Goal: Transaction & Acquisition: Purchase product/service

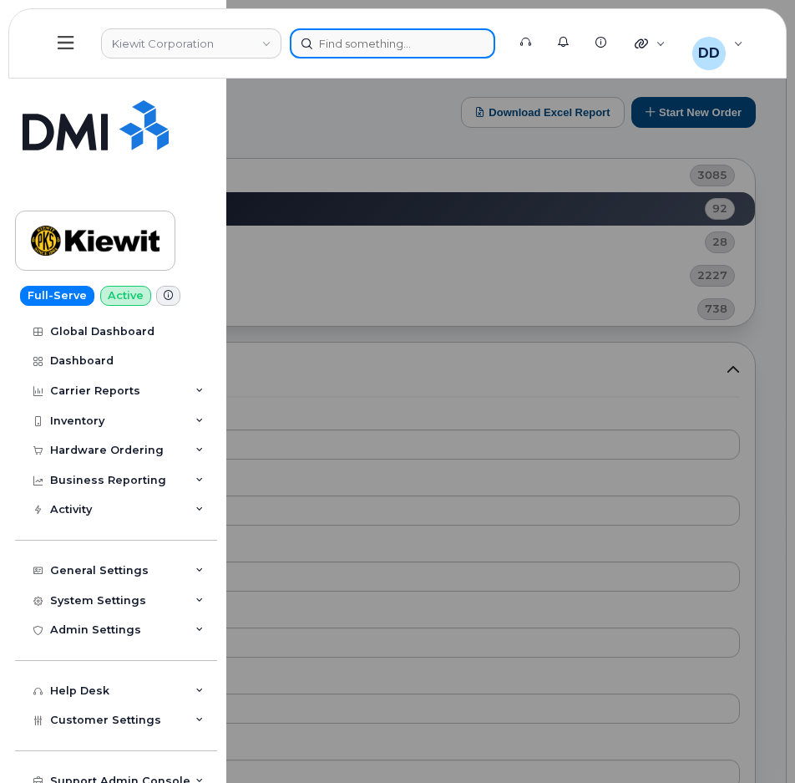
click at [383, 43] on div at bounding box center [392, 43] width 205 height 30
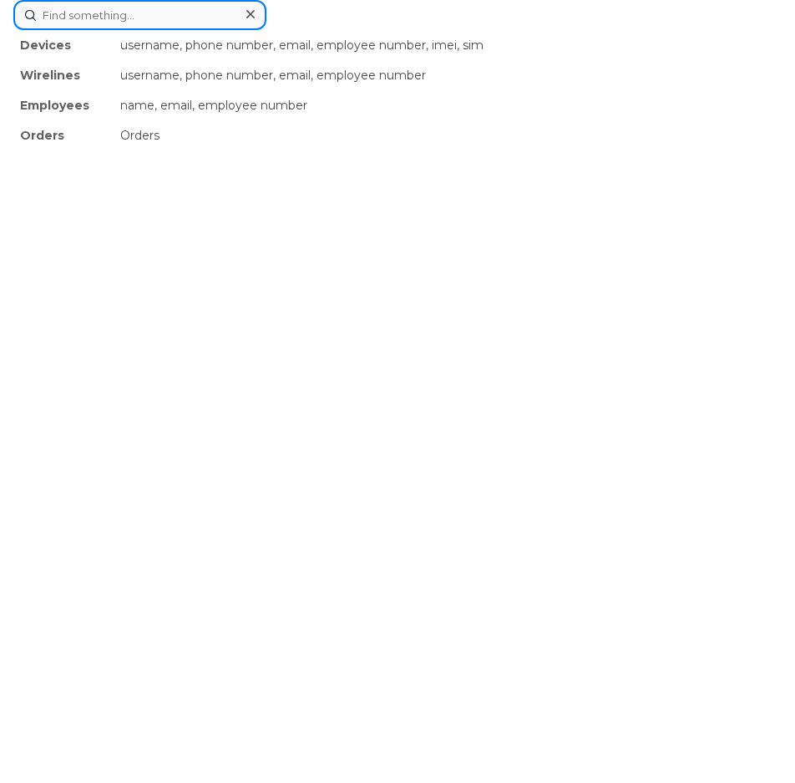
paste input "3467330413"
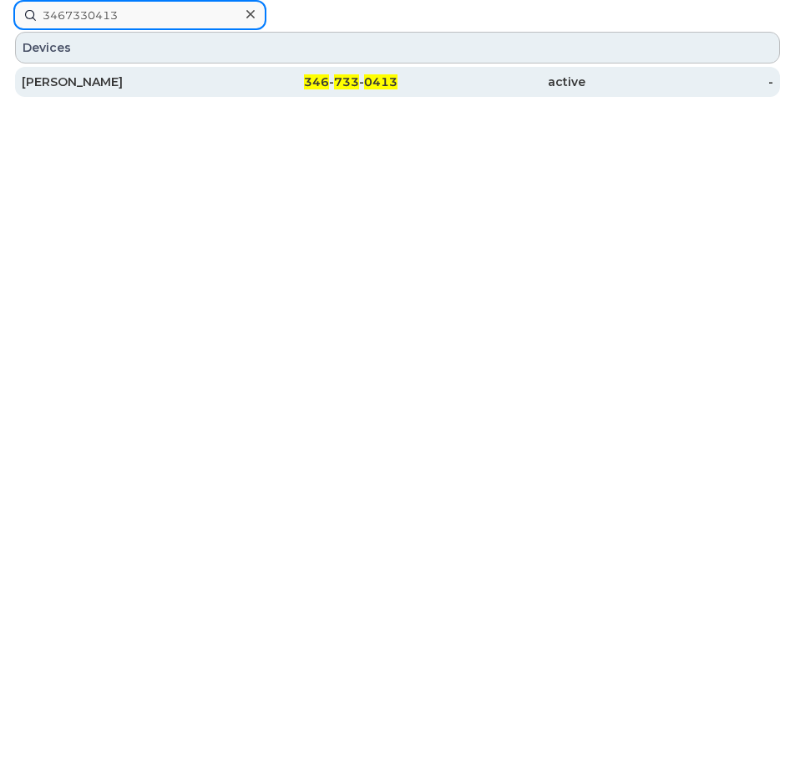
type input "3467330413"
click at [323, 82] on span "346" at bounding box center [316, 81] width 25 height 15
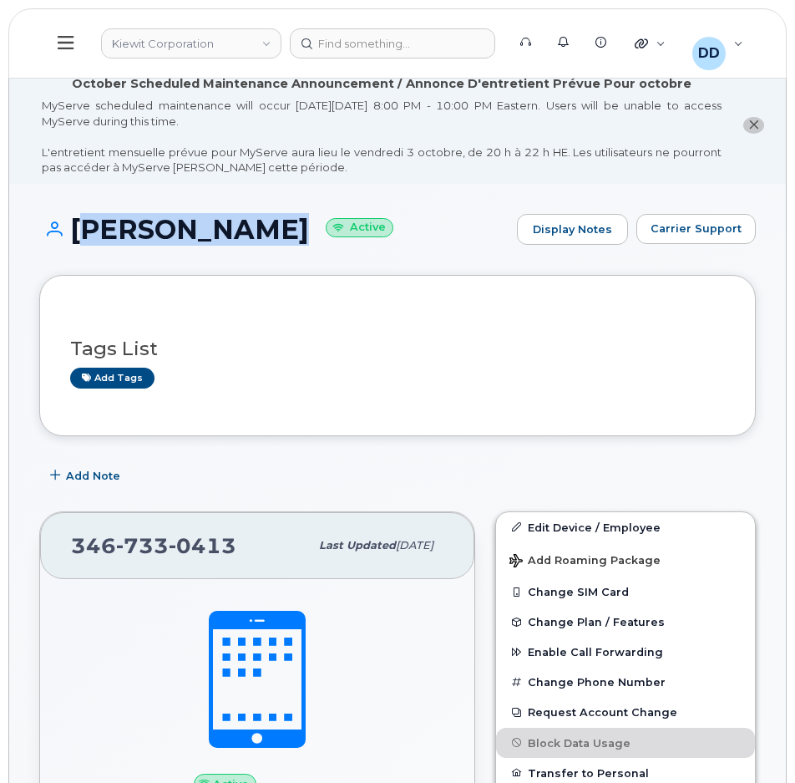
drag, startPoint x: 241, startPoint y: 232, endPoint x: 70, endPoint y: 245, distance: 170.8
click at [70, 244] on h1 "Isaac Huizar Active" at bounding box center [273, 229] width 469 height 29
copy h1 "[PERSON_NAME]"
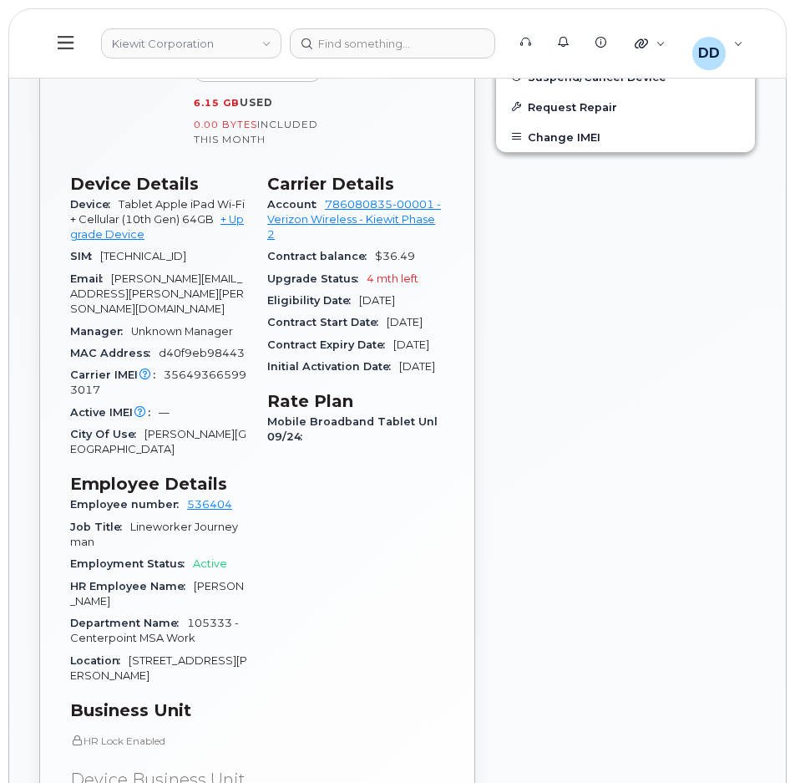
scroll to position [755, 0]
drag, startPoint x: 101, startPoint y: 374, endPoint x: 163, endPoint y: 362, distance: 63.1
click at [163, 365] on div "Carrier IMEI Carrier IMEI is reported during the last billing cycle or change o…" at bounding box center [158, 384] width 177 height 38
copy span "356493665993017"
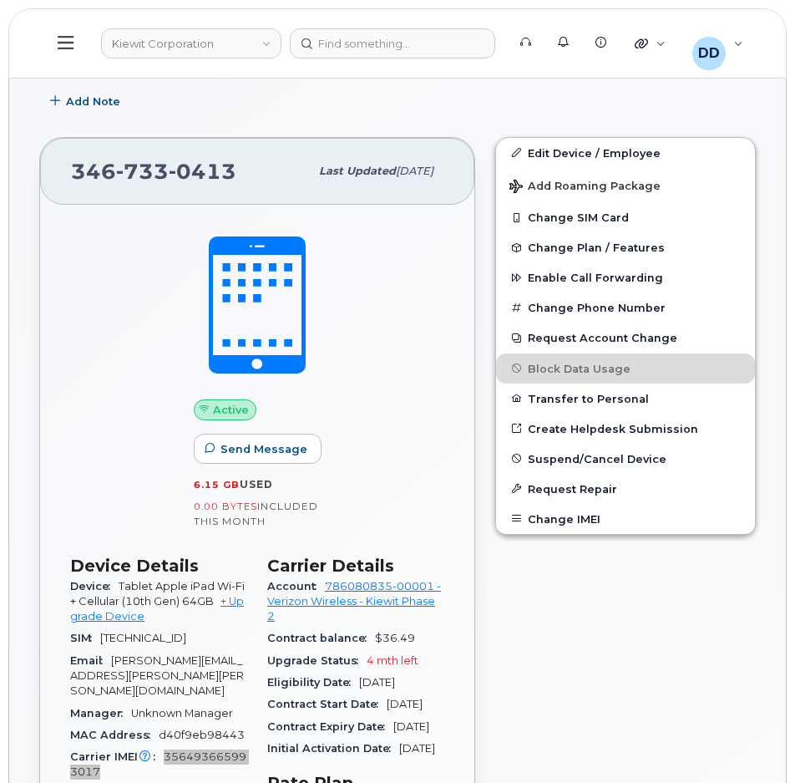
scroll to position [375, 0]
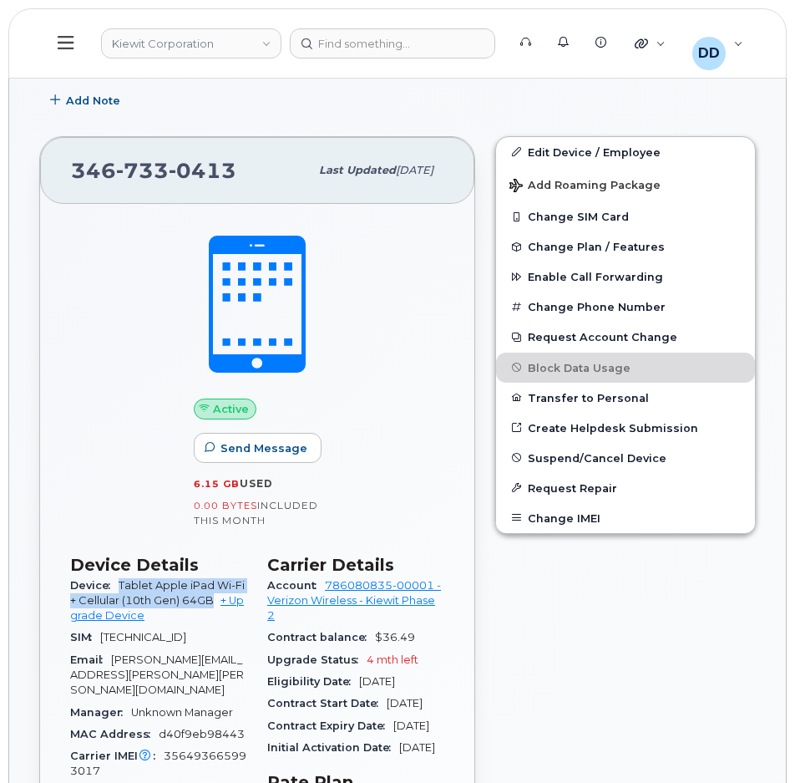
drag, startPoint x: 118, startPoint y: 584, endPoint x: 214, endPoint y: 603, distance: 97.9
click at [214, 603] on div "Device Tablet Apple iPad Wi-Fi + Cellular (10th Gen) 64GB + Upgrade Device" at bounding box center [158, 601] width 177 height 53
copy span "Tablet Apple iPad Wi-Fi + Cellular (10th Gen) 64GB"
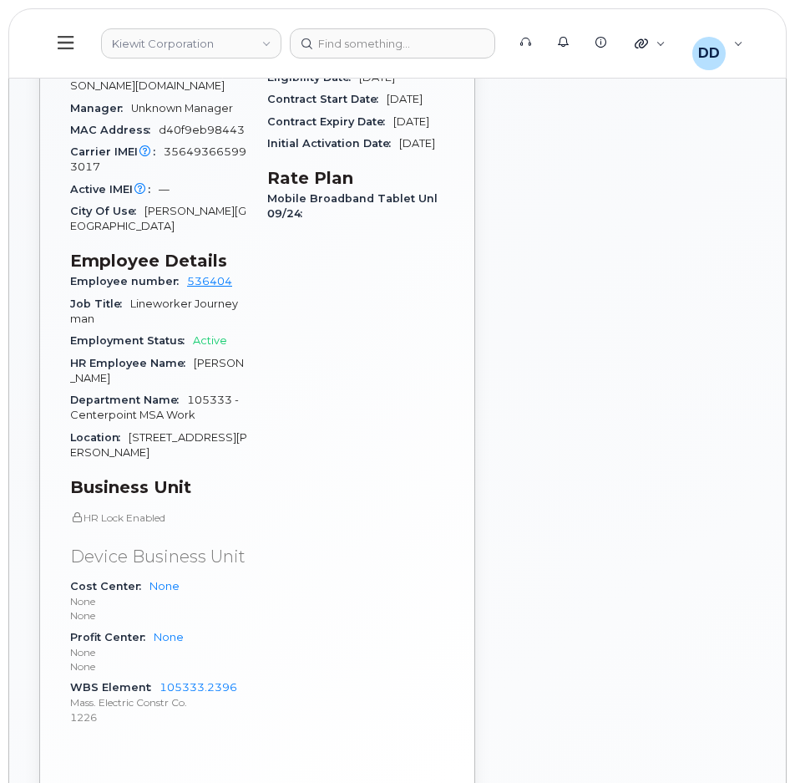
scroll to position [980, 0]
drag, startPoint x: 241, startPoint y: 652, endPoint x: 73, endPoint y: 656, distance: 167.9
click at [73, 676] on div "WBS Element 105333.2396 Mass. Electric Constr Co. 1226" at bounding box center [158, 701] width 177 height 51
copy div "WBS Element 105333.2396"
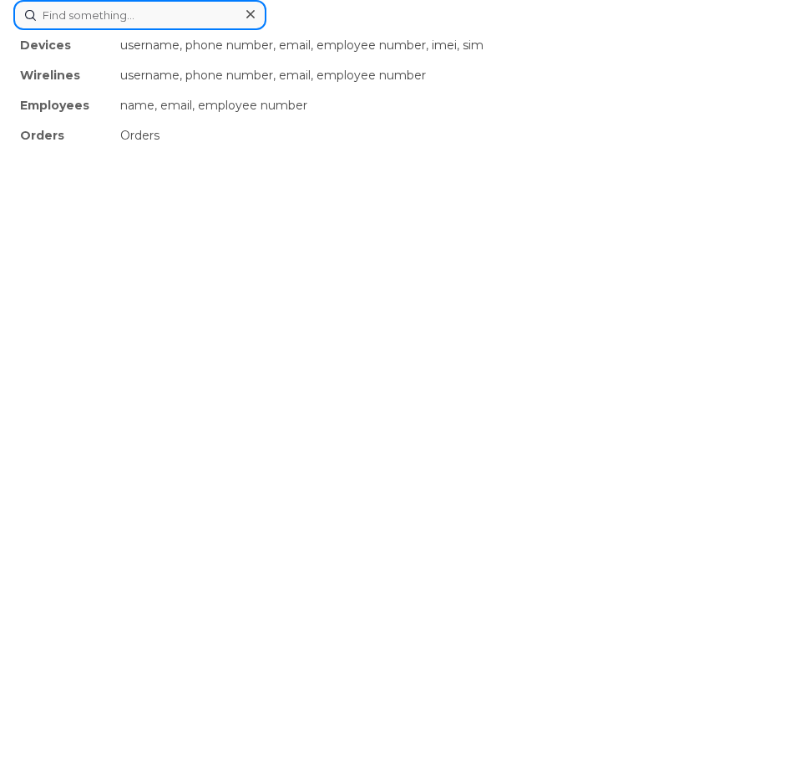
click at [346, 30] on div "Devices username, phone number, email, employee number, imei, sim Wirelines use…" at bounding box center [397, 15] width 768 height 30
paste input "3468020776"
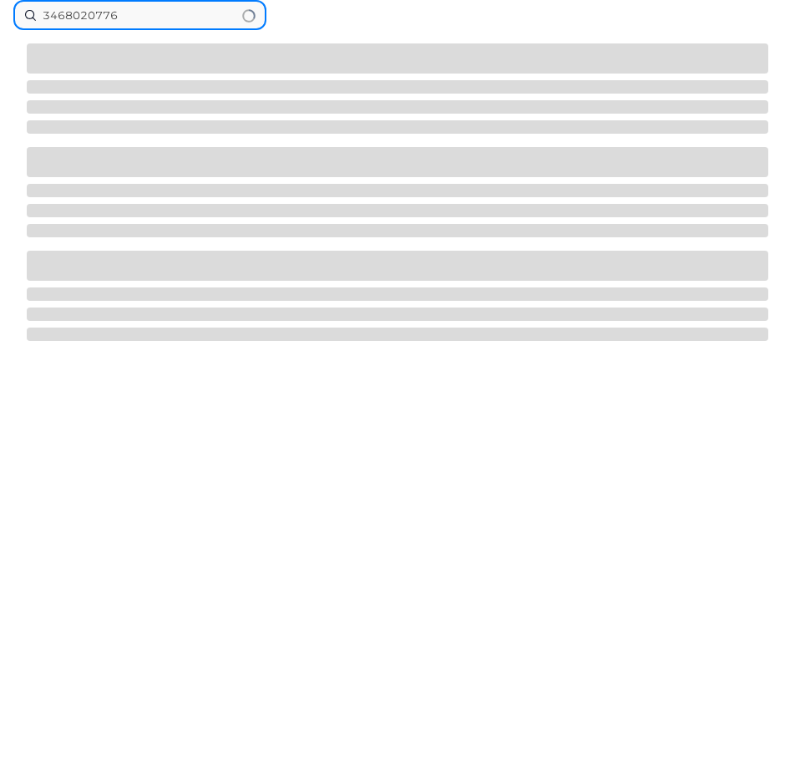
type input "3468020776"
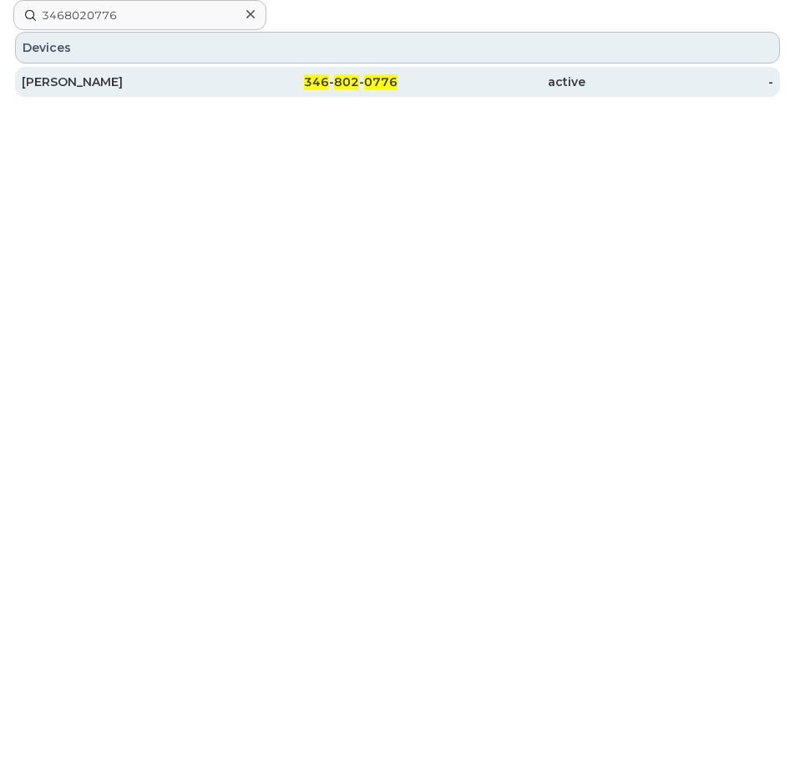
click at [101, 79] on div "VICTOR TAMEZ" at bounding box center [116, 81] width 188 height 17
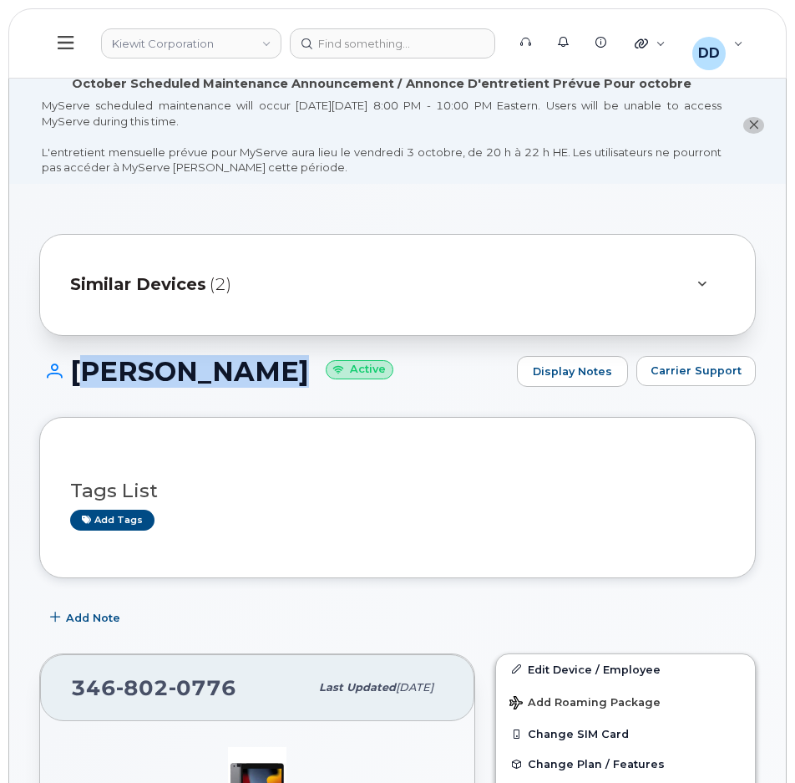
drag, startPoint x: 281, startPoint y: 377, endPoint x: 71, endPoint y: 375, distance: 210.5
click at [71, 375] on h1 "VICTOR TAMEZ Active" at bounding box center [273, 371] width 469 height 29
copy h1 "VICTOR TAMEZ"
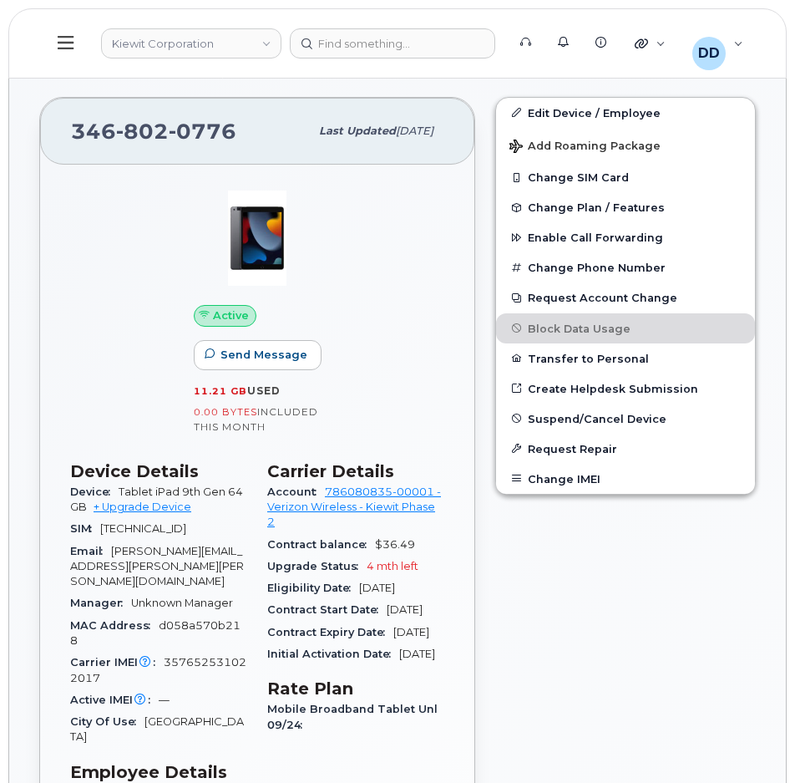
scroll to position [585, 0]
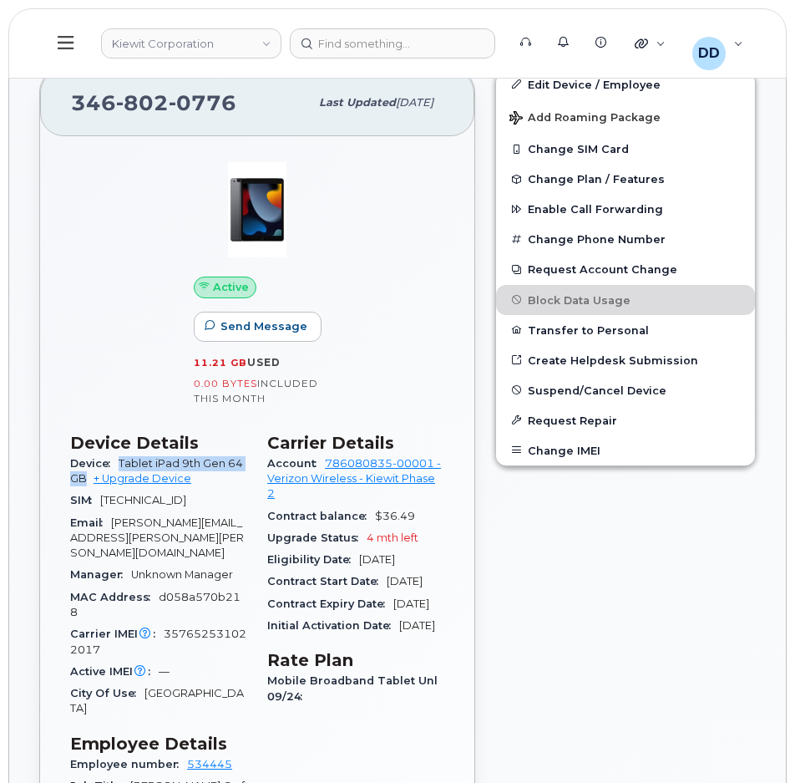
drag, startPoint x: 89, startPoint y: 478, endPoint x: 118, endPoint y: 460, distance: 33.4
click at [118, 460] on div "Device Tablet iPad 9th Gen 64GB + Upgrade Device" at bounding box center [158, 472] width 177 height 38
copy span "Tablet iPad 9th Gen 64GB"
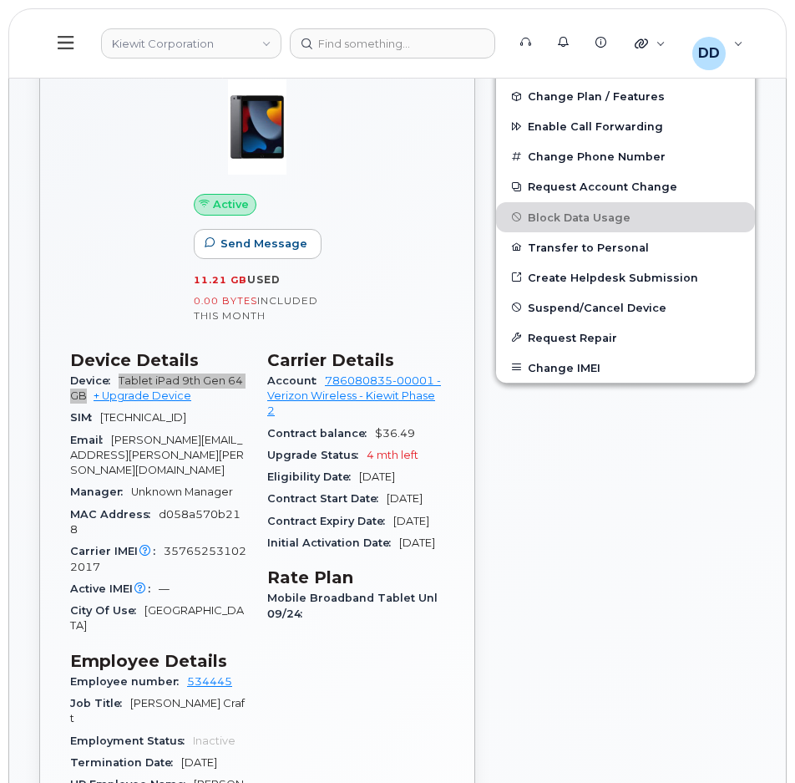
scroll to position [668, 0]
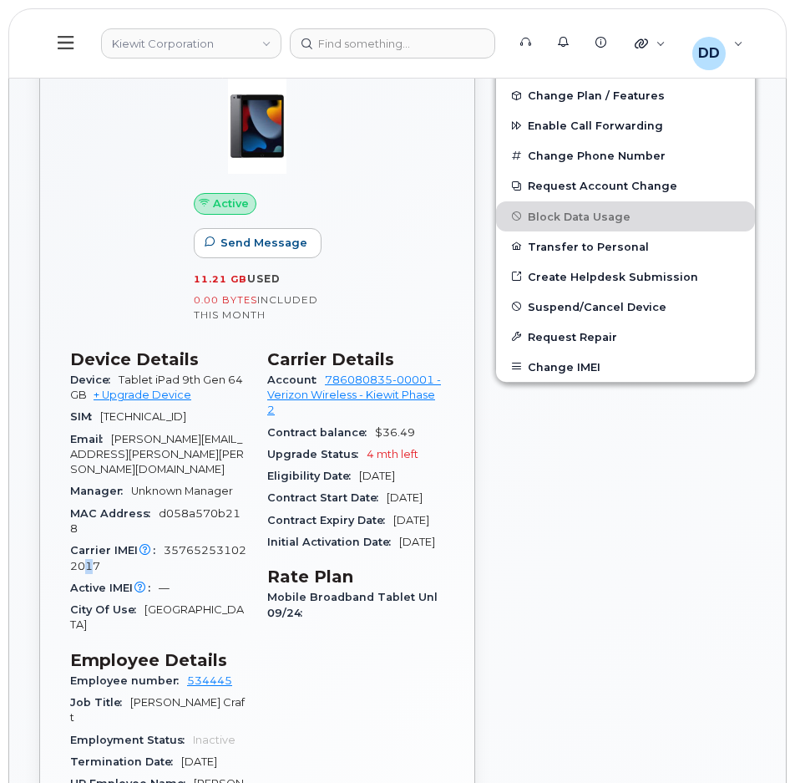
click at [89, 544] on span "357652531022017" at bounding box center [158, 558] width 176 height 28
drag, startPoint x: 104, startPoint y: 550, endPoint x: 160, endPoint y: 539, distance: 56.2
click at [160, 539] on div "Carrier IMEI Carrier IMEI is reported during the last billing cycle or change o…" at bounding box center [158, 558] width 177 height 38
copy span "357652531022017"
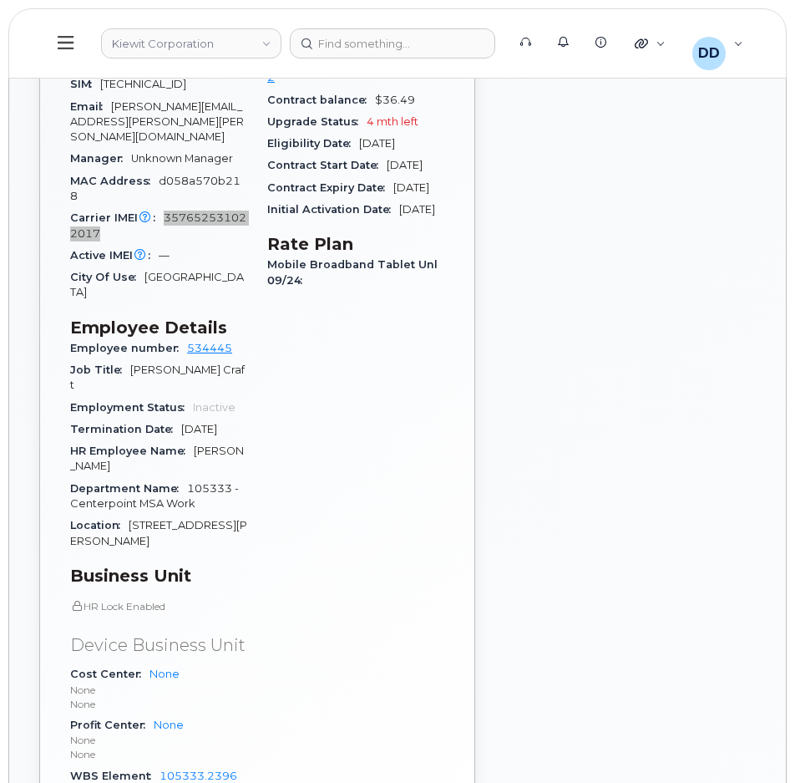
scroll to position [1022, 0]
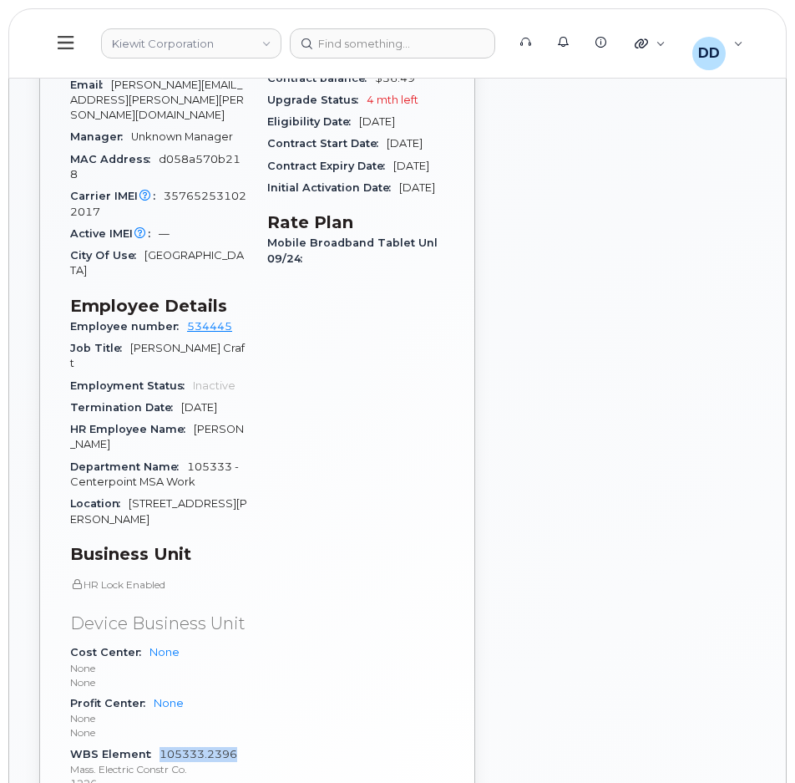
drag, startPoint x: 243, startPoint y: 709, endPoint x: 160, endPoint y: 706, distance: 82.7
click at [160, 743] on div "WBS Element 105333.2396 Mass. Electric Constr Co. 1226" at bounding box center [158, 768] width 177 height 51
copy link "105333.2396"
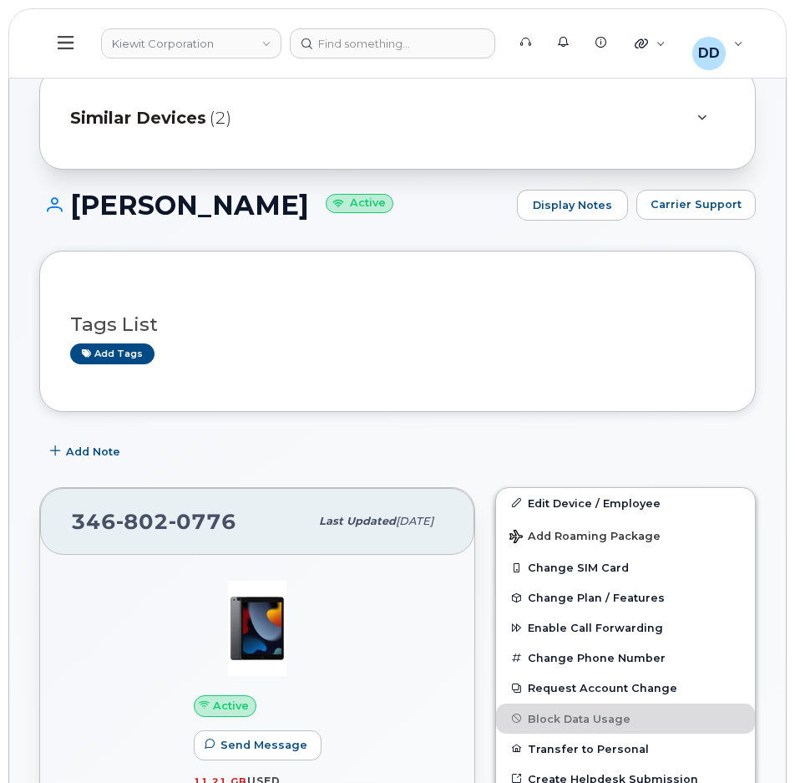
scroll to position [159, 0]
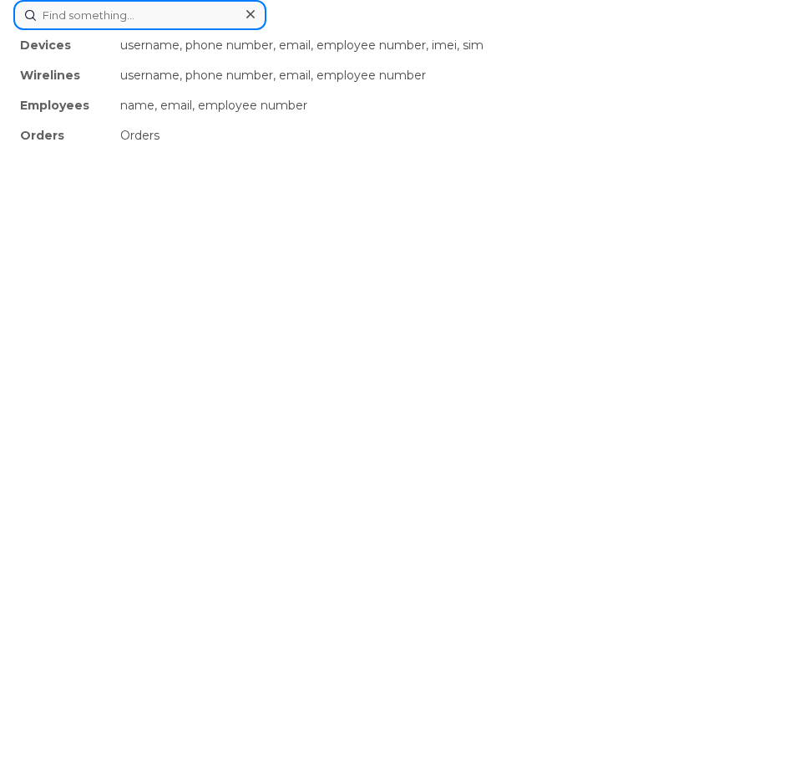
click at [366, 30] on div "Devices username, phone number, email, employee number, imei, sim Wirelines use…" at bounding box center [397, 15] width 768 height 30
paste input "9296920760"
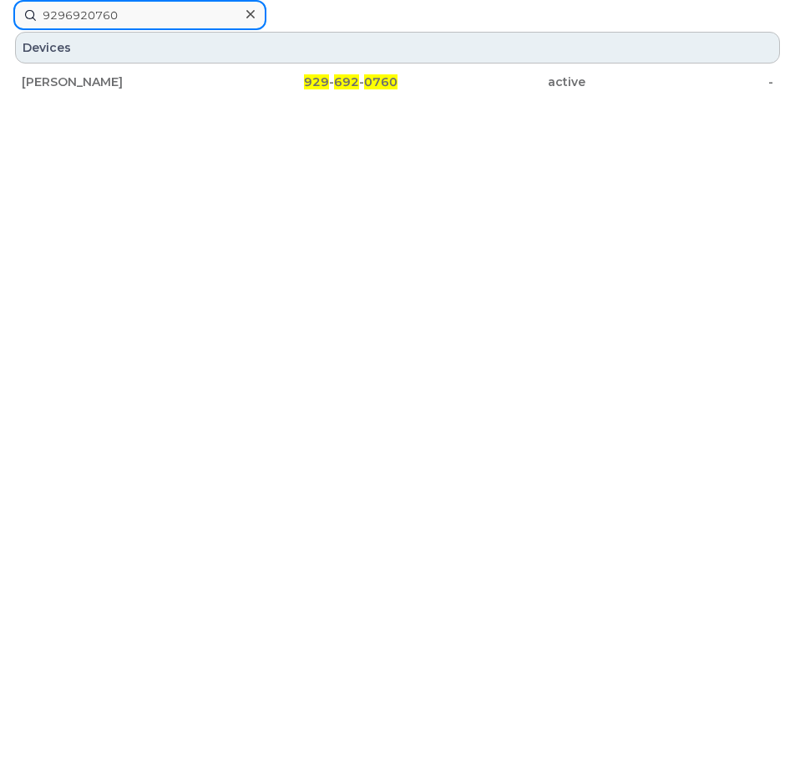
type input "9296920760"
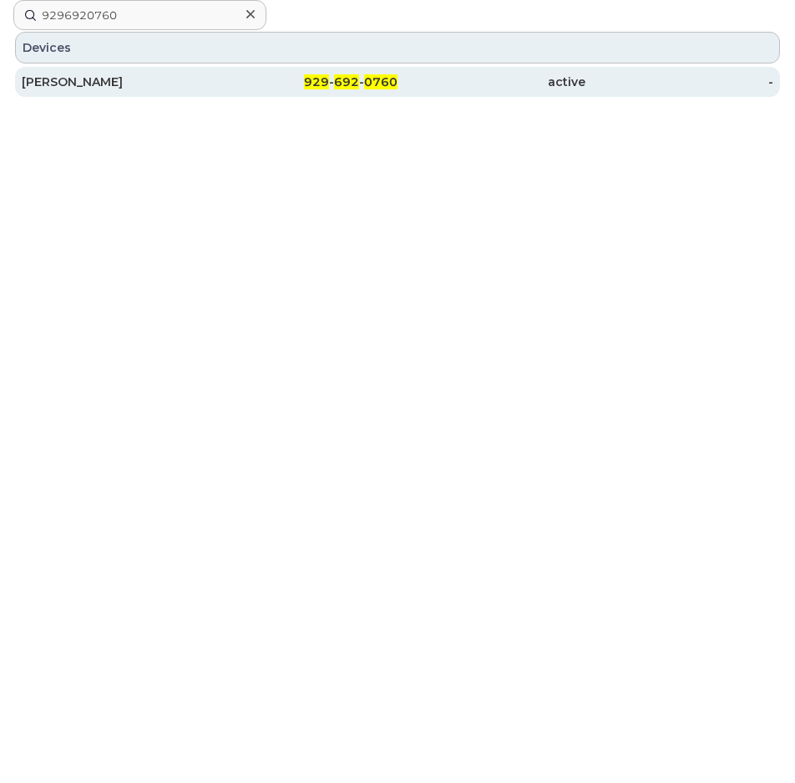
click at [99, 77] on div "VICTOR TAMEZ" at bounding box center [116, 81] width 188 height 17
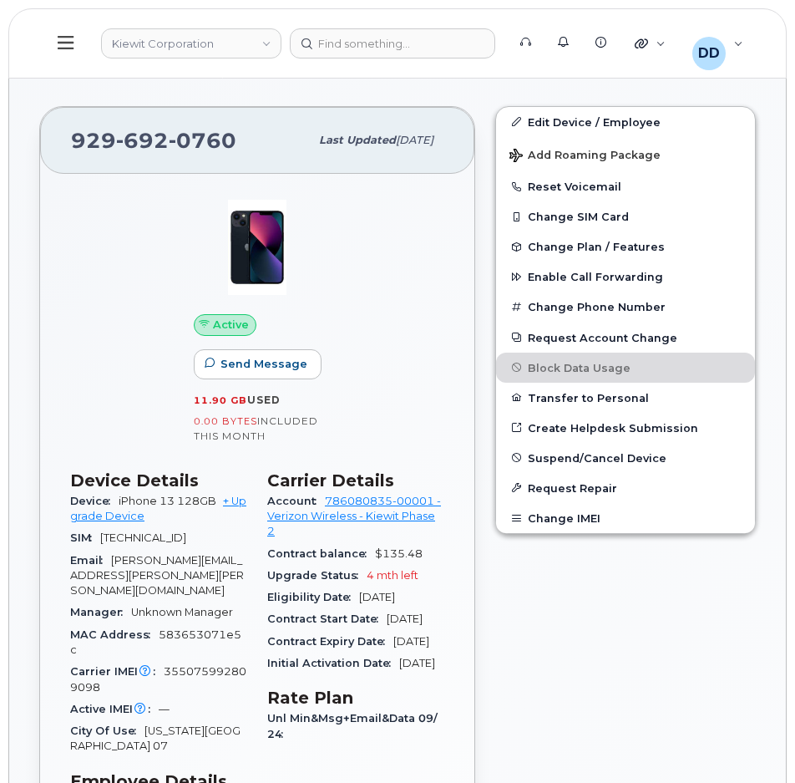
scroll to position [605, 0]
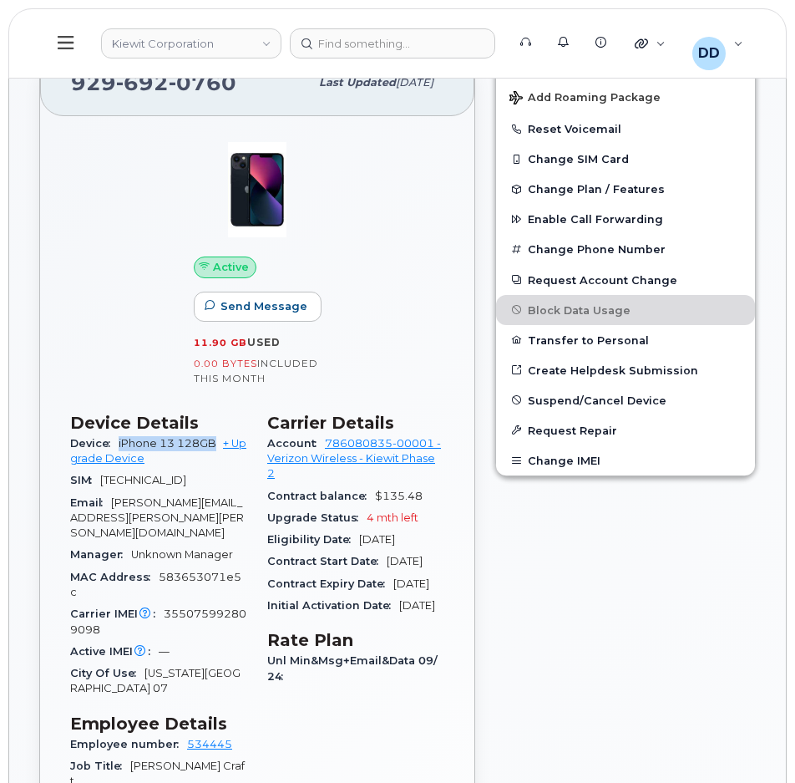
drag, startPoint x: 217, startPoint y: 442, endPoint x: 118, endPoint y: 446, distance: 99.5
click at [118, 446] on div "Device iPhone 13 128GB + Upgrade Device" at bounding box center [158, 452] width 177 height 38
copy span "iPhone 13 128GB"
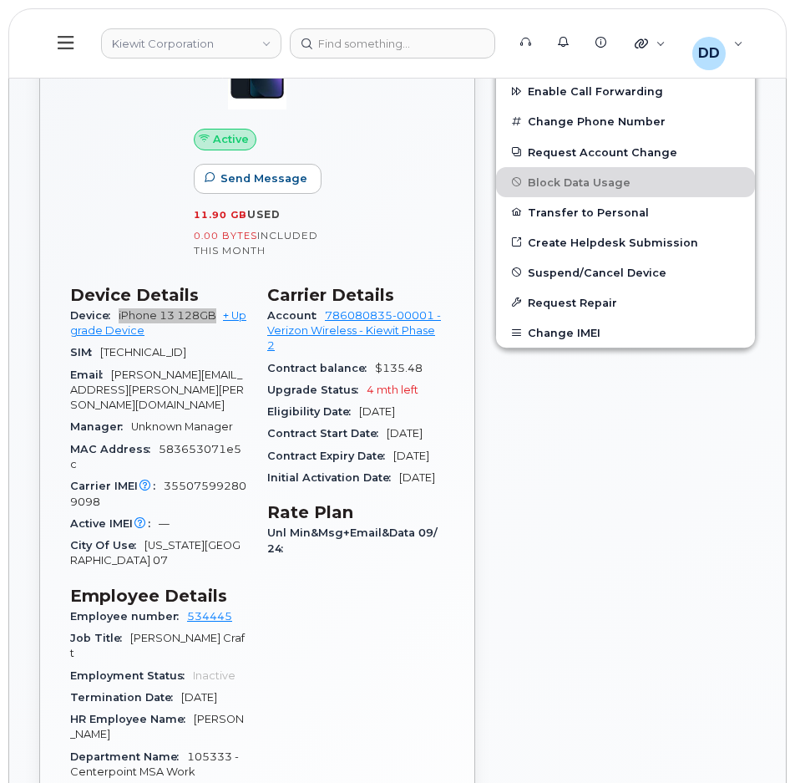
scroll to position [732, 0]
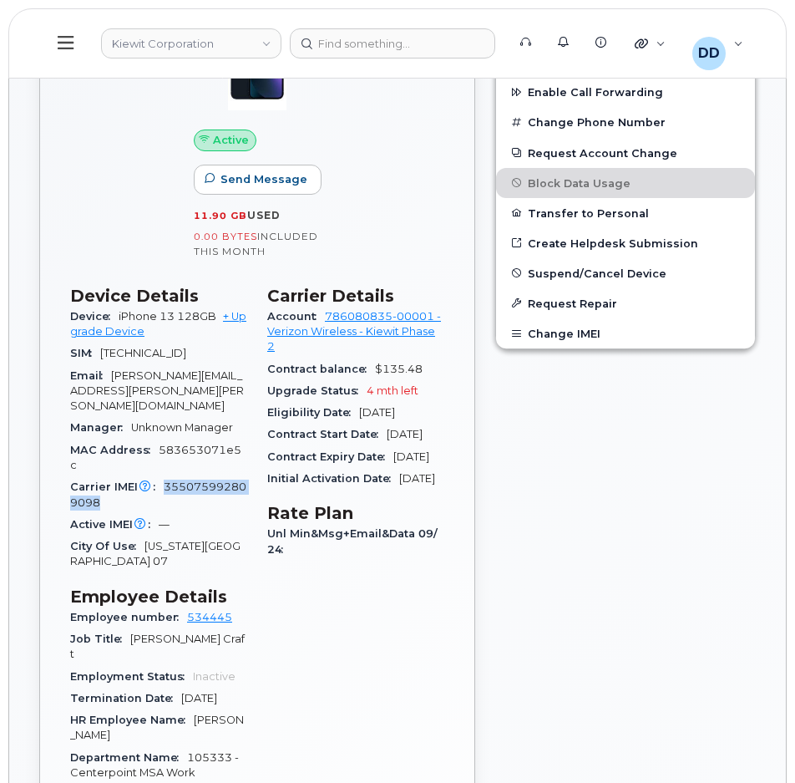
drag, startPoint x: 105, startPoint y: 484, endPoint x: 163, endPoint y: 469, distance: 59.8
click at [163, 476] on div "Carrier IMEI Carrier IMEI is reported during the last billing cycle or change o…" at bounding box center [158, 495] width 177 height 38
copy span "355075992809098"
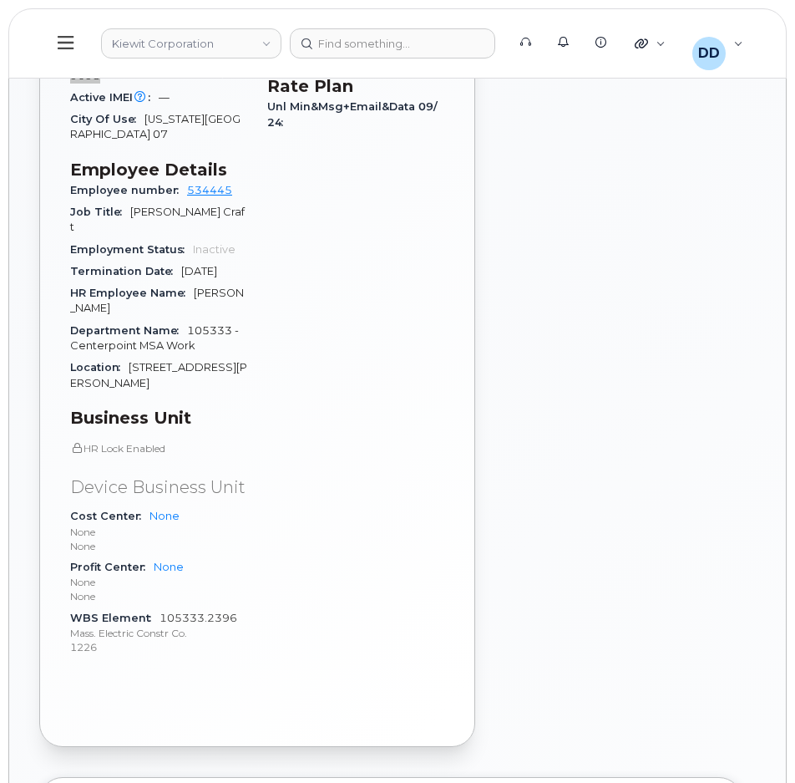
scroll to position [1189, 0]
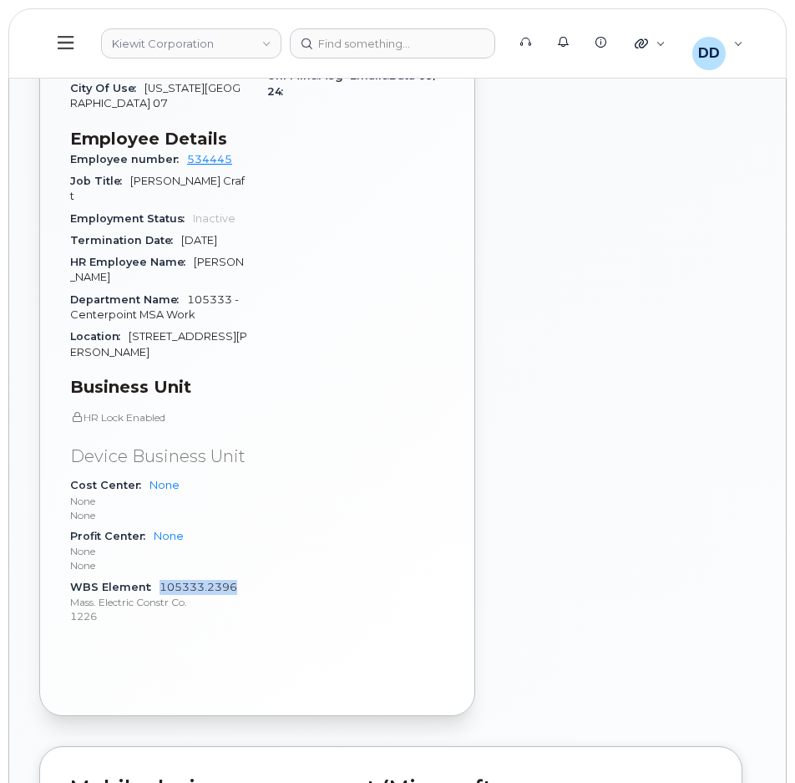
drag, startPoint x: 244, startPoint y: 554, endPoint x: 160, endPoint y: 554, distance: 84.3
click at [160, 576] on div "WBS Element 105333.2396 Mass. Electric Constr Co. 1226" at bounding box center [158, 601] width 177 height 51
copy link "105333.2396"
click at [147, 609] on p "1226" at bounding box center [158, 616] width 177 height 14
drag, startPoint x: 243, startPoint y: 554, endPoint x: 68, endPoint y: 557, distance: 174.6
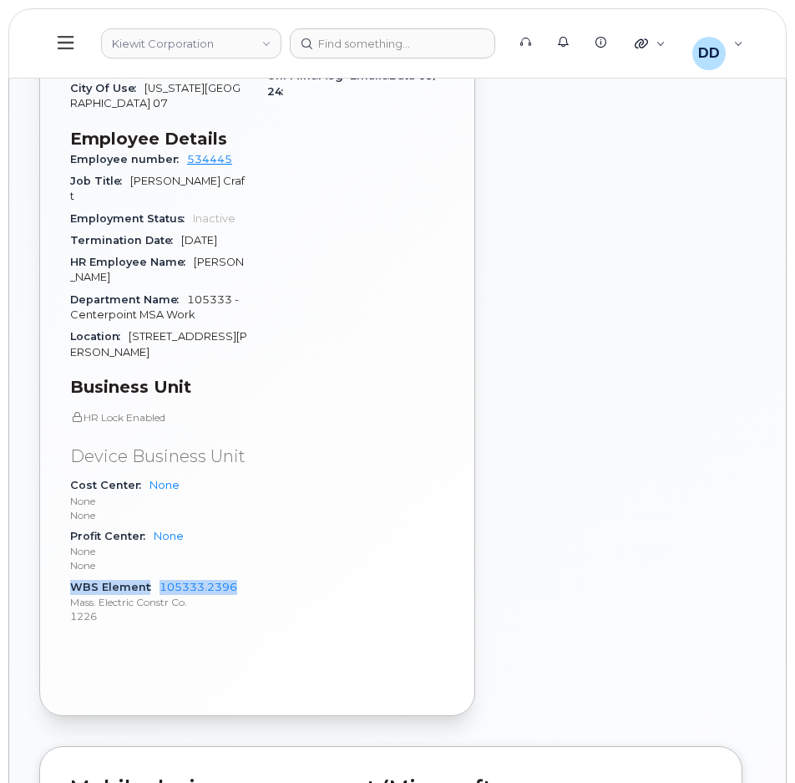
click at [68, 557] on div "Device Details Device iPhone 13 128GB + Upgrade Device SIM 89148000009666705969…" at bounding box center [158, 234] width 197 height 832
copy div "WBS Element 105333.2396"
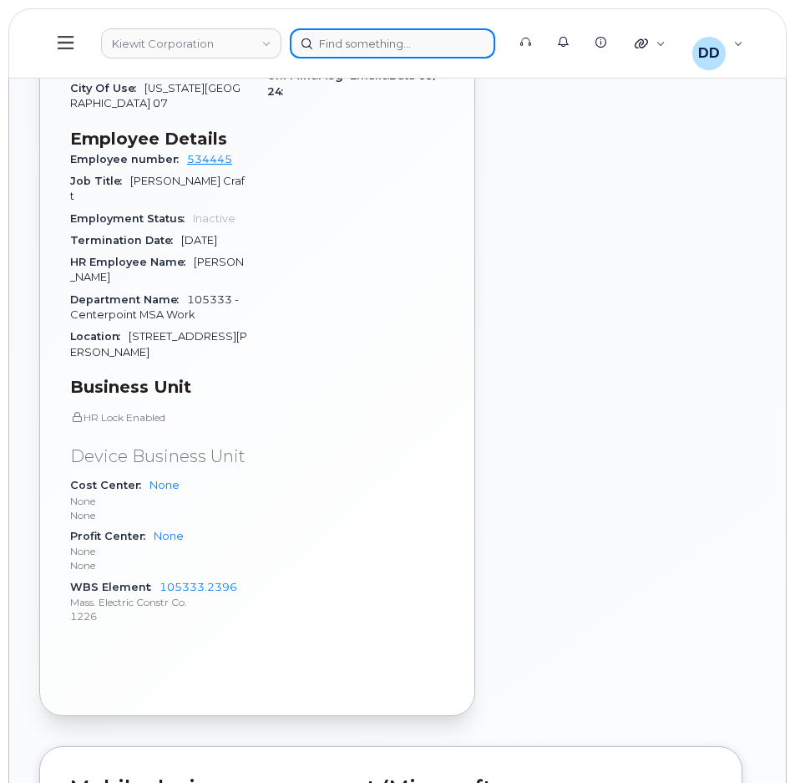
click at [398, 47] on div at bounding box center [392, 43] width 205 height 30
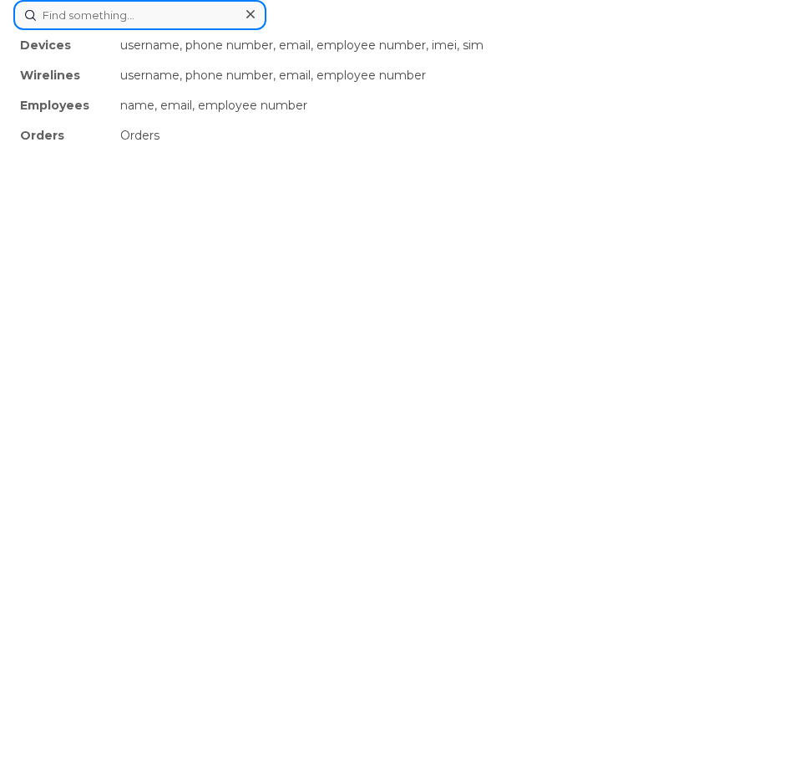
paste input "535294"
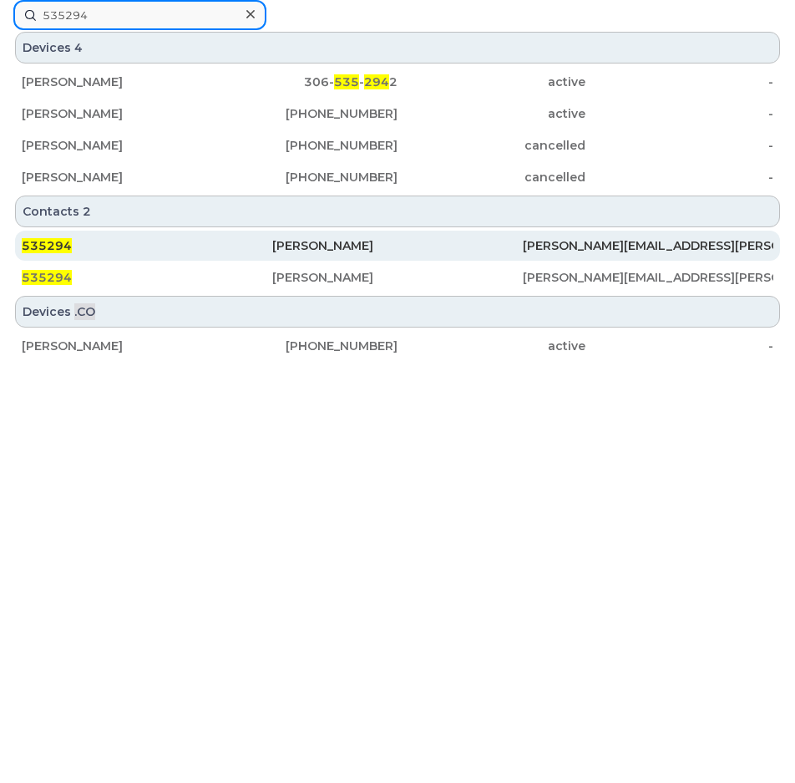
type input "535294"
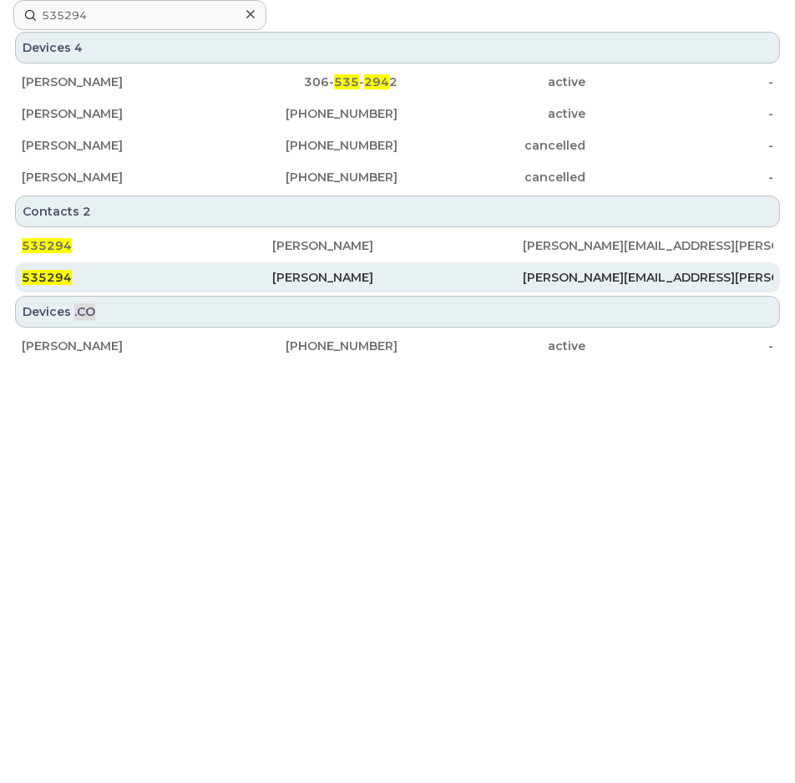
drag, startPoint x: 371, startPoint y: 245, endPoint x: 417, endPoint y: 280, distance: 57.8
click at [372, 245] on div "[PERSON_NAME]" at bounding box center [397, 245] width 251 height 17
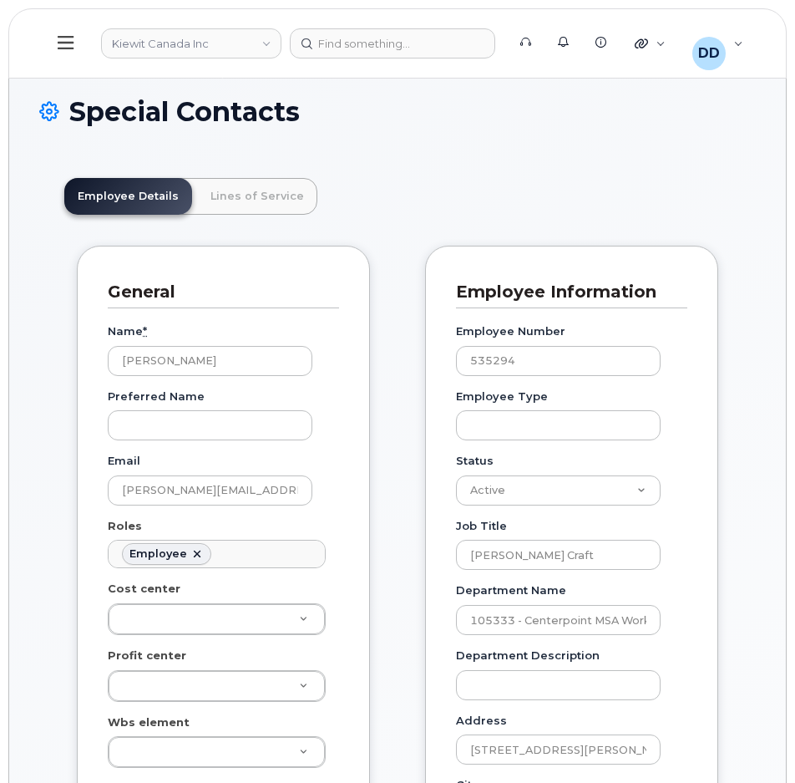
scroll to position [49, 0]
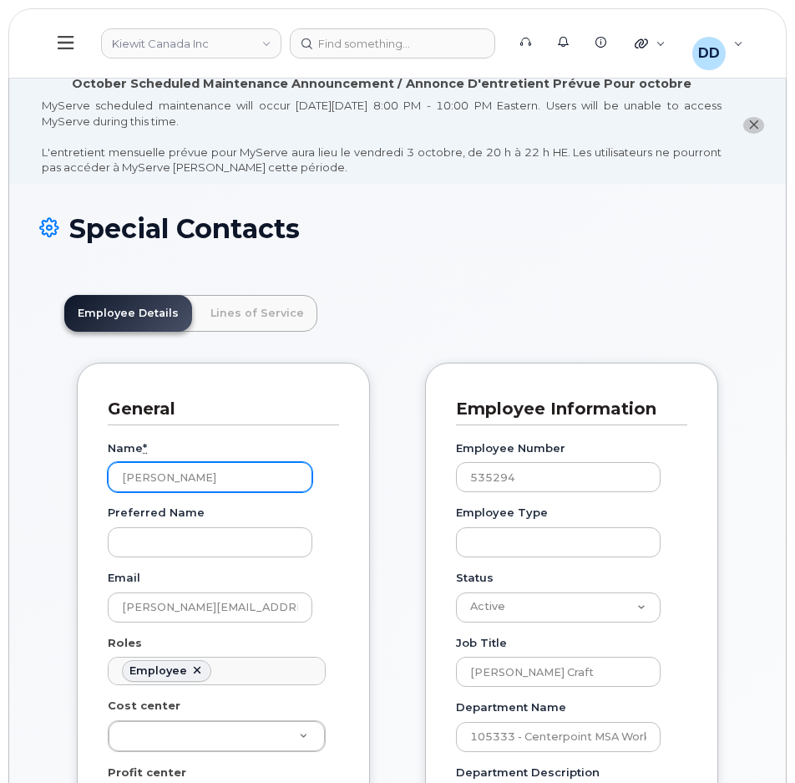
drag, startPoint x: 220, startPoint y: 476, endPoint x: 94, endPoint y: 471, distance: 126.2
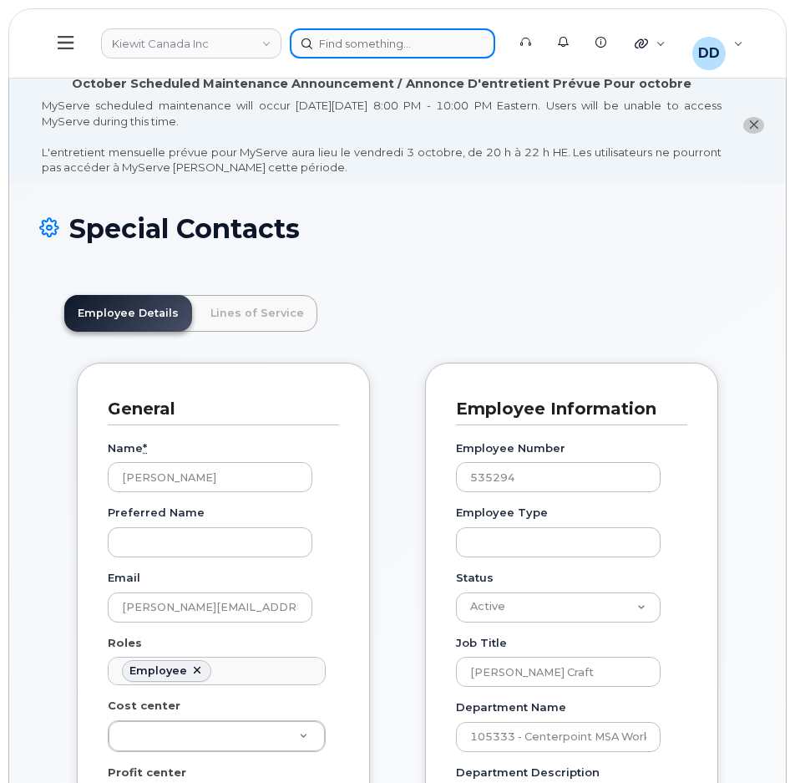
click at [401, 43] on div at bounding box center [392, 43] width 205 height 30
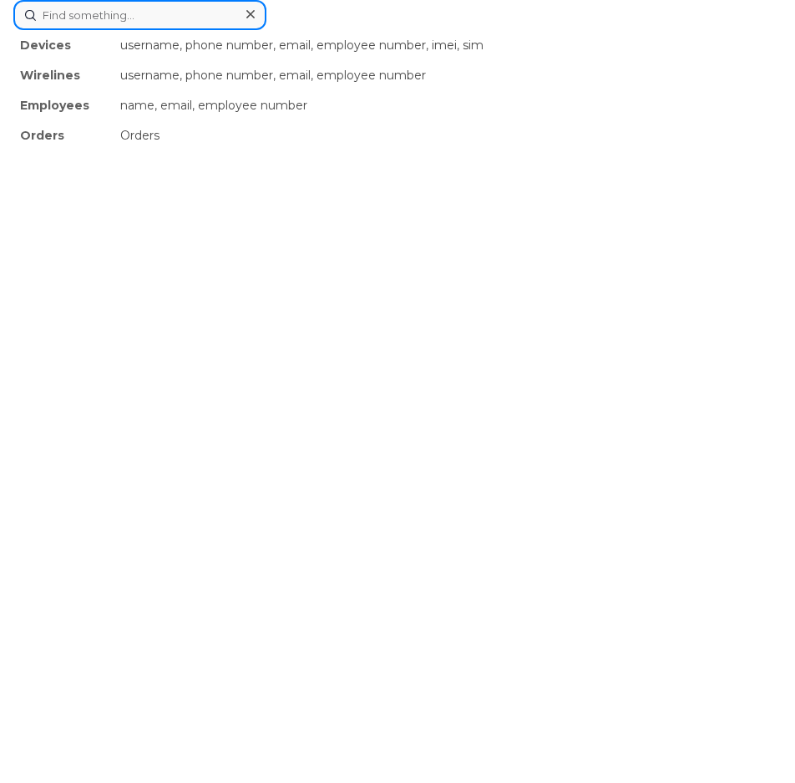
paste input "536404"
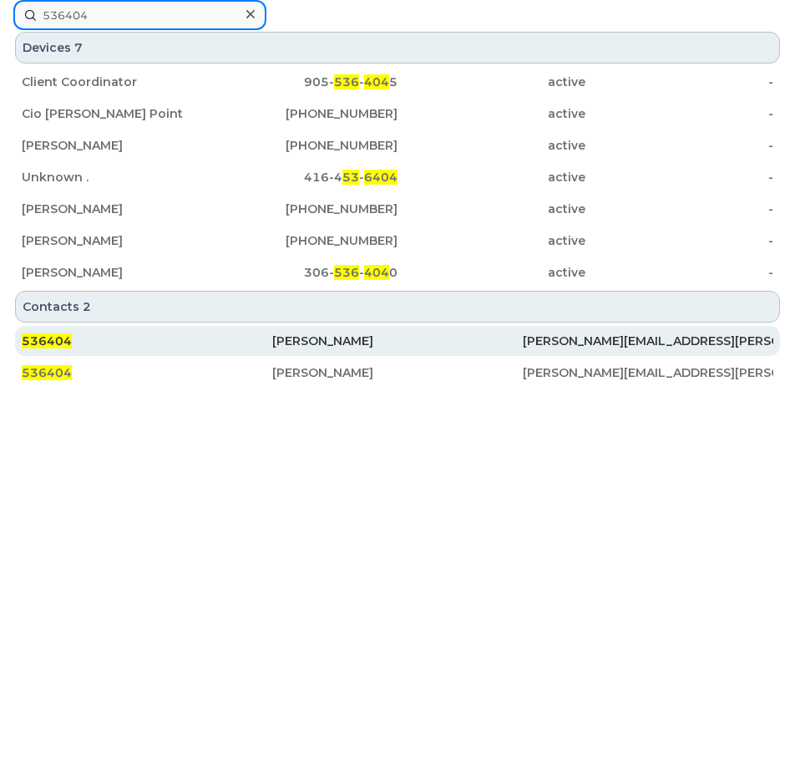
type input "536404"
click at [89, 344] on div "536404" at bounding box center [147, 340] width 251 height 17
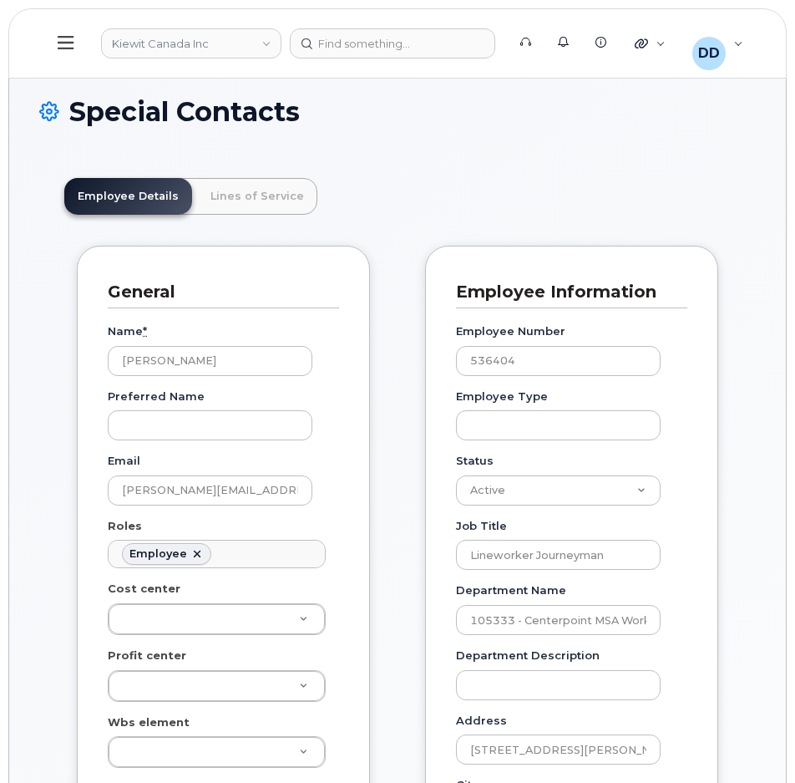
scroll to position [49, 0]
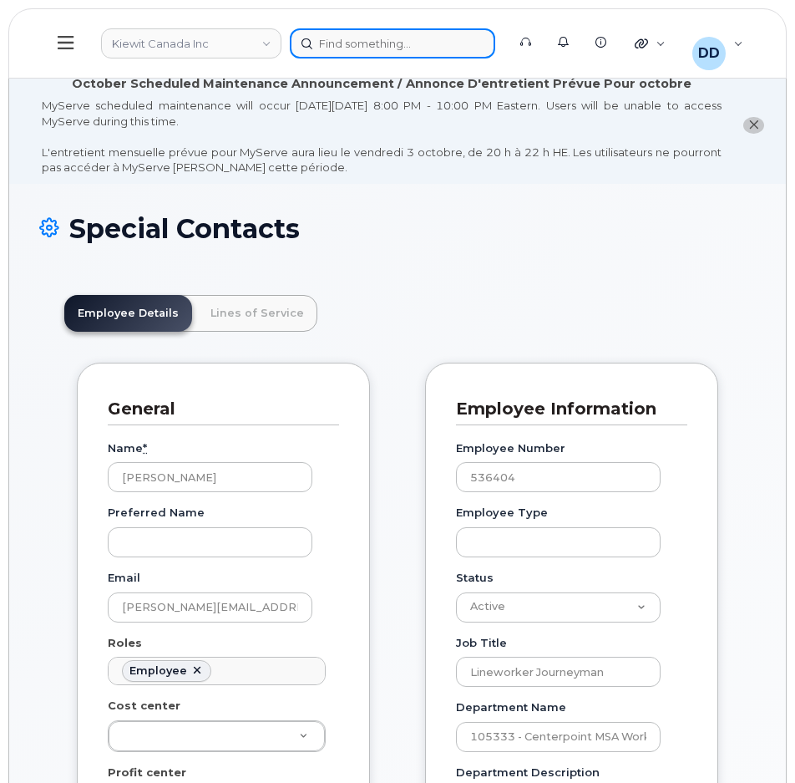
click at [351, 45] on div at bounding box center [392, 43] width 205 height 30
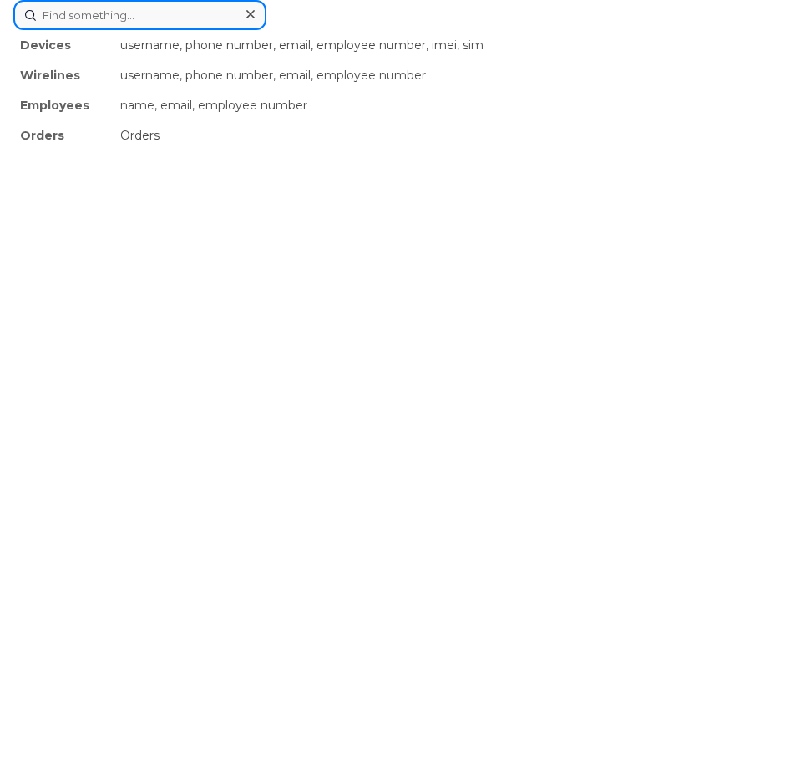
paste input "3468020776"
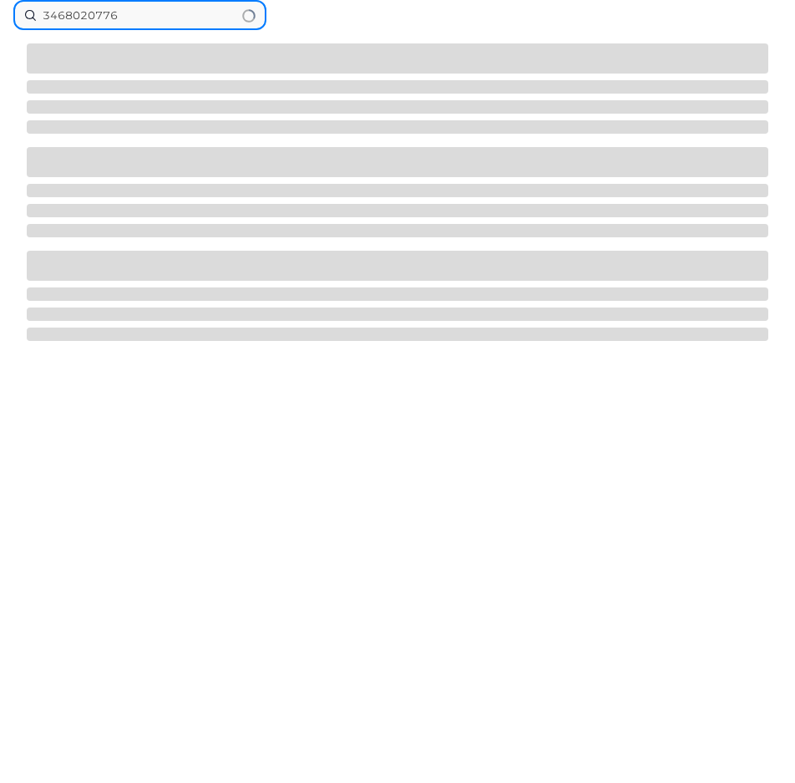
type input "3468020776"
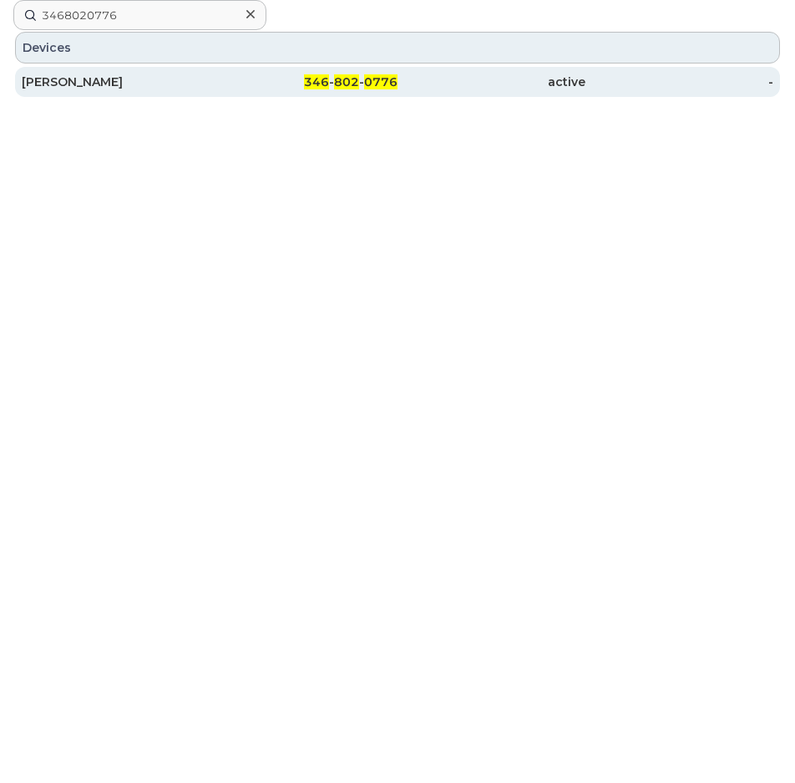
click at [114, 68] on div "[PERSON_NAME]" at bounding box center [116, 82] width 188 height 30
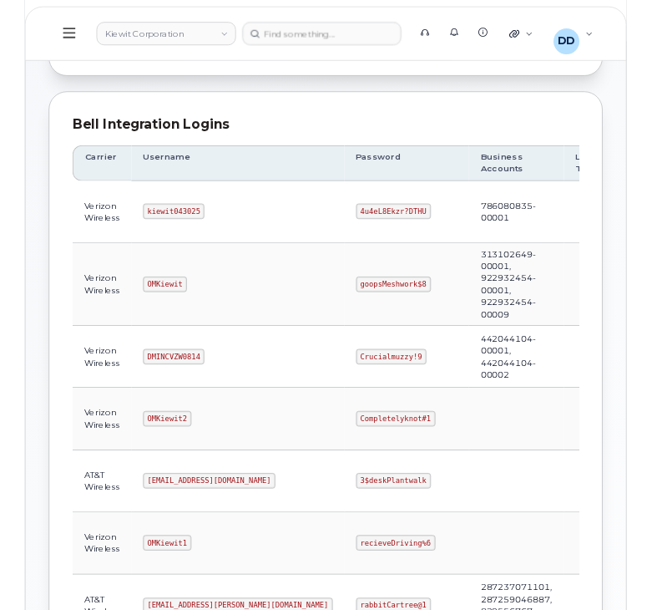
scroll to position [167, 0]
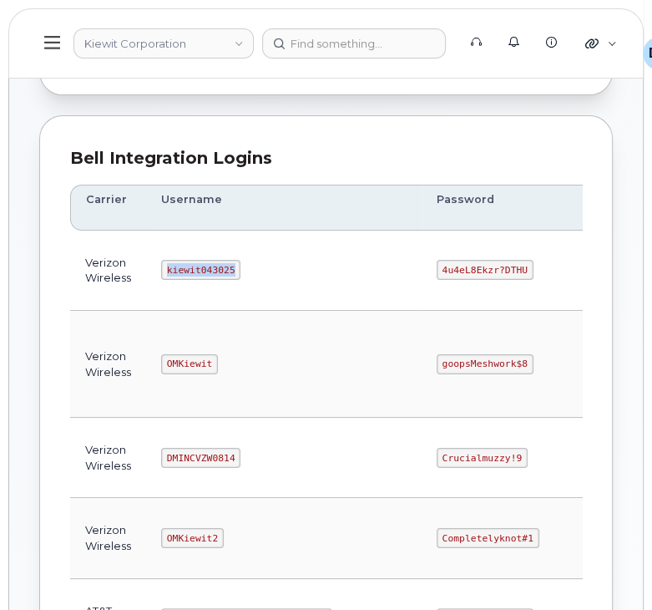
drag, startPoint x: 230, startPoint y: 266, endPoint x: 160, endPoint y: 273, distance: 70.5
click at [161, 273] on code "kiewit043025" at bounding box center [200, 270] width 79 height 20
copy code "kiewit043025"
drag, startPoint x: 446, startPoint y: 266, endPoint x: 357, endPoint y: 271, distance: 88.7
click at [437, 271] on code "4u4eL8Ekzr?DTHU" at bounding box center [485, 270] width 97 height 20
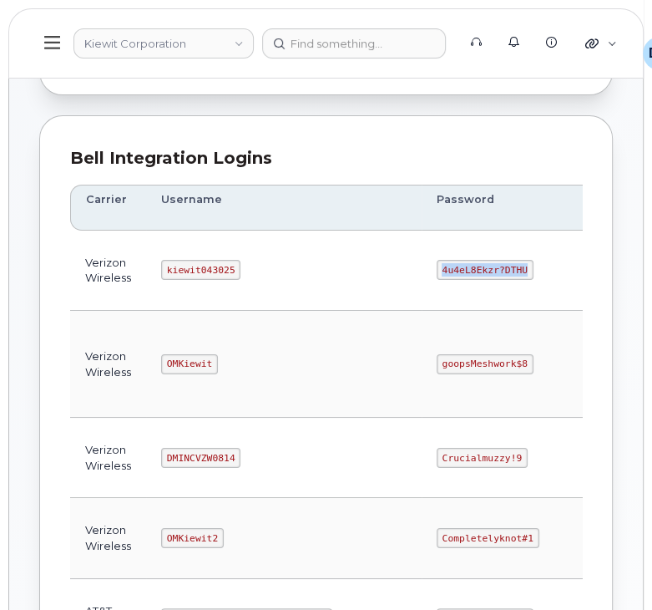
copy code "4u4eL8Ekzr?DTHU"
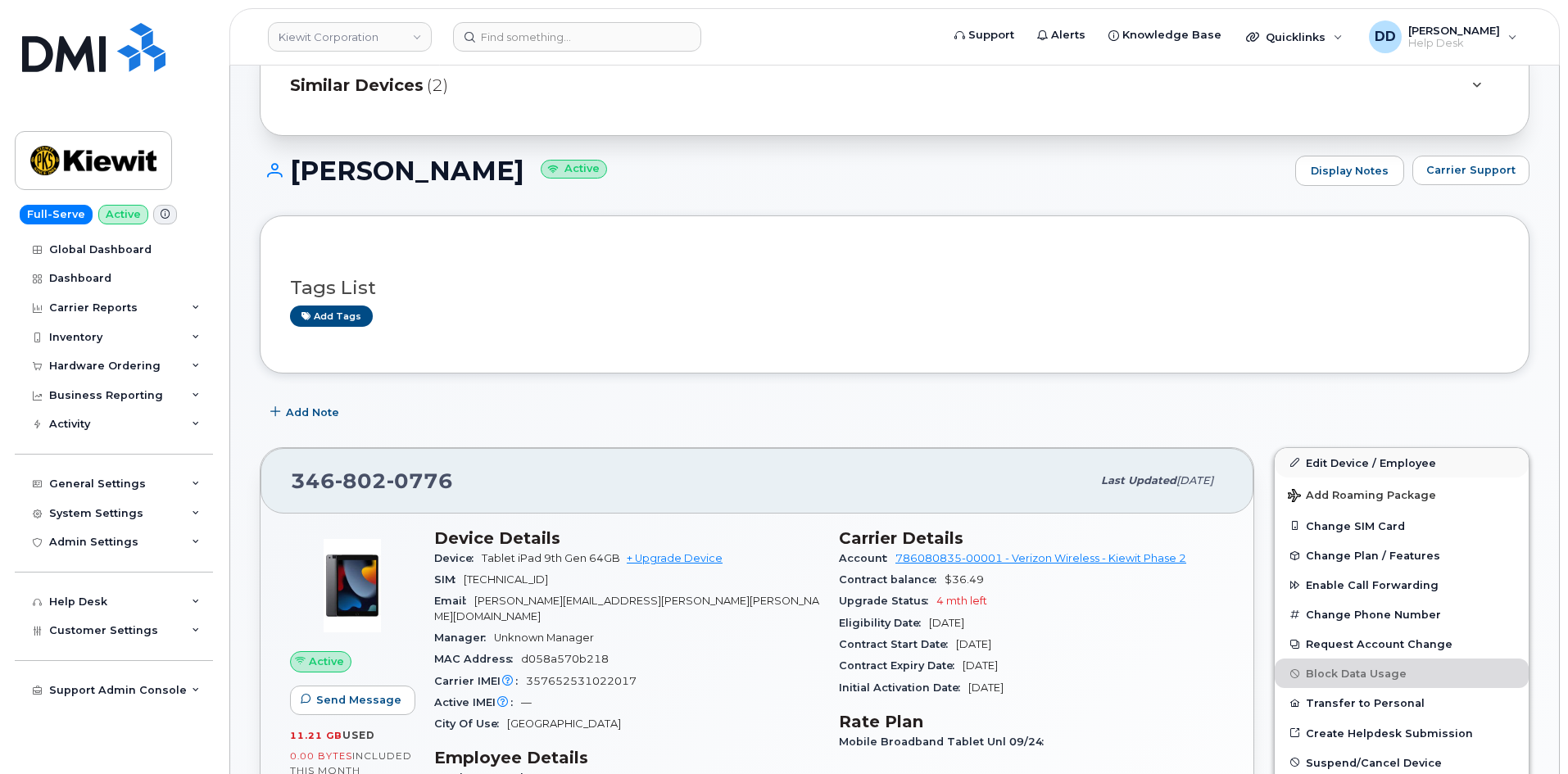
scroll to position [164, 0]
click at [779, 459] on link "Edit Device / Employee" at bounding box center [1401, 462] width 254 height 29
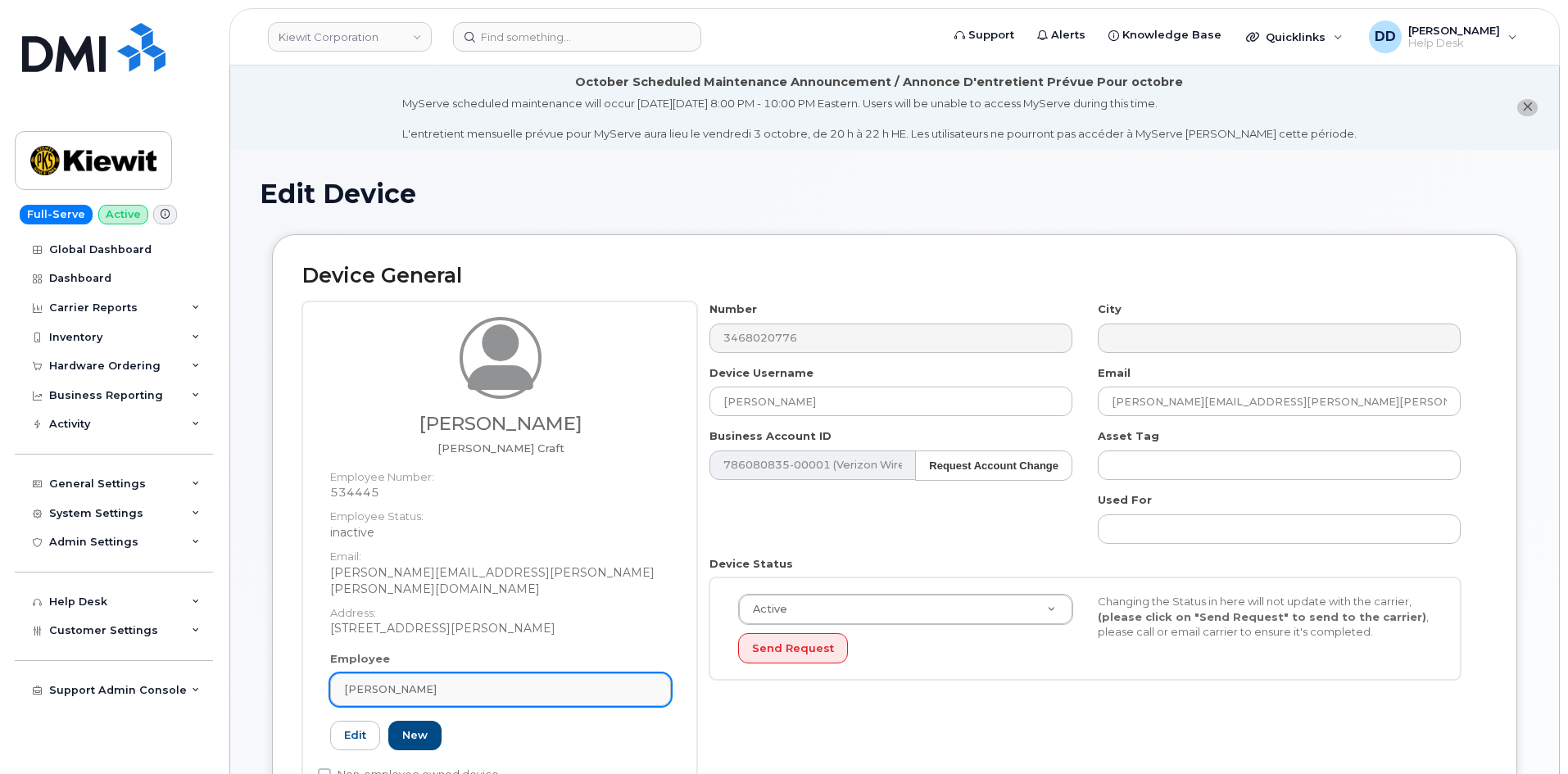
click at [419, 682] on div "Victor Tamez" at bounding box center [500, 690] width 313 height 16
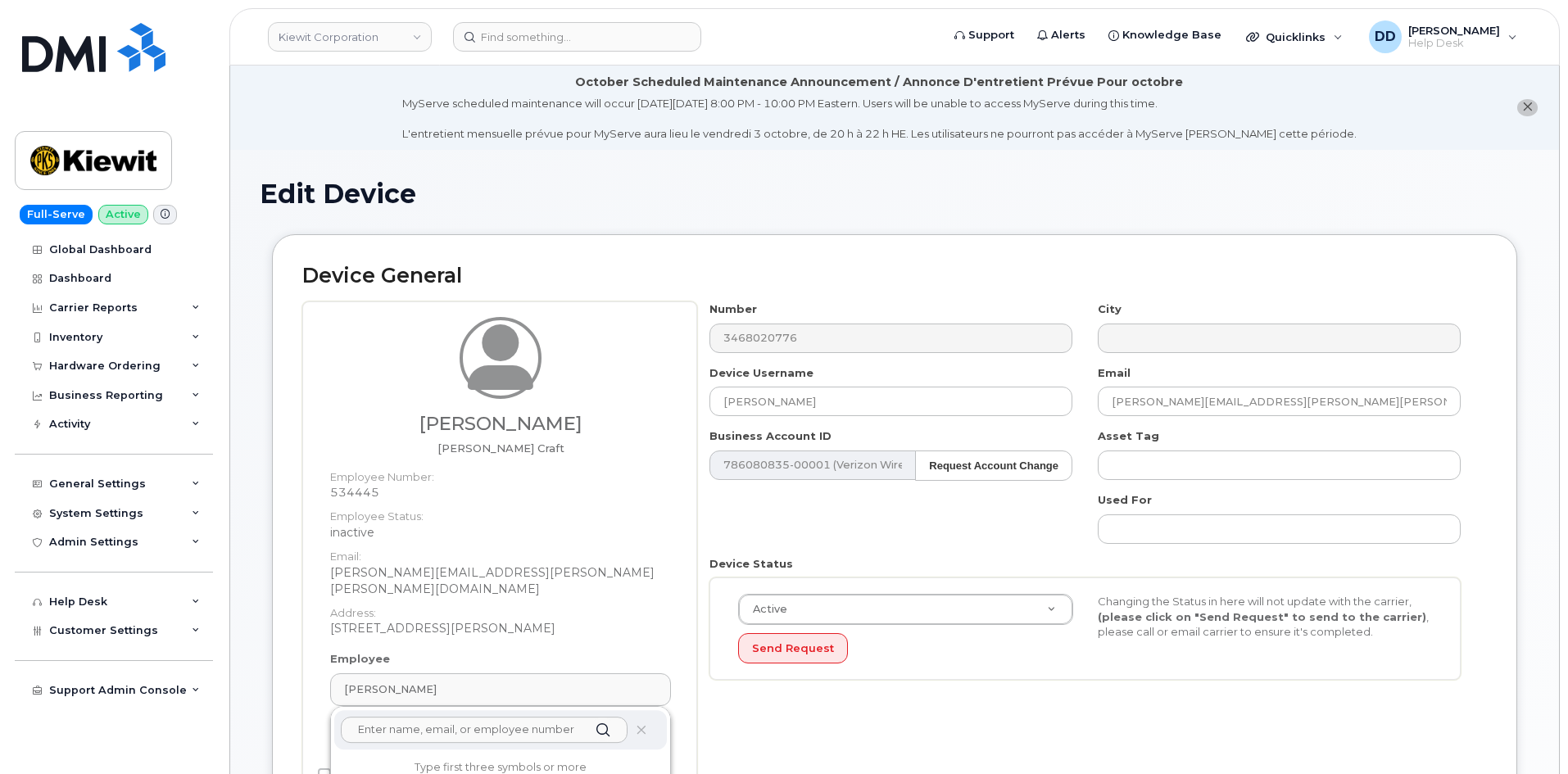
click at [504, 717] on input "text" at bounding box center [484, 730] width 287 height 26
paste input "Juan Escamilla"
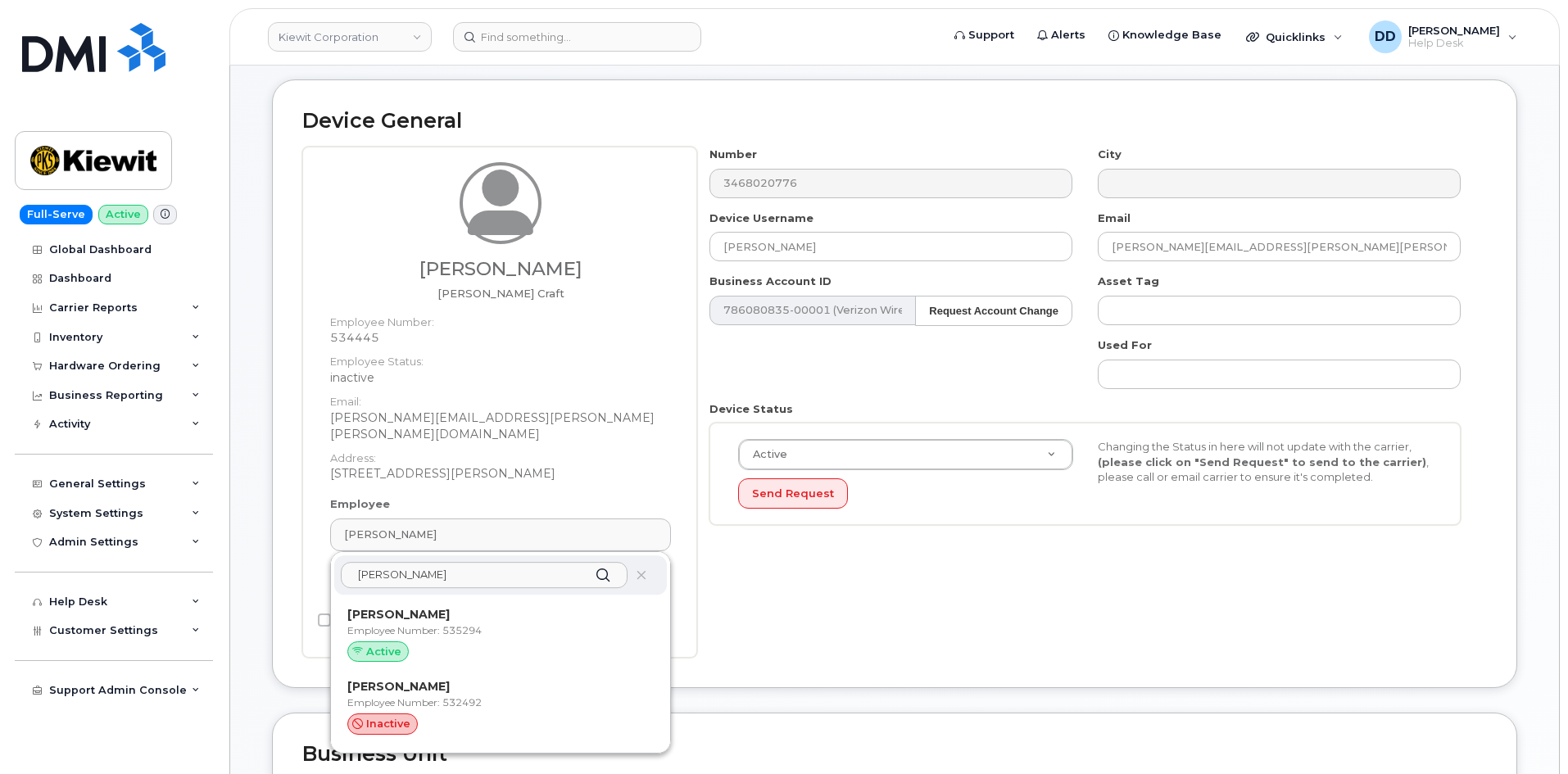
scroll to position [164, 0]
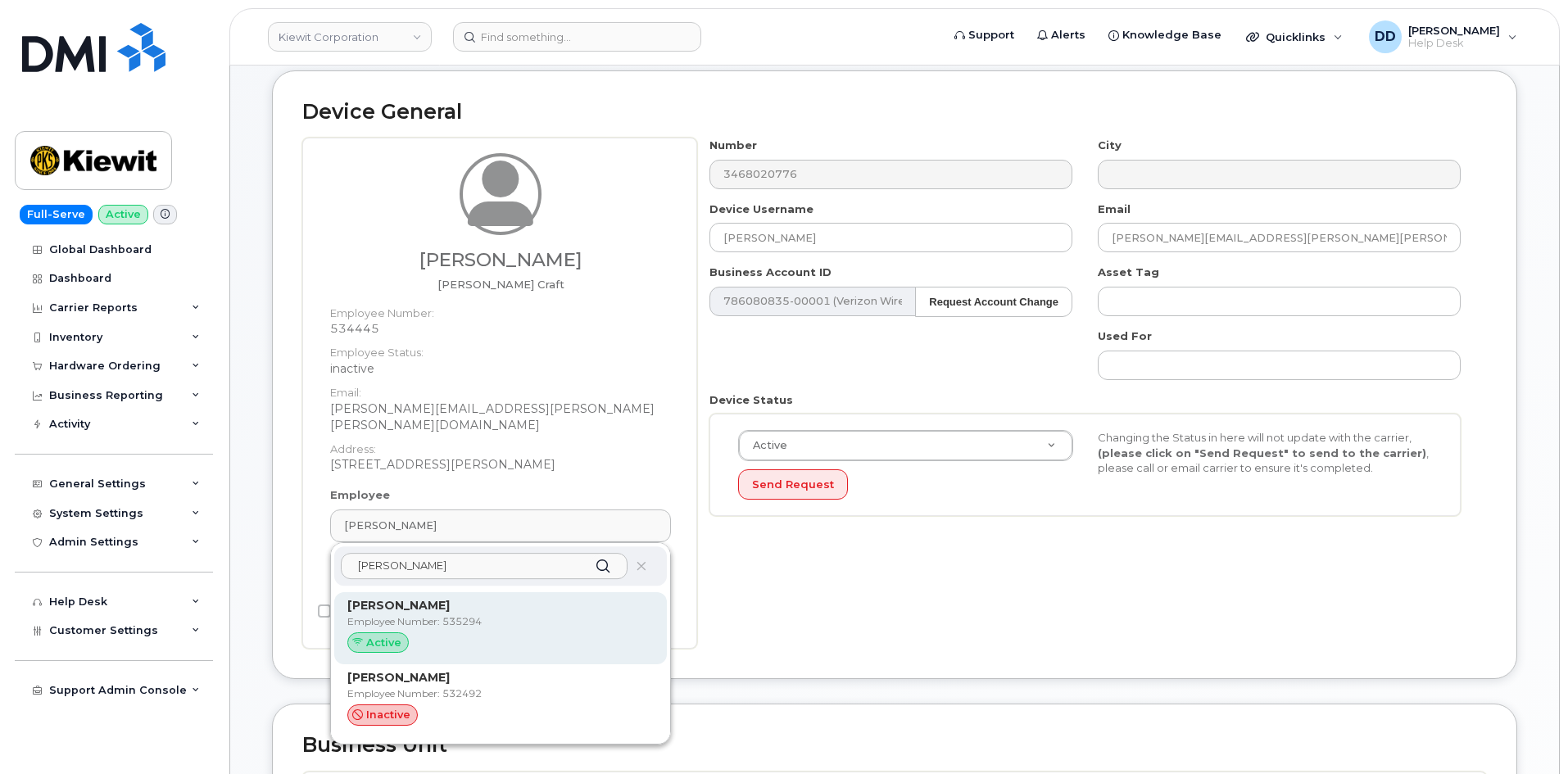
type input "Juan Escamilla"
click at [489, 614] on p "Employee Number: 535294" at bounding box center [500, 621] width 306 height 15
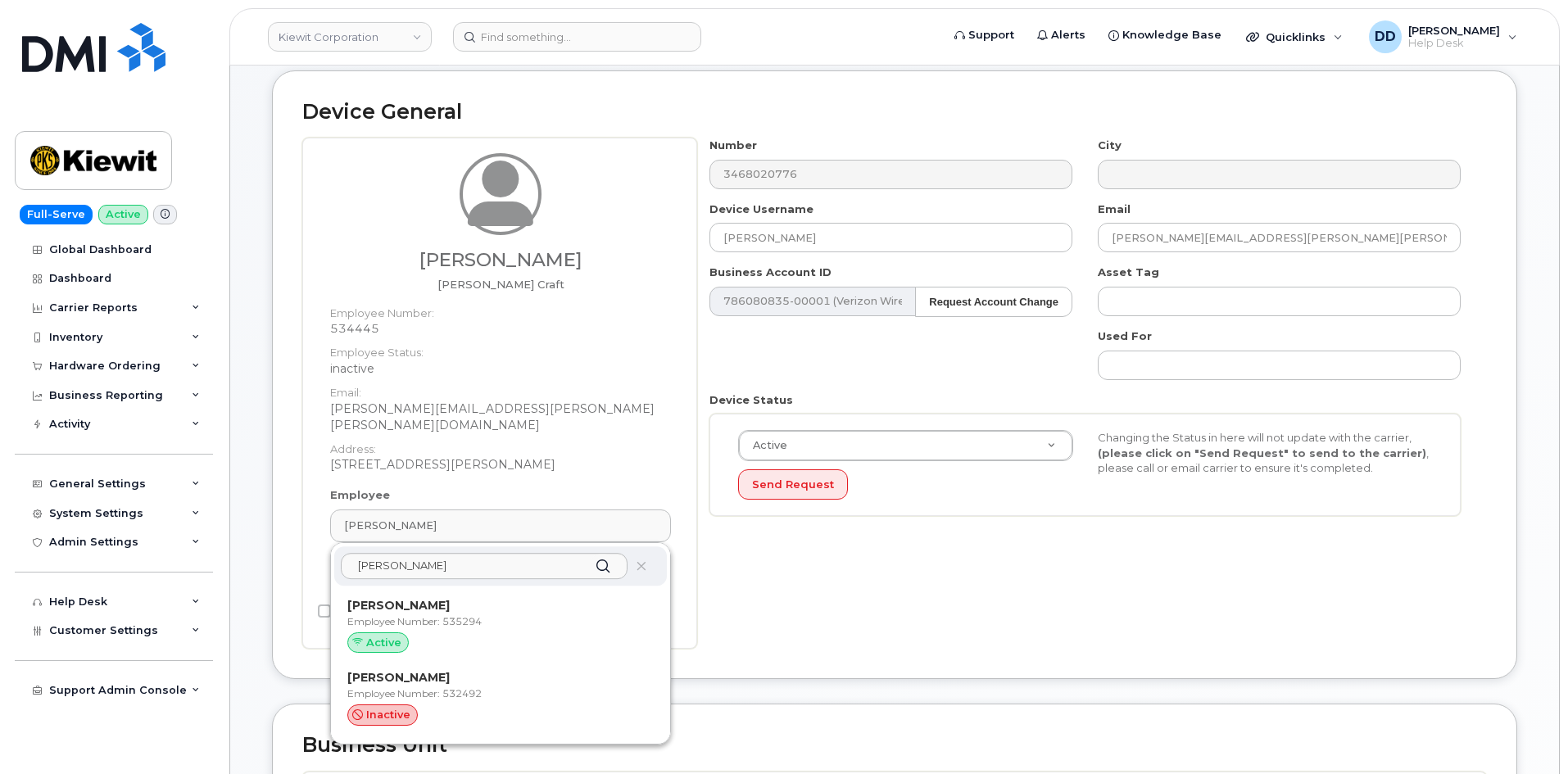
type input "Juan Escamilla"
type input "juan.escamilla1@kiewit.com"
type input "535294"
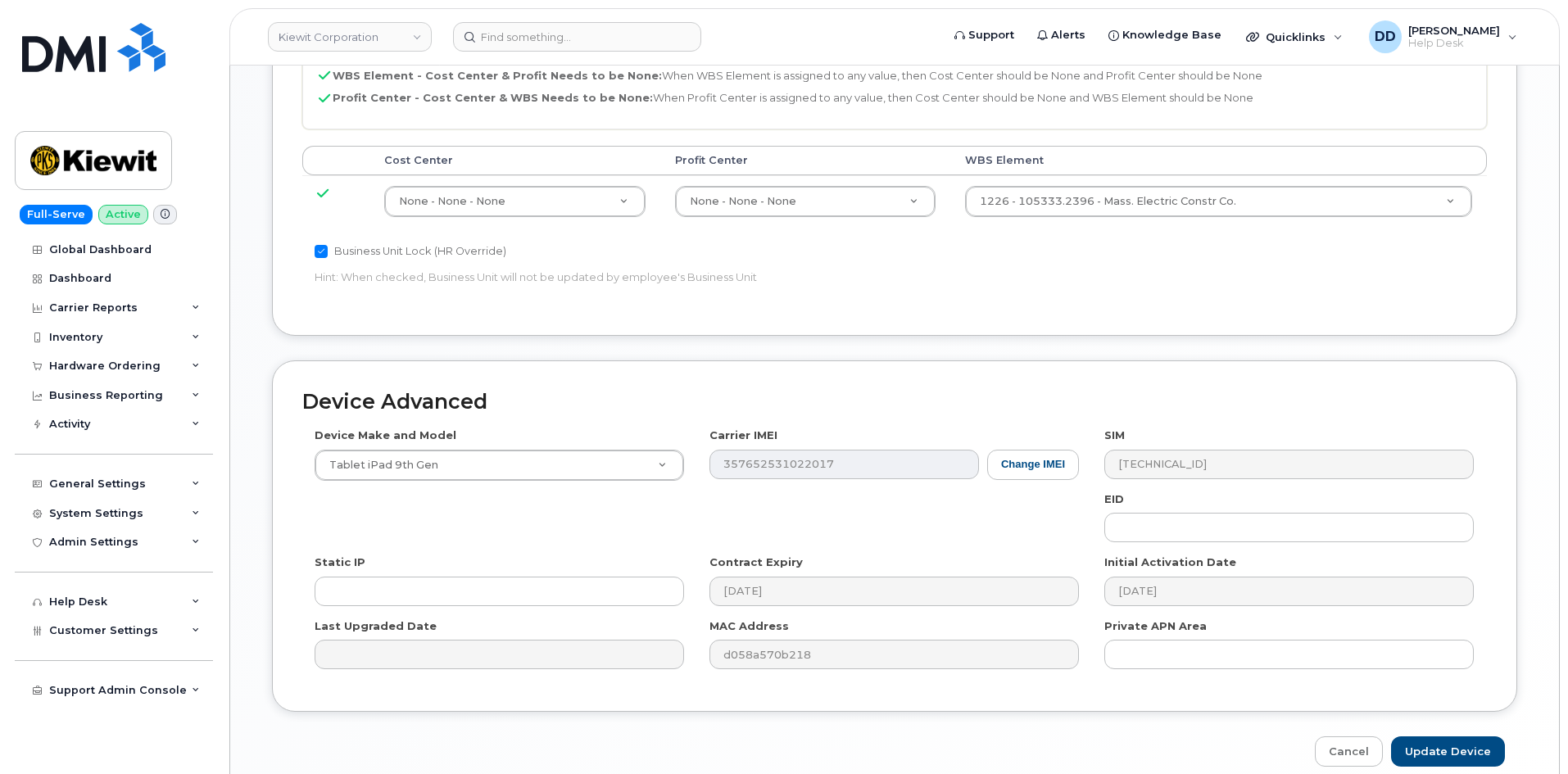
scroll to position [957, 0]
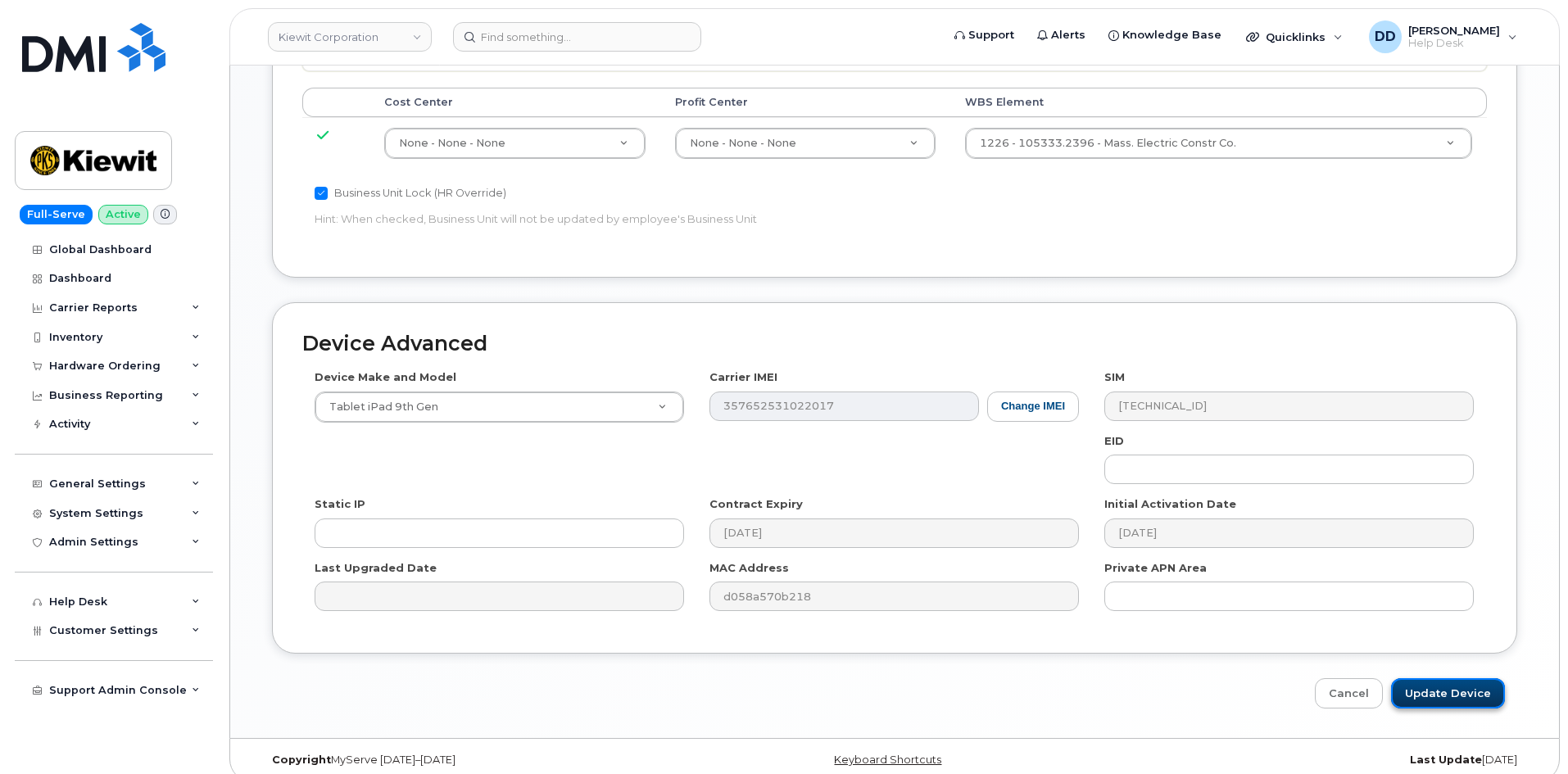
click at [1450, 681] on input "Update Device" at bounding box center [1448, 693] width 114 height 30
type input "Saving..."
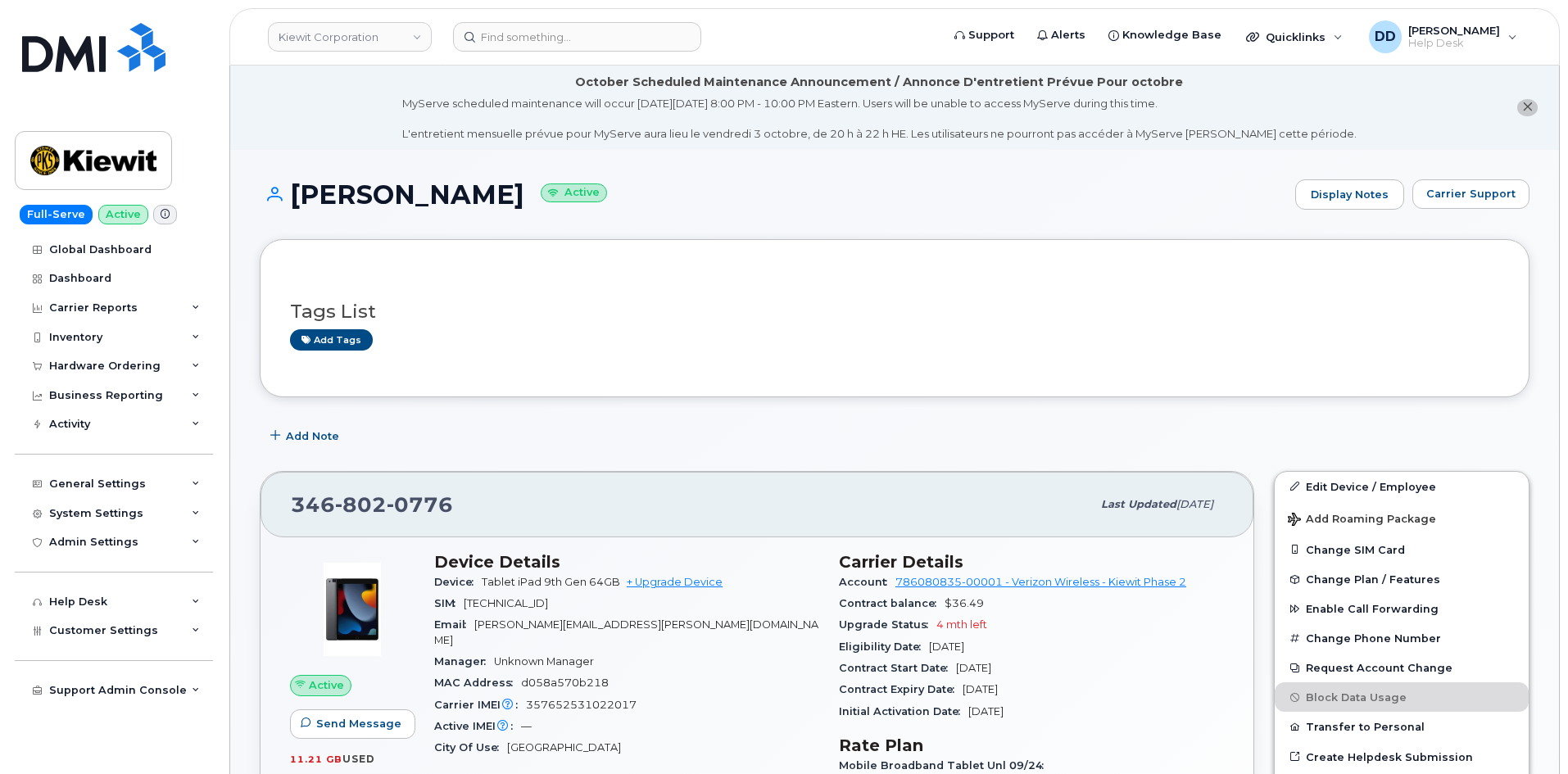
drag, startPoint x: 497, startPoint y: 196, endPoint x: 292, endPoint y: 205, distance: 205.2
click at [292, 205] on h1 "[PERSON_NAME] Active" at bounding box center [773, 194] width 1027 height 28
copy h1 "[PERSON_NAME]"
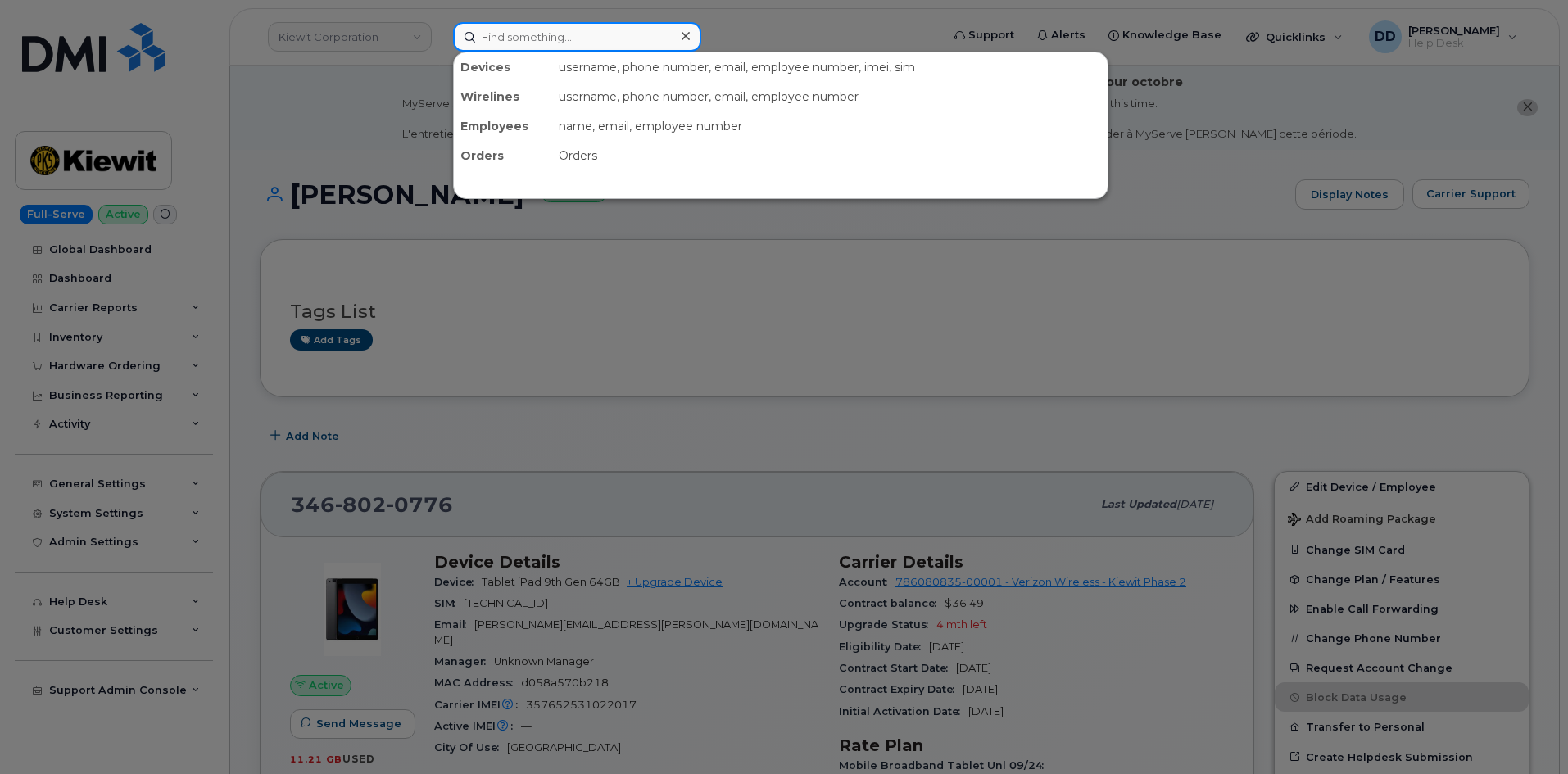
click at [594, 47] on input at bounding box center [577, 37] width 248 height 29
paste input "9296920760"
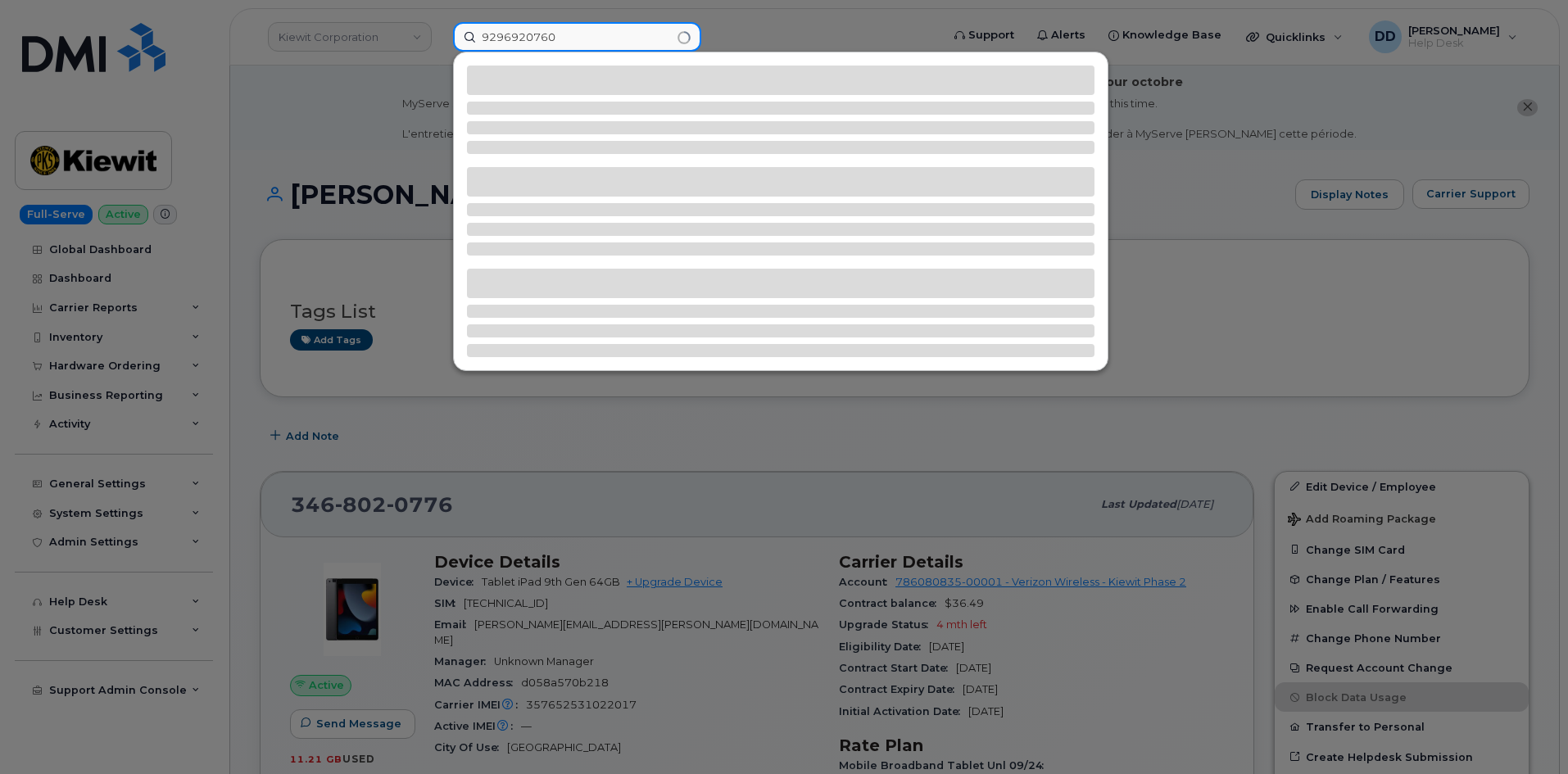
type input "9296920760"
drag, startPoint x: 639, startPoint y: 186, endPoint x: 649, endPoint y: 222, distance: 37.4
click at [646, 201] on div at bounding box center [781, 211] width 653 height 318
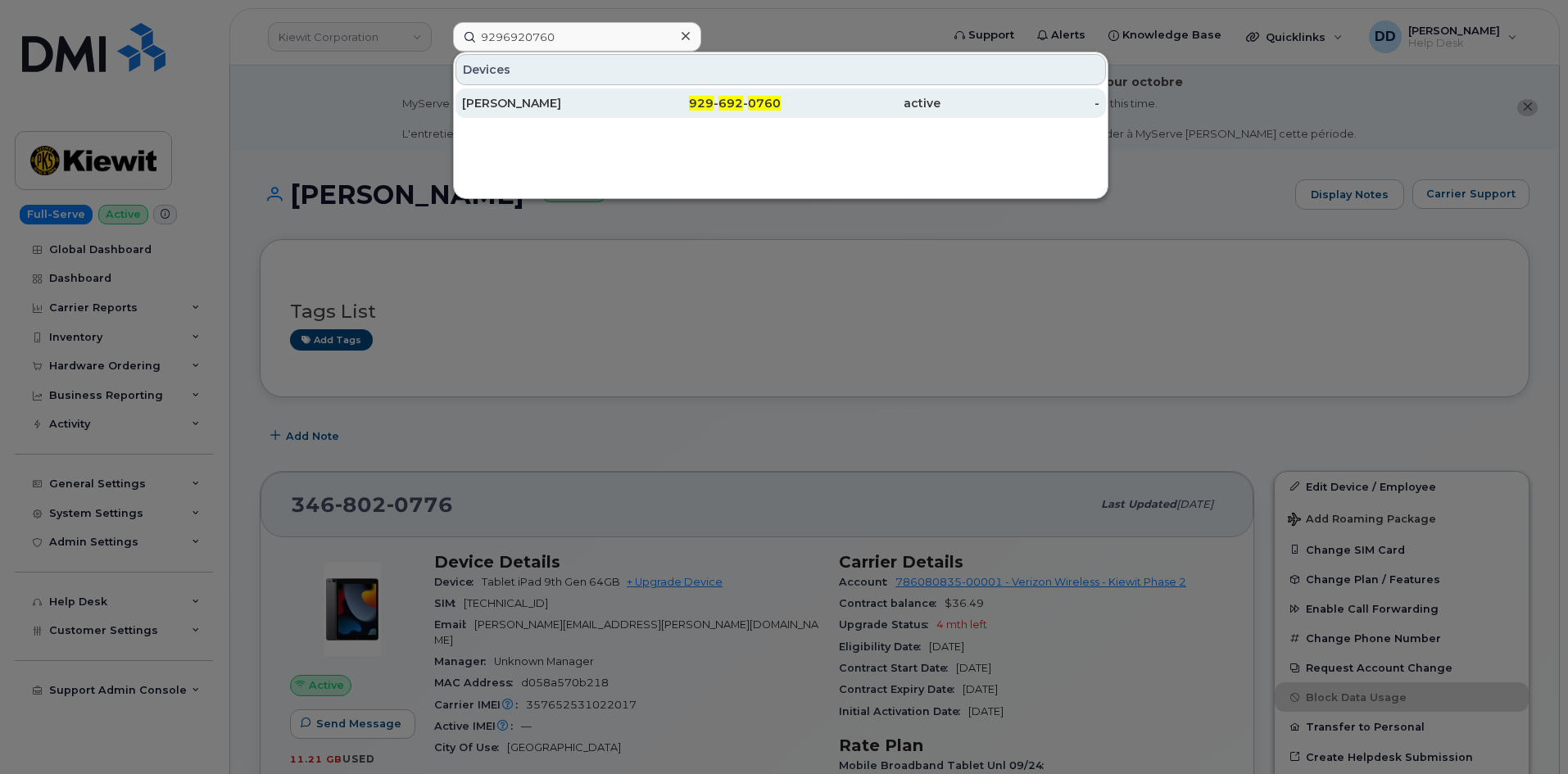
click at [542, 103] on div "[PERSON_NAME]" at bounding box center [542, 103] width 160 height 17
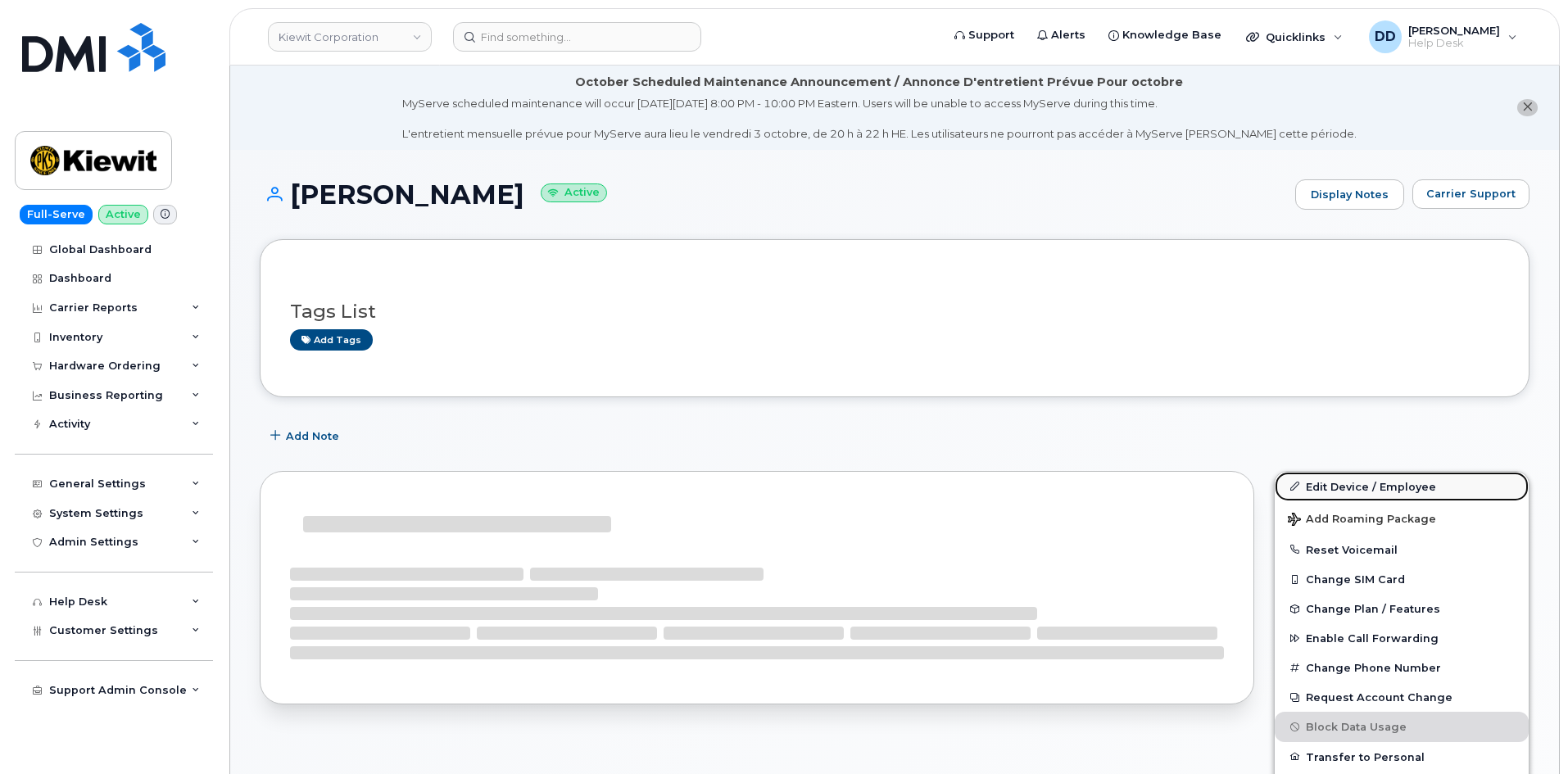
click at [1352, 484] on link "Edit Device / Employee" at bounding box center [1401, 487] width 254 height 29
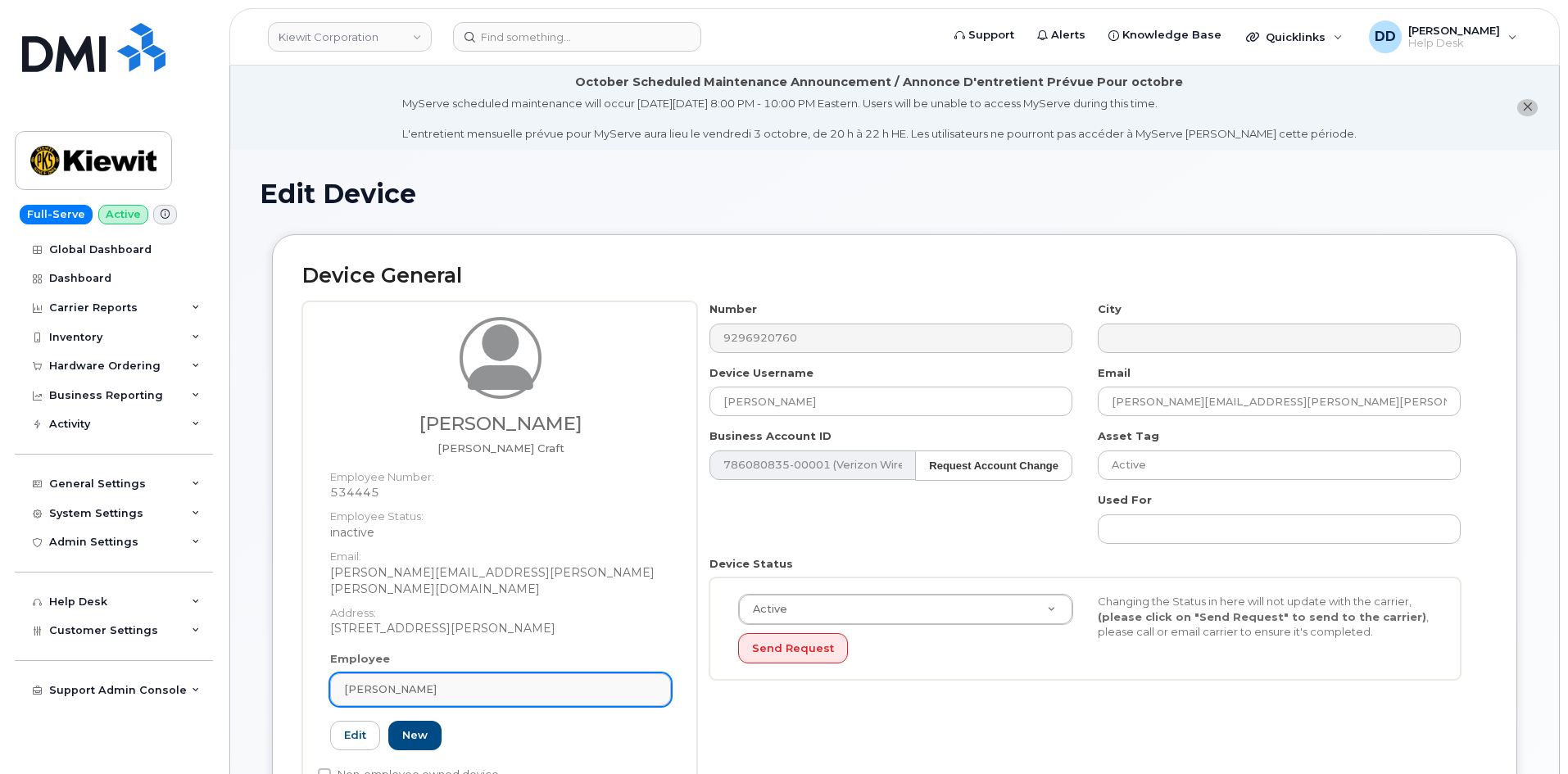
click at [440, 682] on div "[PERSON_NAME]" at bounding box center [500, 690] width 313 height 16
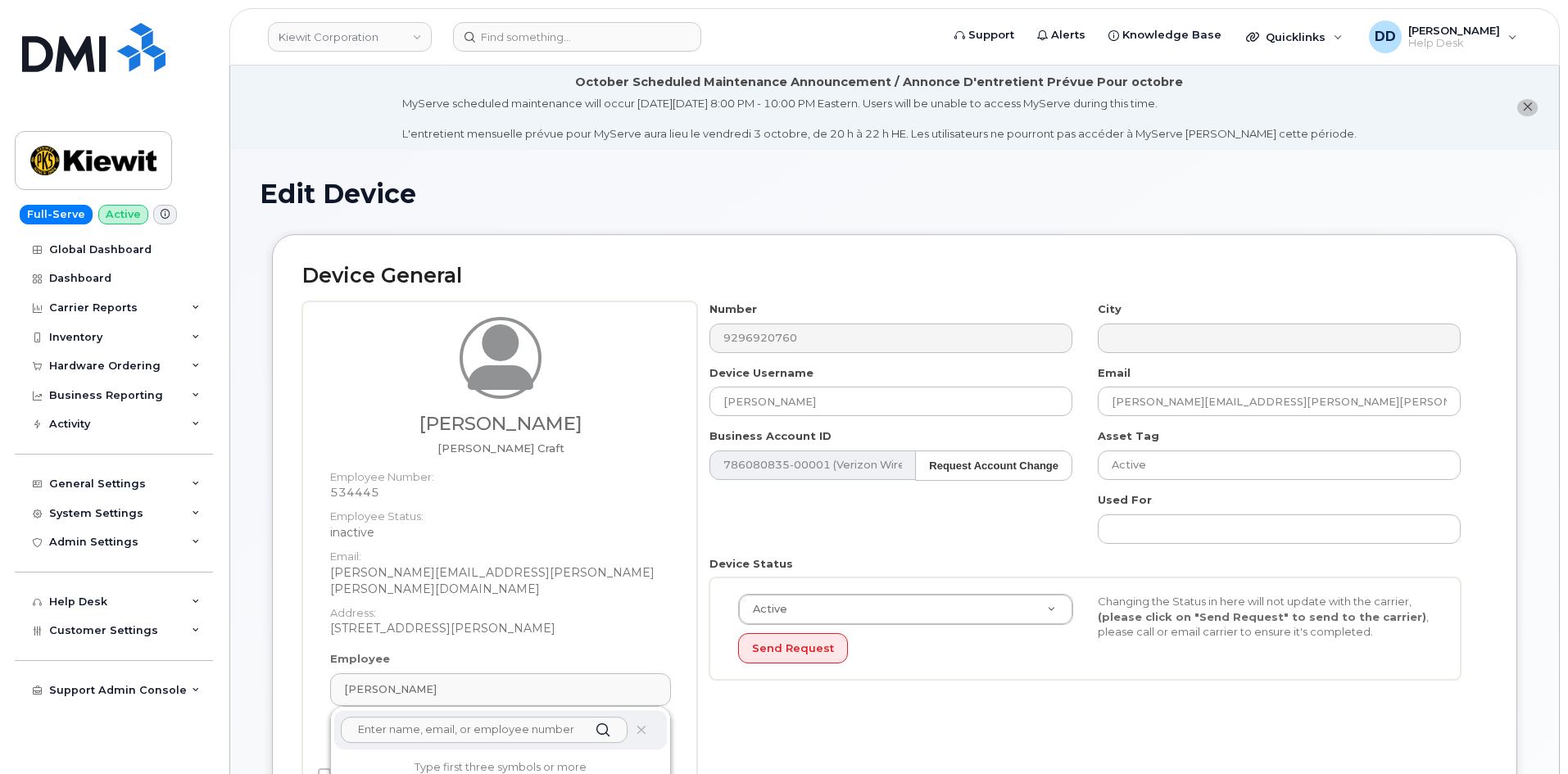
paste input "[PERSON_NAME]"
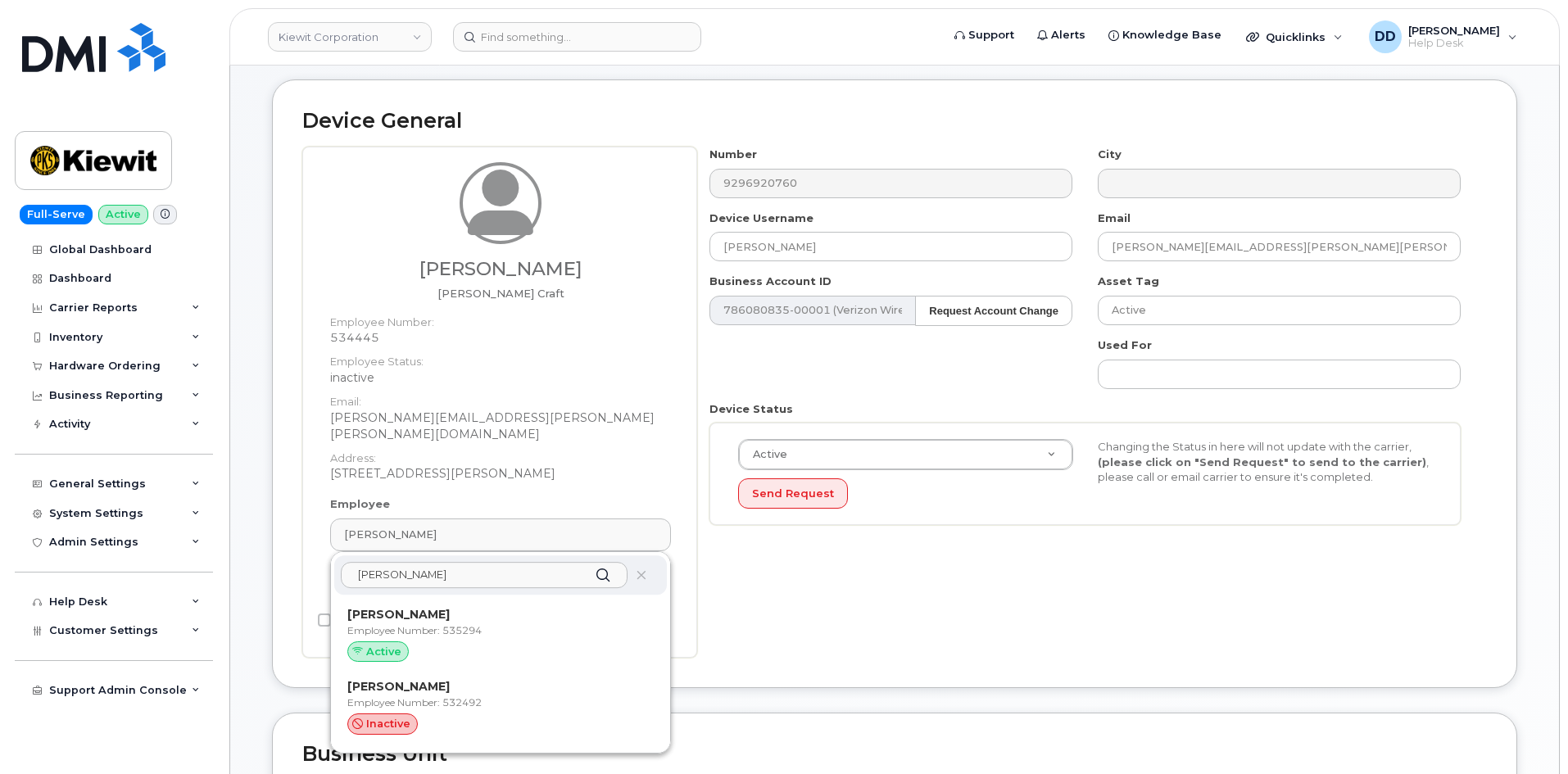
scroll to position [164, 0]
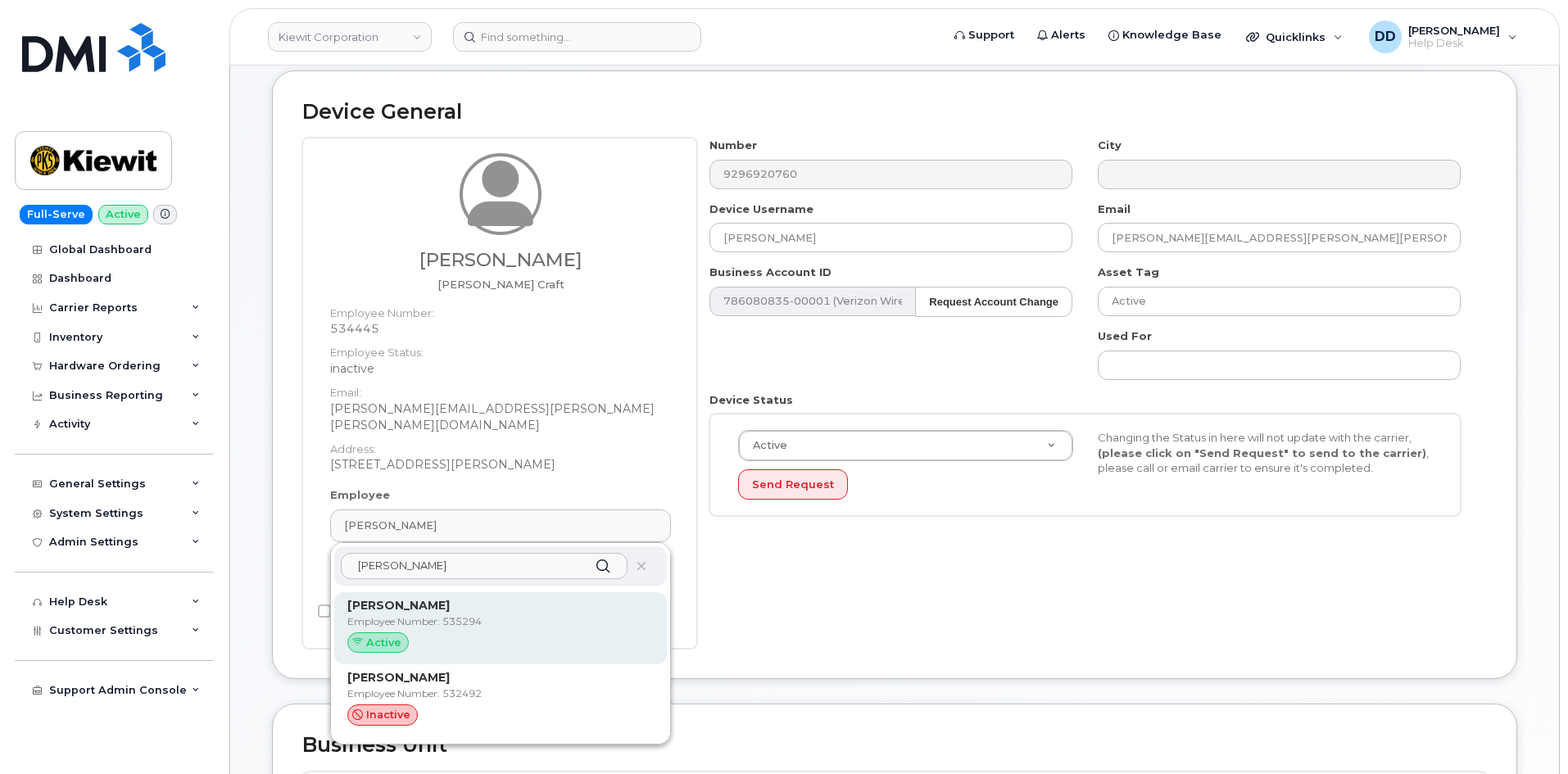
type input "[PERSON_NAME]"
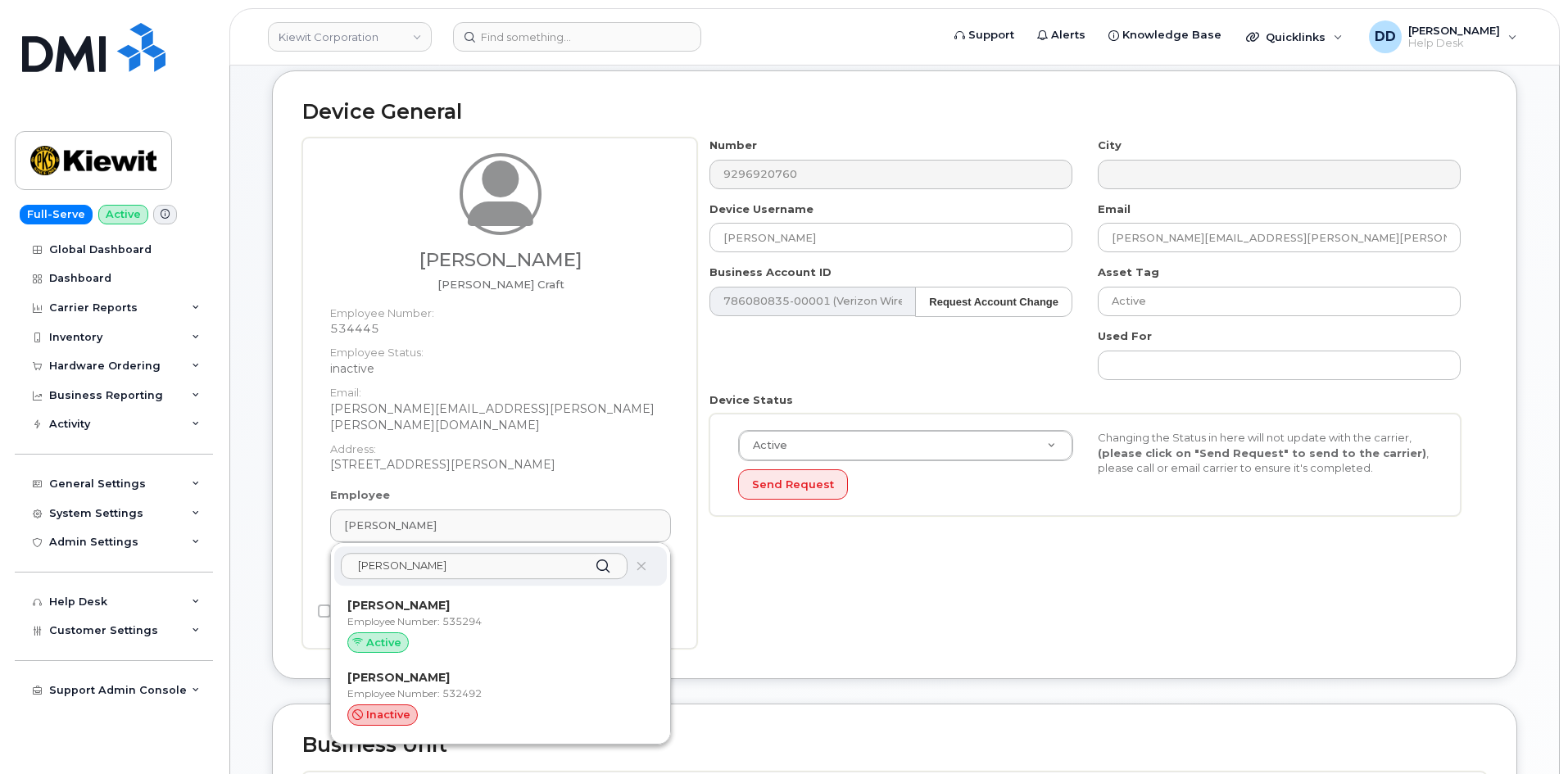
drag, startPoint x: 484, startPoint y: 607, endPoint x: 862, endPoint y: 107, distance: 626.8
click at [484, 614] on p "Employee Number: 535294" at bounding box center [500, 621] width 306 height 15
type input "535294"
type input "[PERSON_NAME]"
type input "[PERSON_NAME][EMAIL_ADDRESS][PERSON_NAME][DOMAIN_NAME]"
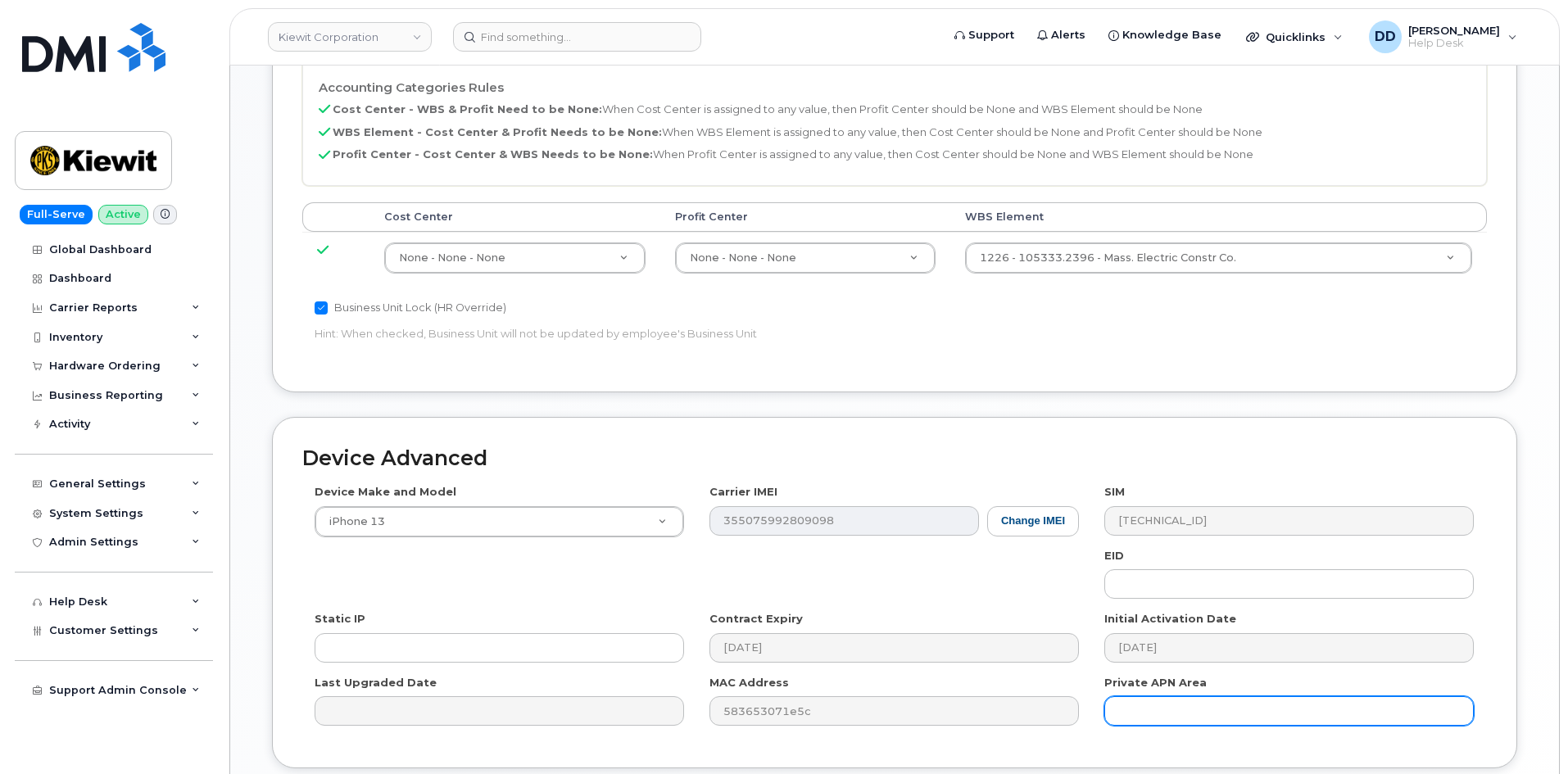
scroll to position [957, 0]
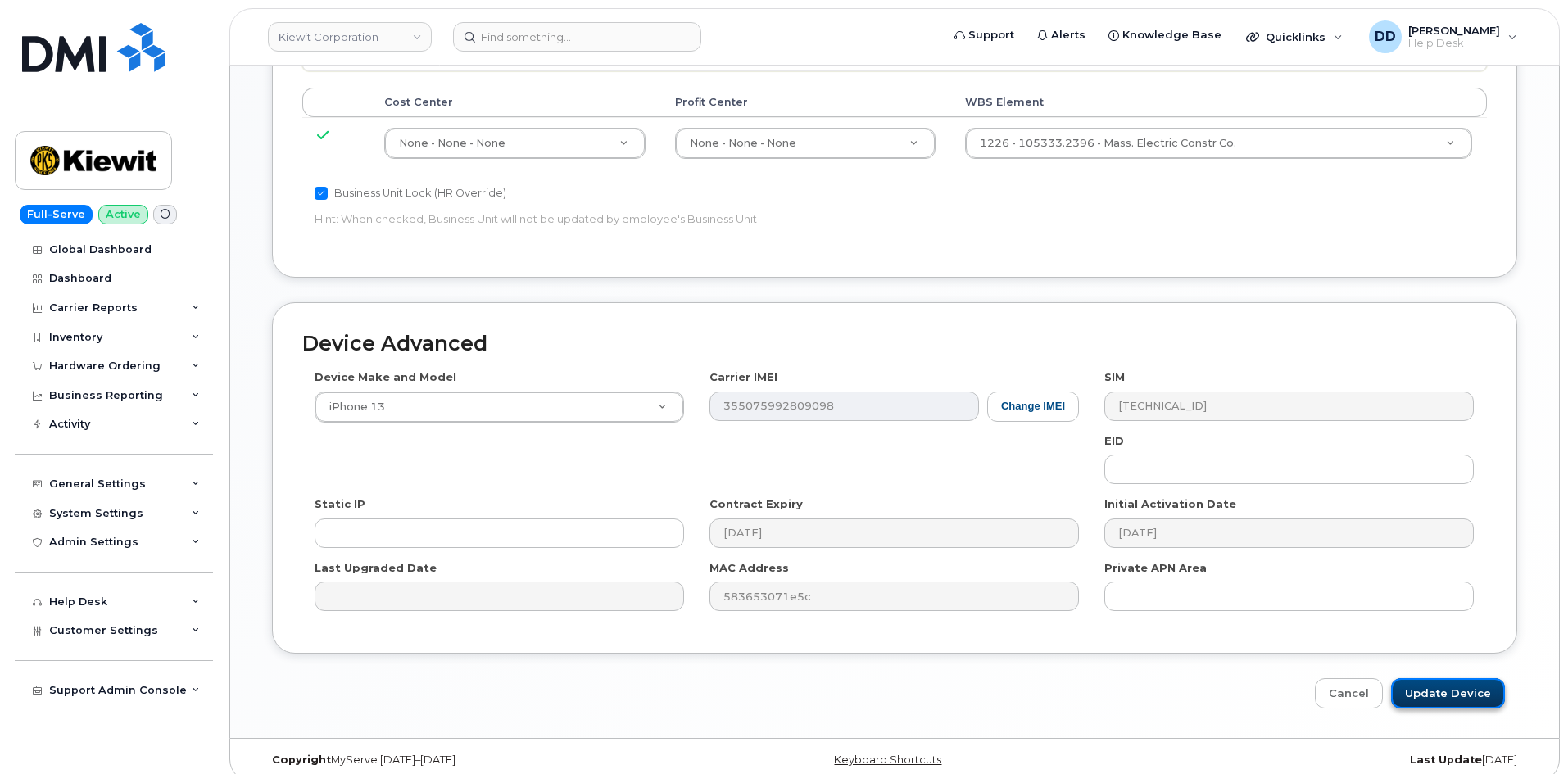
click at [1443, 678] on input "Update Device" at bounding box center [1448, 693] width 114 height 30
type input "Saving..."
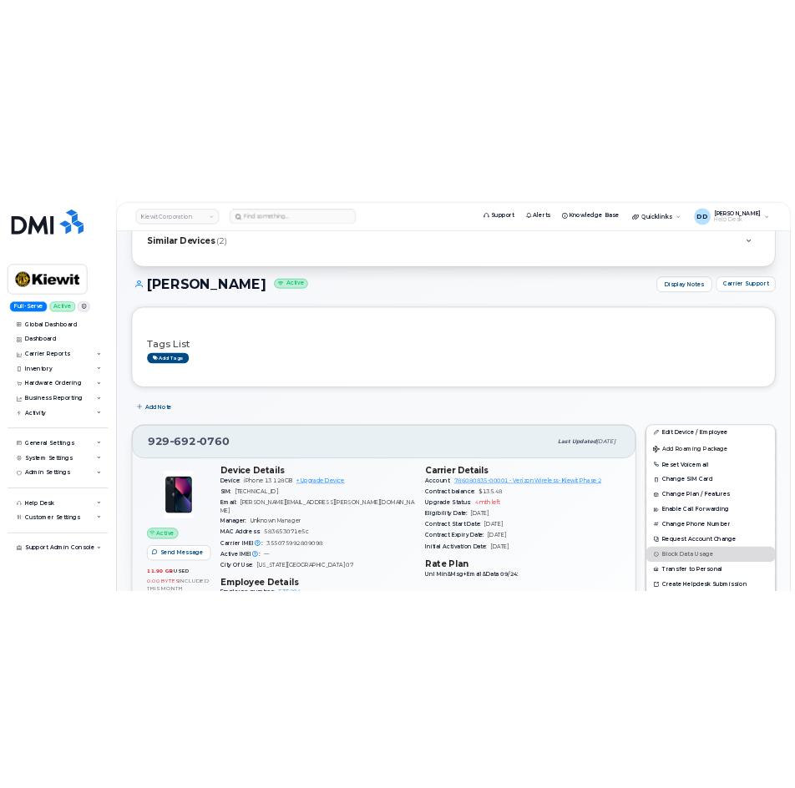
scroll to position [167, 0]
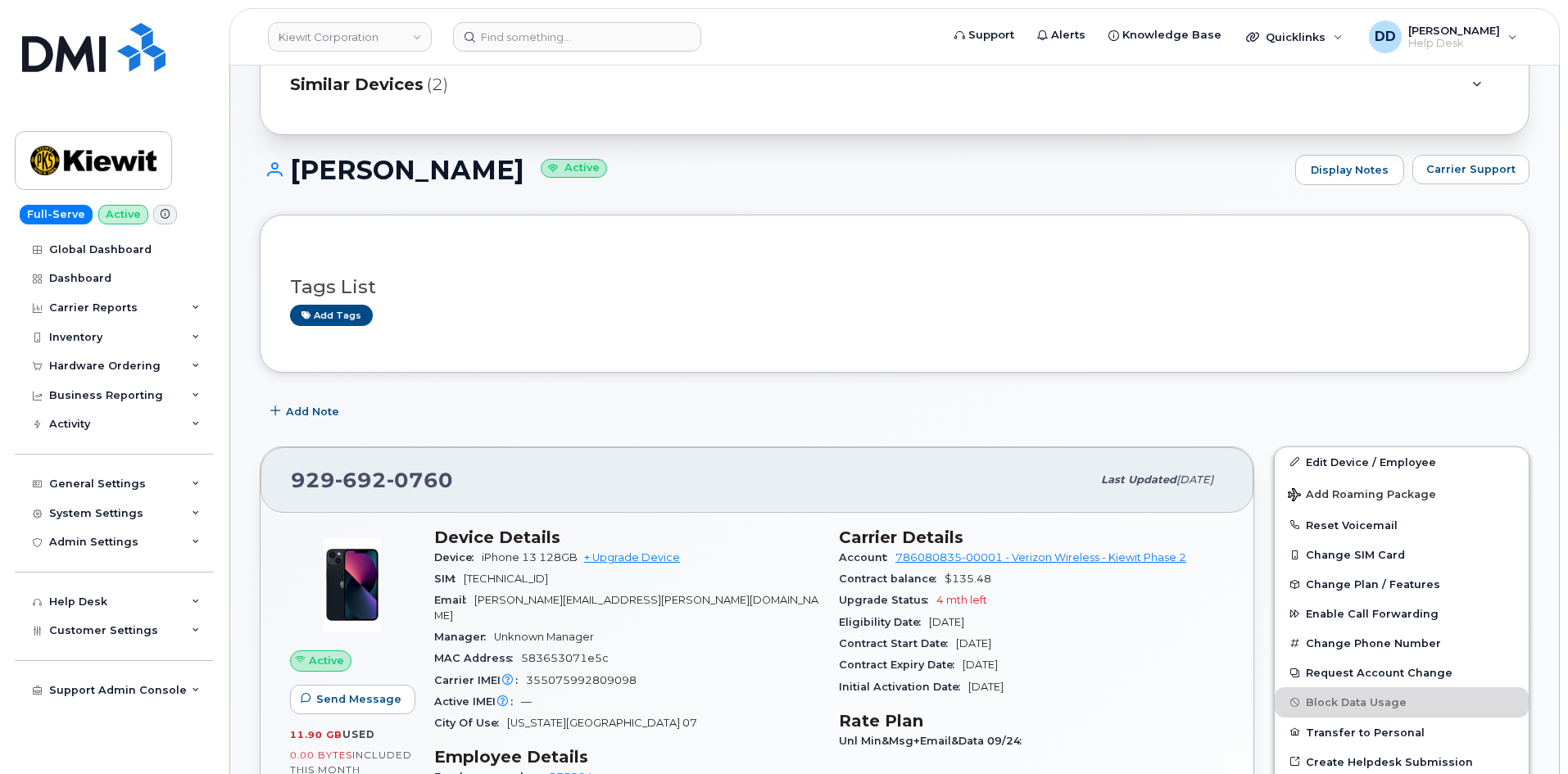
drag, startPoint x: 492, startPoint y: 171, endPoint x: 288, endPoint y: 181, distance: 204.2
click at [288, 181] on h1 "[PERSON_NAME] Active" at bounding box center [773, 170] width 1027 height 28
copy h1 "Juan Escamilla"
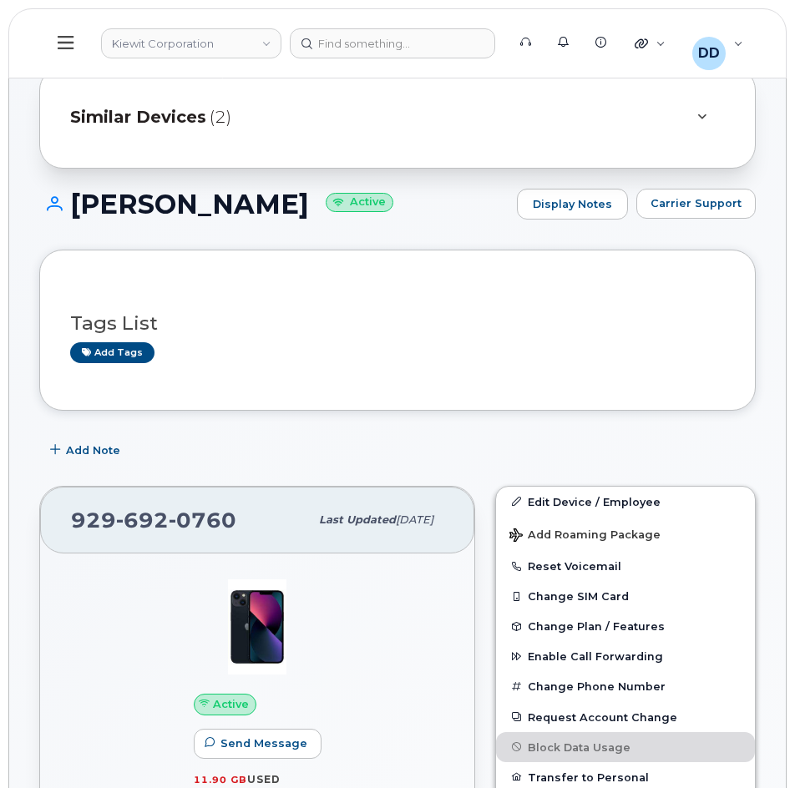
click at [65, 43] on icon at bounding box center [66, 42] width 16 height 13
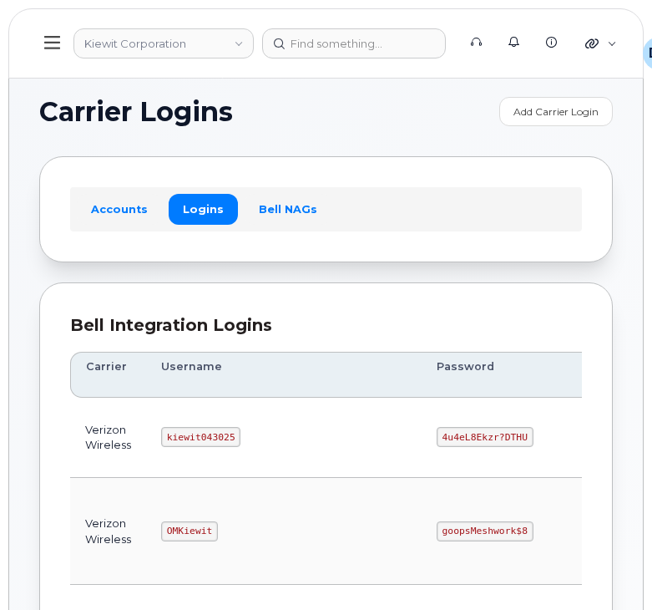
scroll to position [167, 0]
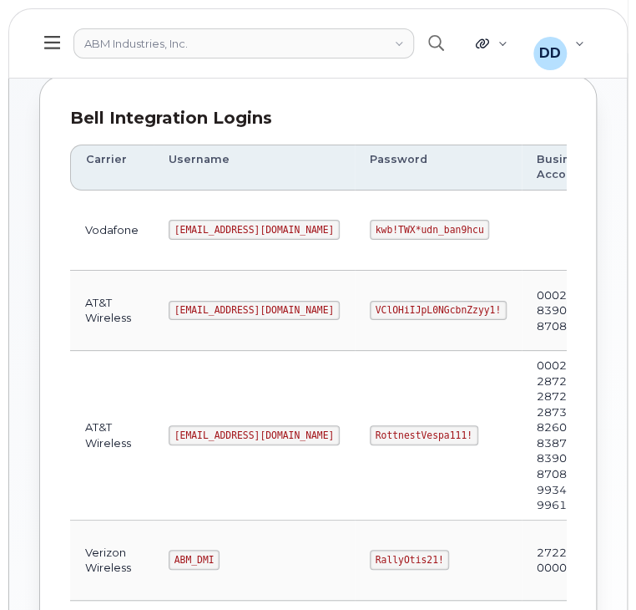
scroll to position [201, 0]
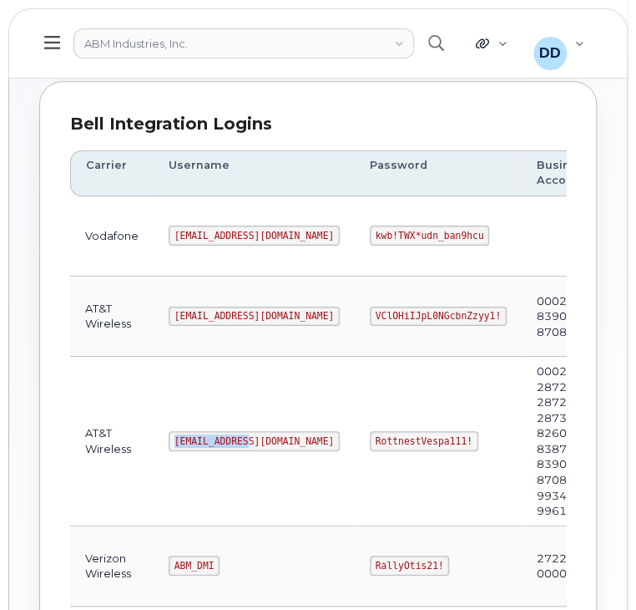
drag, startPoint x: 241, startPoint y: 436, endPoint x: 162, endPoint y: 439, distance: 79.4
click at [162, 439] on td "abm@dminc.com" at bounding box center [254, 442] width 201 height 170
copy code "abm@dminc.com"
drag, startPoint x: 403, startPoint y: 435, endPoint x: 307, endPoint y: 435, distance: 96.0
click at [370, 435] on code "RottnestVespa111!" at bounding box center [424, 441] width 109 height 20
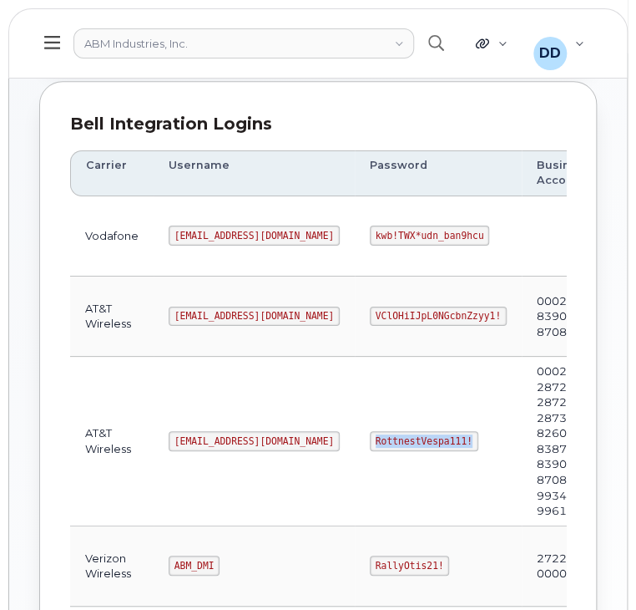
copy code "RottnestVespa111!"
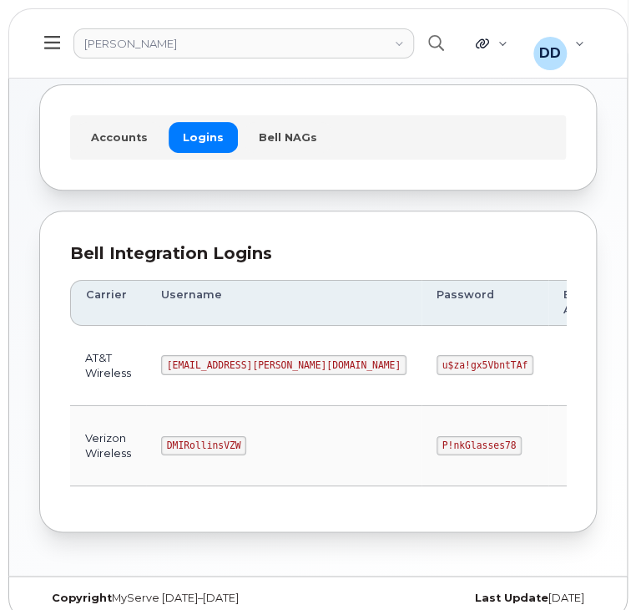
scroll to position [93, 0]
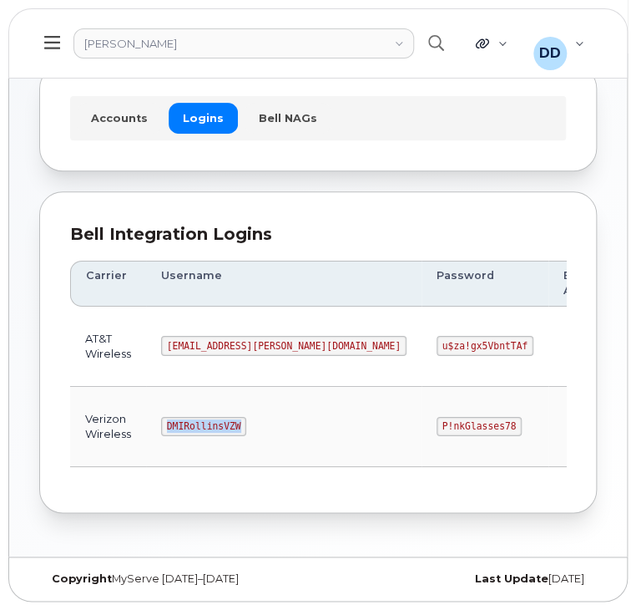
drag, startPoint x: 244, startPoint y: 425, endPoint x: 144, endPoint y: 427, distance: 100.2
click at [144, 427] on tr "Verizon Wireless DMIRollinsVZW P!nkGlasses78 Edit Delete" at bounding box center [431, 427] width 723 height 80
copy tr "DMIRollinsVZW"
drag, startPoint x: 384, startPoint y: 419, endPoint x: 292, endPoint y: 428, distance: 92.3
click at [422, 428] on td "P!nkGlasses78" at bounding box center [485, 427] width 127 height 80
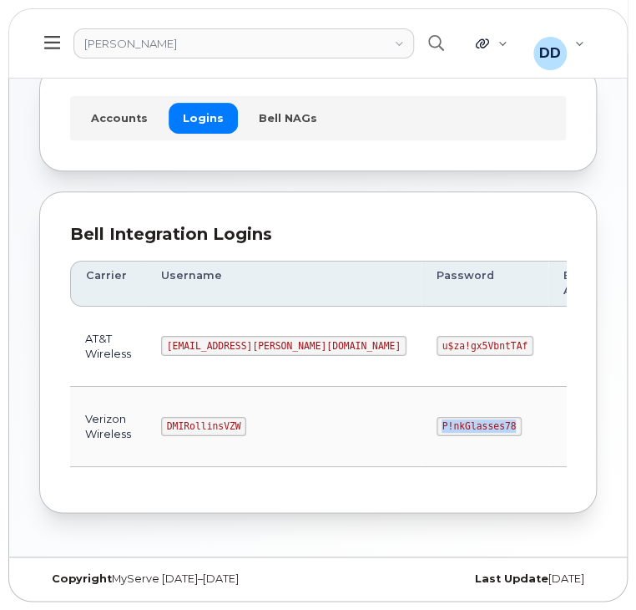
copy code "P!nkGlasses78"
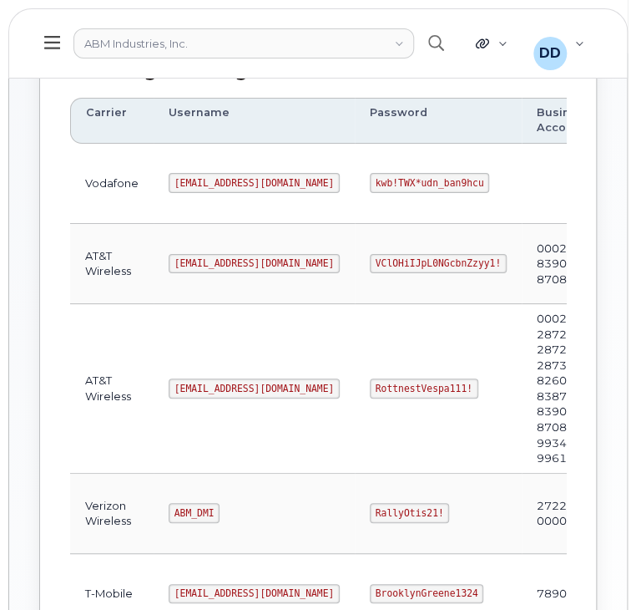
scroll to position [258, 0]
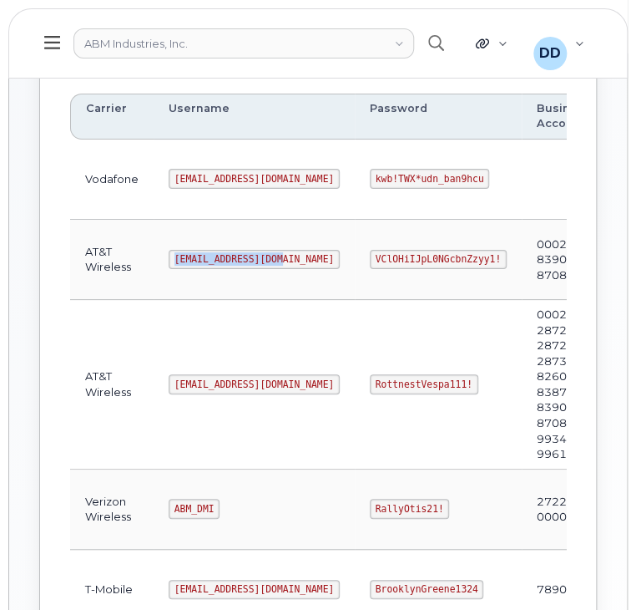
drag, startPoint x: 274, startPoint y: 256, endPoint x: 160, endPoint y: 258, distance: 113.6
click at [160, 258] on td "tphillips@dminc.com" at bounding box center [254, 260] width 201 height 80
copy code "tphillips@dminc.com"
click at [276, 312] on td "abm@dminc.com" at bounding box center [254, 385] width 201 height 170
drag, startPoint x: 244, startPoint y: 380, endPoint x: 170, endPoint y: 378, distance: 73.5
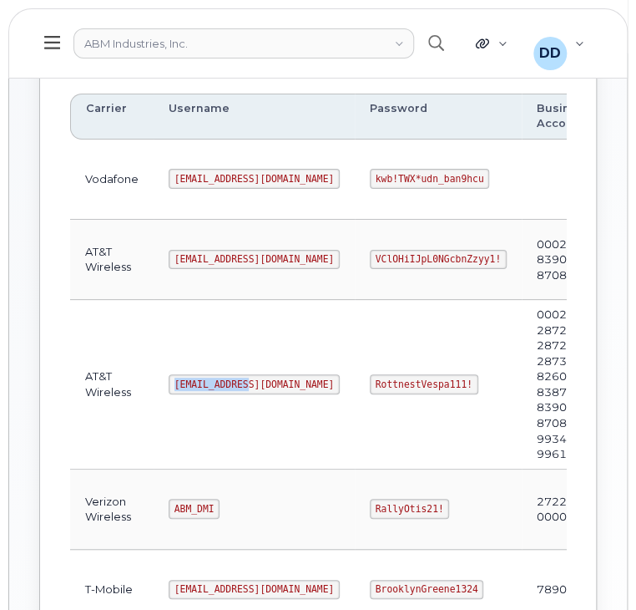
click at [170, 378] on code "abm@dminc.com" at bounding box center [254, 384] width 171 height 20
copy code "abm@dminc.com"
drag, startPoint x: 403, startPoint y: 381, endPoint x: 307, endPoint y: 386, distance: 95.3
click at [370, 386] on code "RottnestVespa111!" at bounding box center [424, 384] width 109 height 20
copy code "RottnestVespa111!"
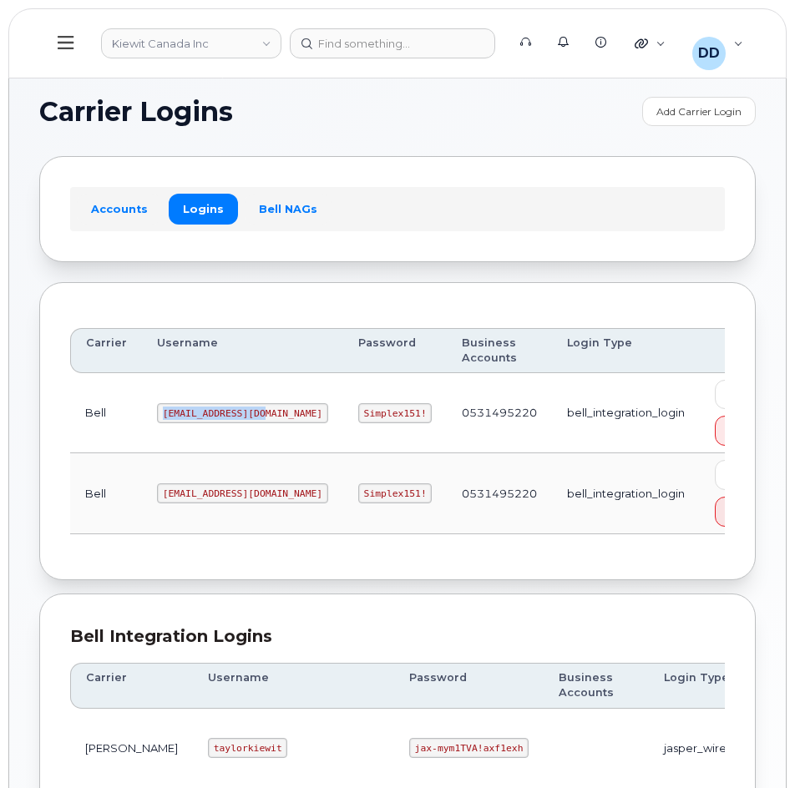
drag, startPoint x: 255, startPoint y: 409, endPoint x: 131, endPoint y: 417, distance: 123.8
click at [131, 417] on tr "Bell 1PeterK@myserve.ca Simplex151! 0531495220 bell_integration_login Edit Dele…" at bounding box center [433, 413] width 727 height 80
copy tr "[EMAIL_ADDRESS][DOMAIN_NAME]"
drag, startPoint x: 260, startPoint y: 413, endPoint x: 156, endPoint y: 408, distance: 103.6
click at [156, 408] on td "[EMAIL_ADDRESS][DOMAIN_NAME]" at bounding box center [242, 413] width 201 height 80
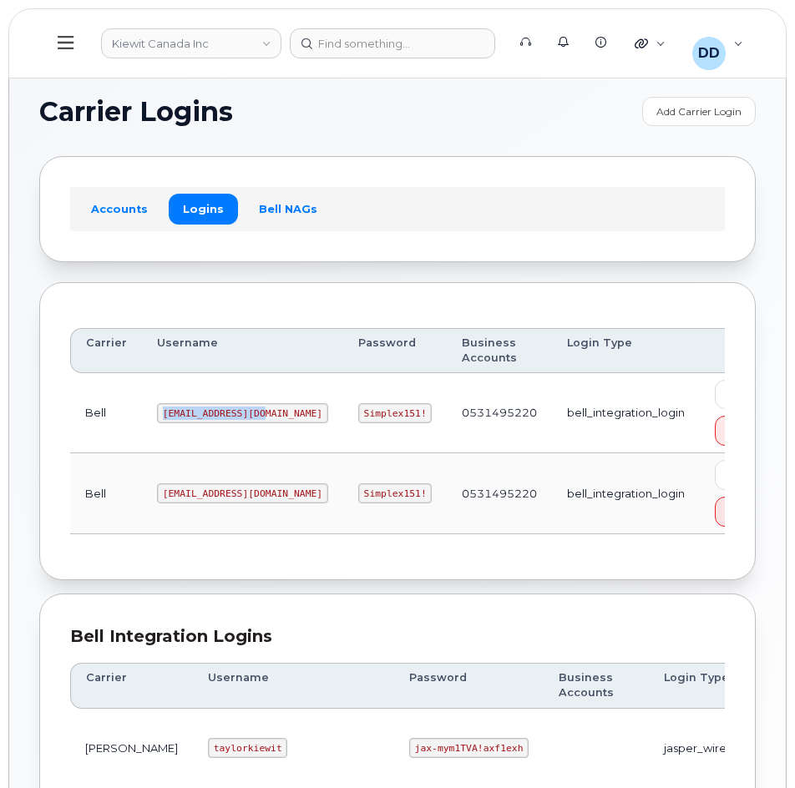
copy code "[EMAIL_ADDRESS][DOMAIN_NAME]"
drag, startPoint x: 363, startPoint y: 413, endPoint x: 301, endPoint y: 412, distance: 61.8
click at [358, 412] on code "Simplex151!" at bounding box center [395, 413] width 74 height 20
copy code "Simplex151!"
click at [63, 41] on icon at bounding box center [66, 42] width 16 height 18
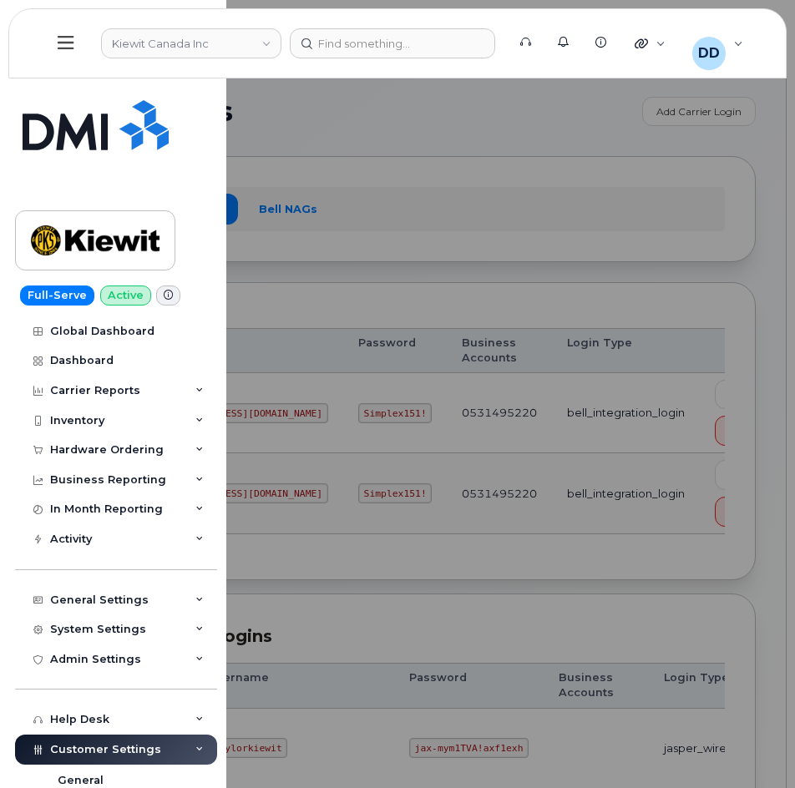
click at [381, 115] on div at bounding box center [397, 394] width 795 height 788
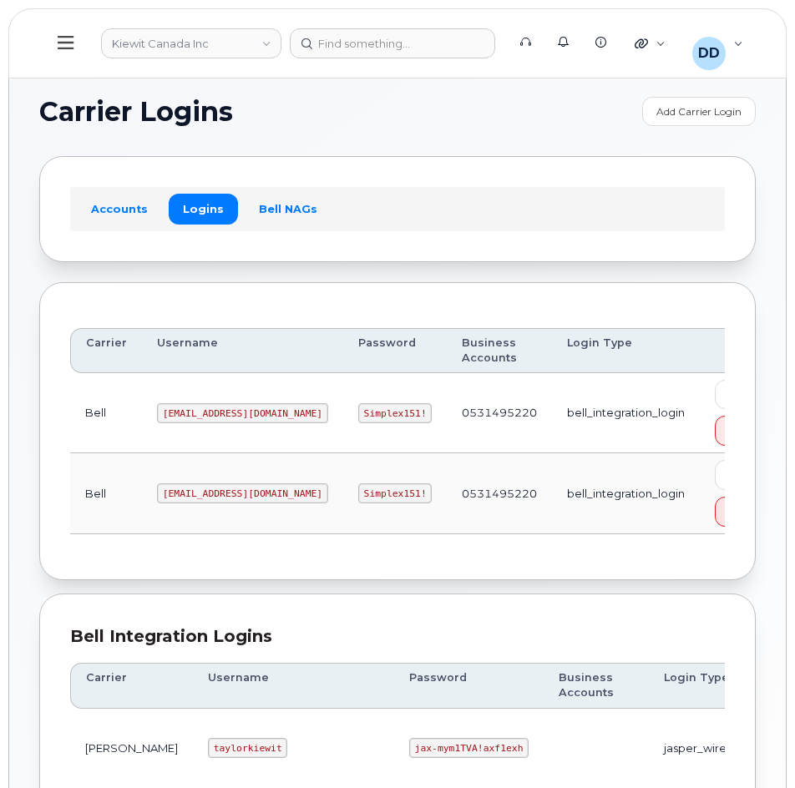
click at [68, 39] on icon at bounding box center [66, 42] width 16 height 18
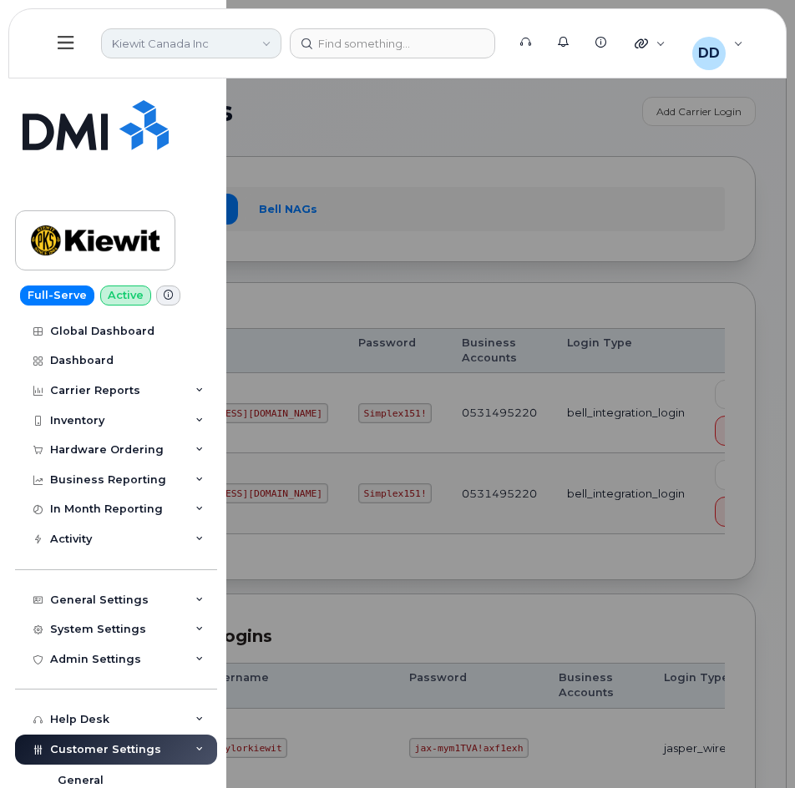
drag, startPoint x: 230, startPoint y: 40, endPoint x: 246, endPoint y: 52, distance: 19.7
click at [230, 40] on link "Kiewit Canada Inc" at bounding box center [191, 43] width 180 height 30
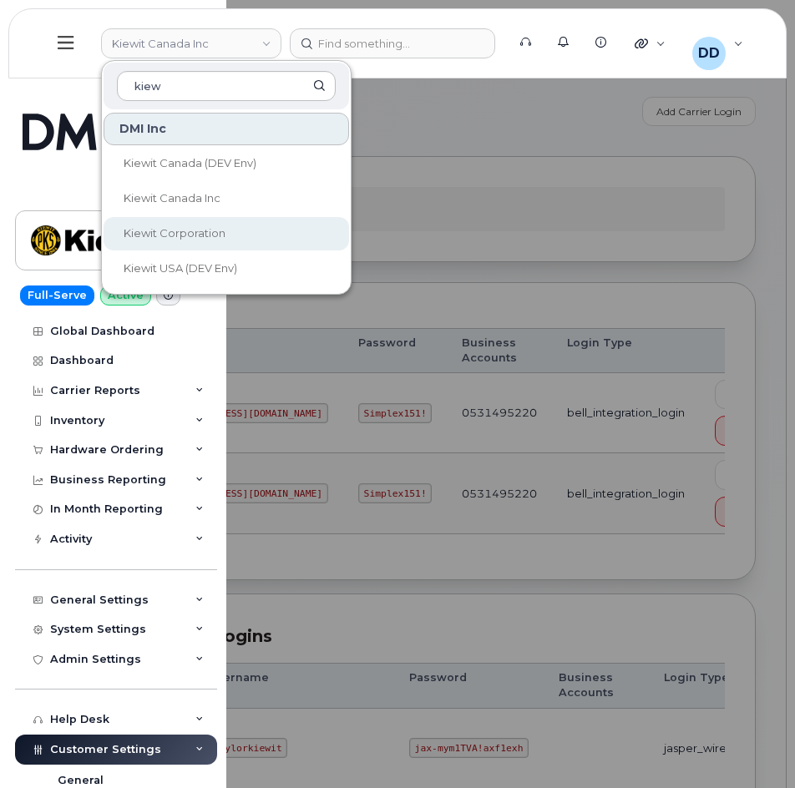
type input "kiew"
drag, startPoint x: 185, startPoint y: 229, endPoint x: 183, endPoint y: 245, distance: 16.0
click at [185, 229] on span "Kiewit Corporation" at bounding box center [175, 232] width 102 height 13
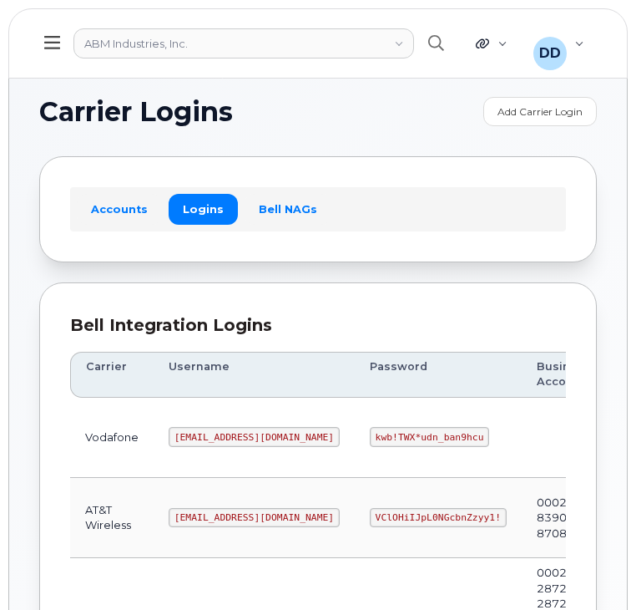
scroll to position [258, 0]
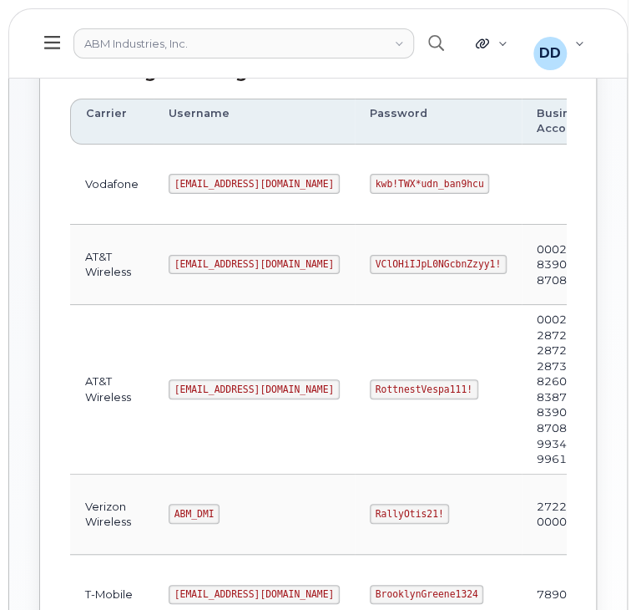
scroll to position [254, 0]
drag, startPoint x: 242, startPoint y: 385, endPoint x: 156, endPoint y: 379, distance: 86.2
click at [156, 379] on td "[EMAIL_ADDRESS][DOMAIN_NAME]" at bounding box center [254, 389] width 201 height 170
copy code "[EMAIL_ADDRESS][DOMAIN_NAME]"
drag, startPoint x: 405, startPoint y: 385, endPoint x: 287, endPoint y: 392, distance: 117.9
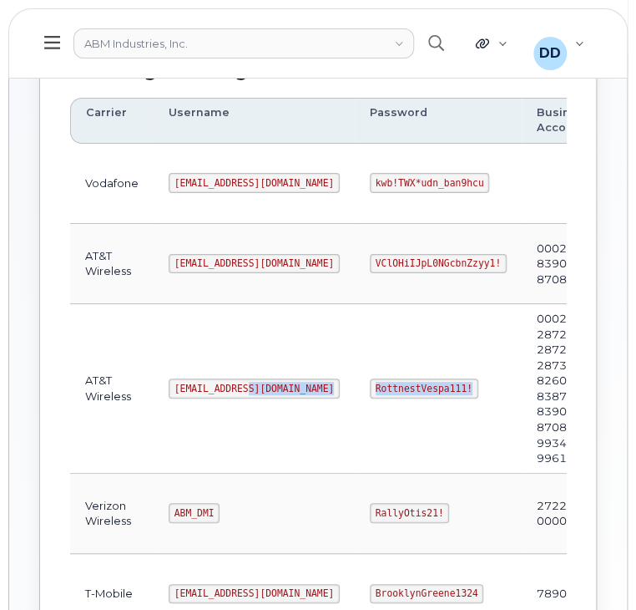
click at [287, 392] on tr "AT&T Wireless abm@dminc.com RottnestVespa111! 00029285, 287259102926, 287296986…" at bounding box center [437, 389] width 734 height 170
copy tr "RottnestVespa111!"
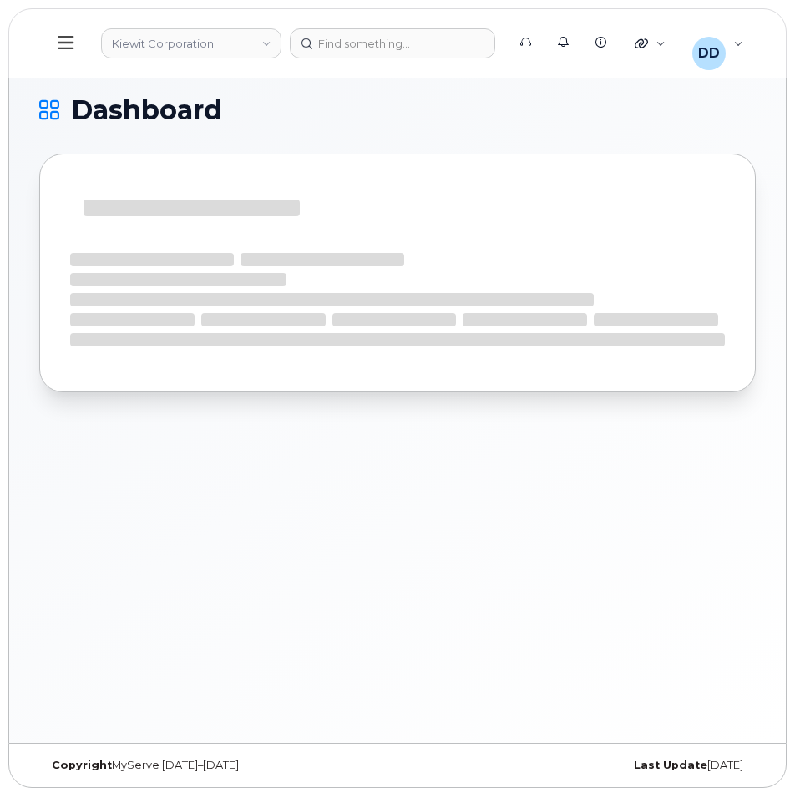
click at [60, 49] on icon at bounding box center [66, 42] width 16 height 13
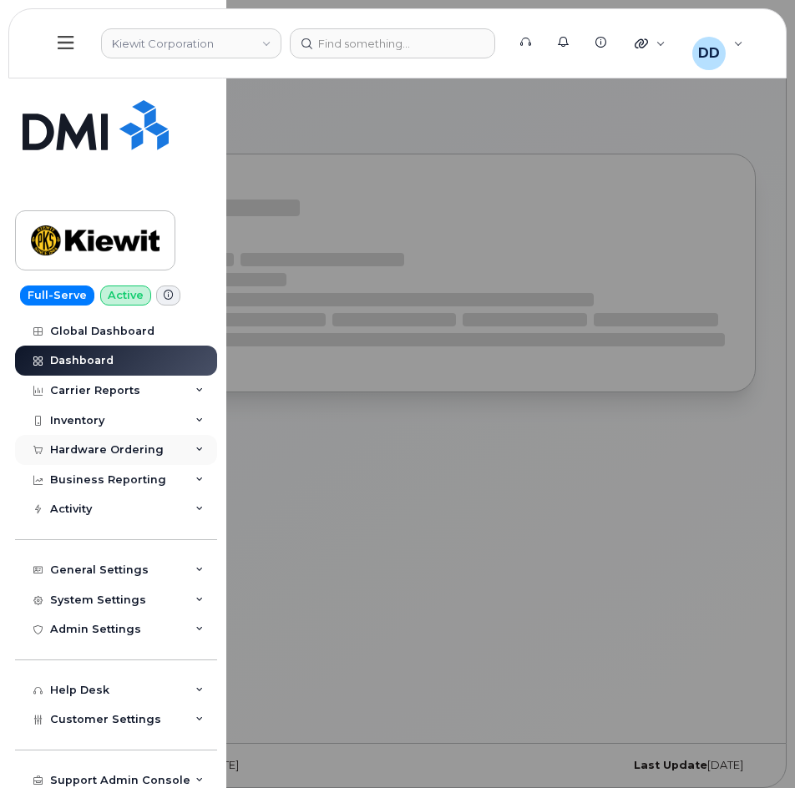
click at [110, 447] on div "Hardware Ordering" at bounding box center [107, 449] width 114 height 13
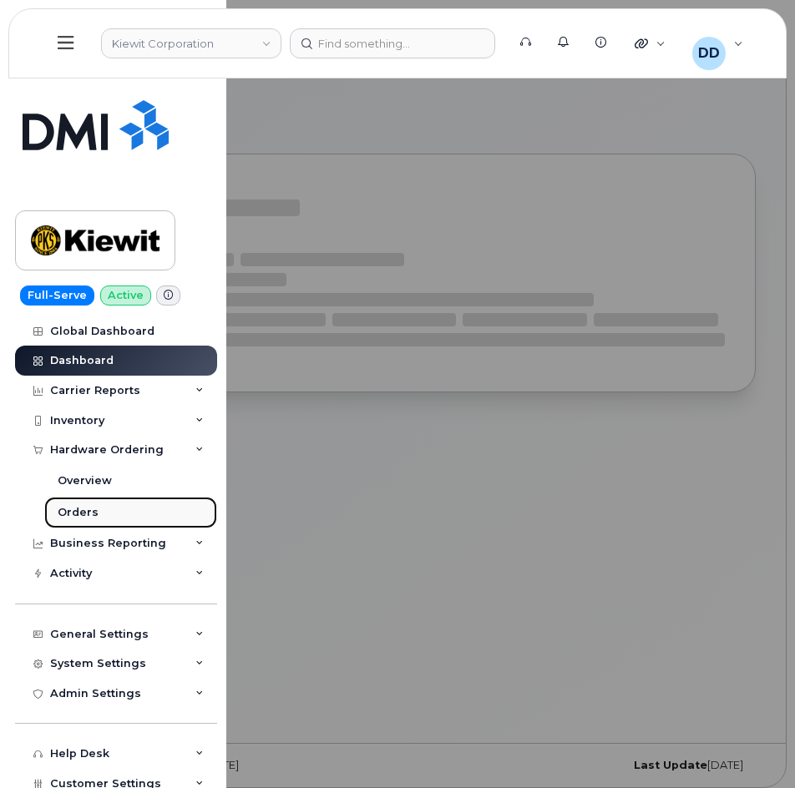
click at [94, 508] on div "Orders" at bounding box center [78, 512] width 41 height 15
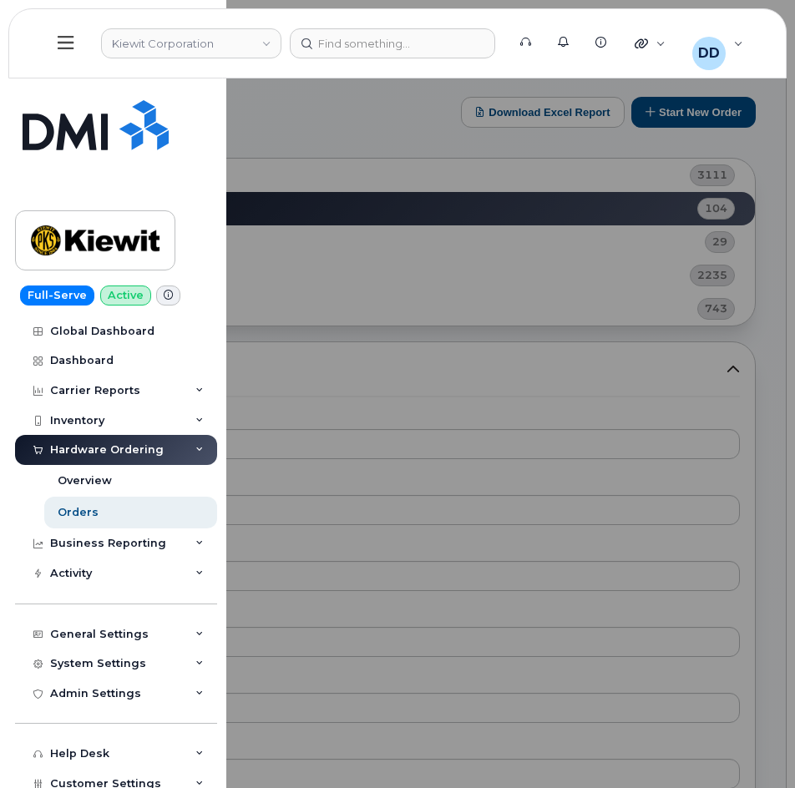
click at [356, 115] on div at bounding box center [397, 394] width 795 height 788
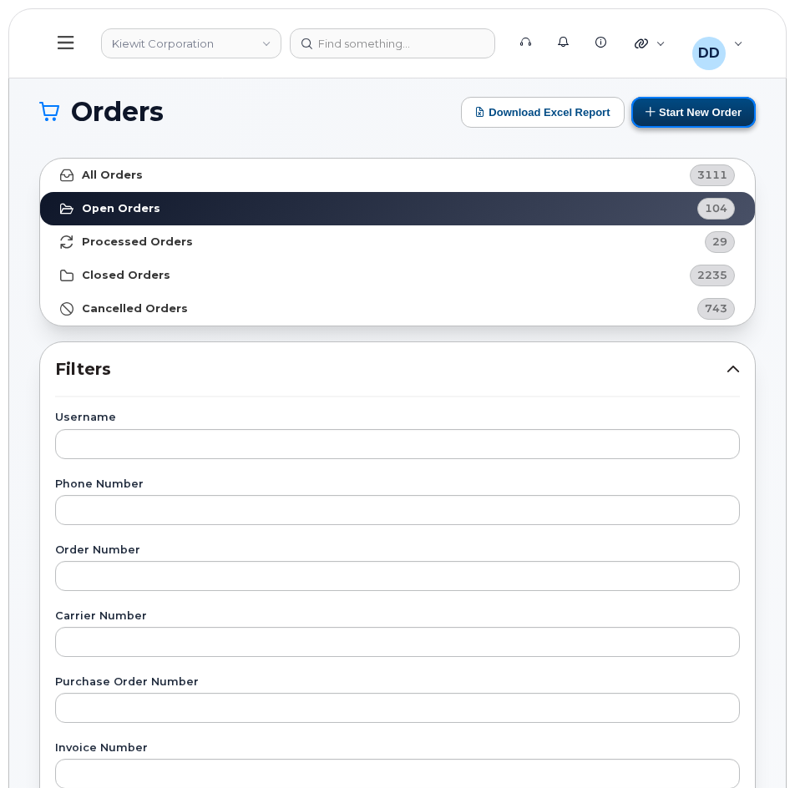
click at [705, 115] on button "Start New Order" at bounding box center [693, 112] width 124 height 31
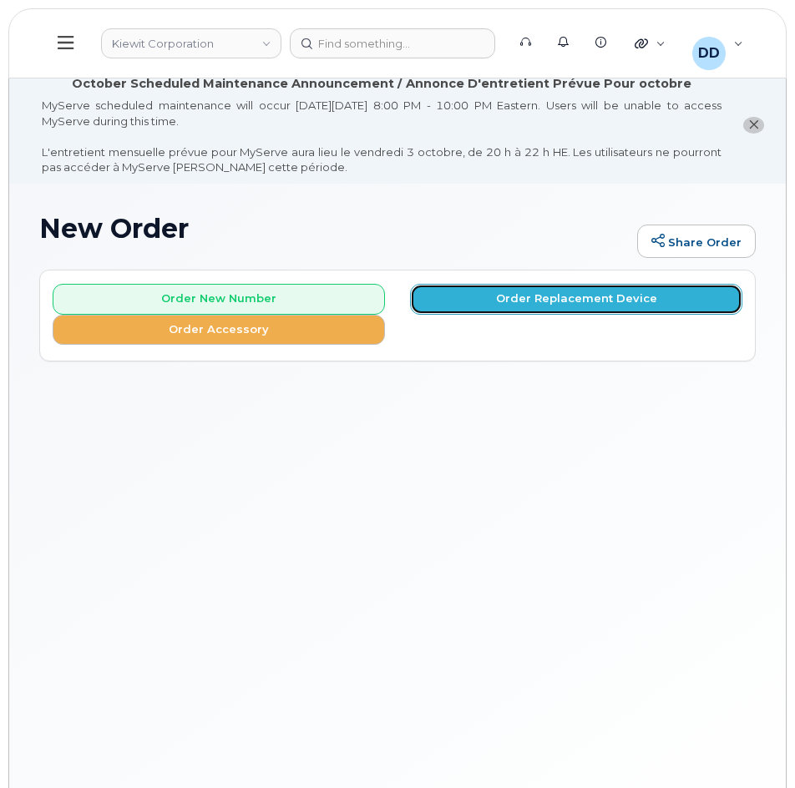
click at [598, 304] on button "Order Replacement Device" at bounding box center [576, 299] width 332 height 31
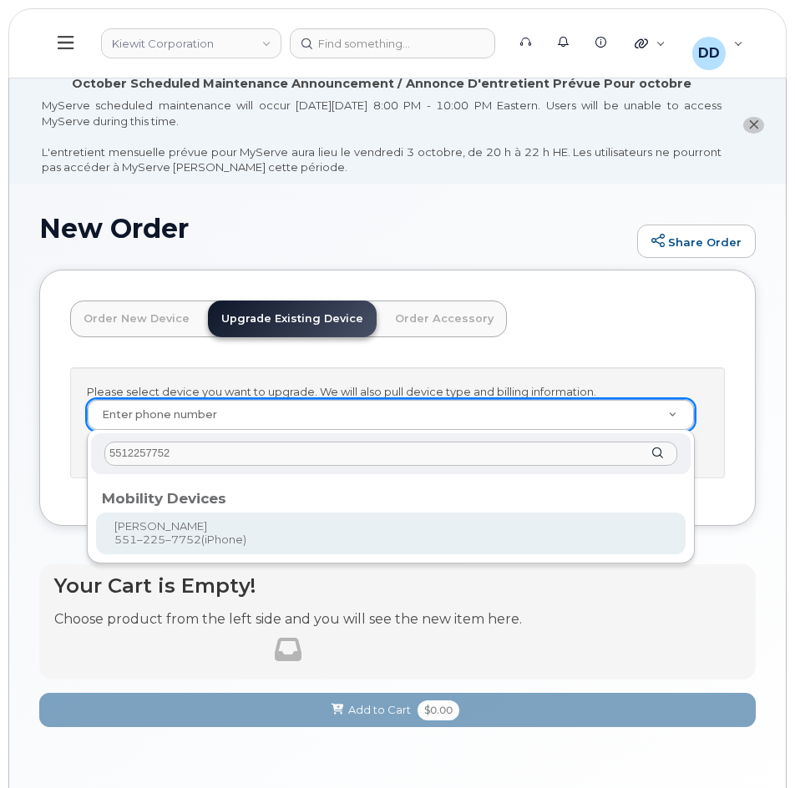
type input "5512257752"
type input "1169685"
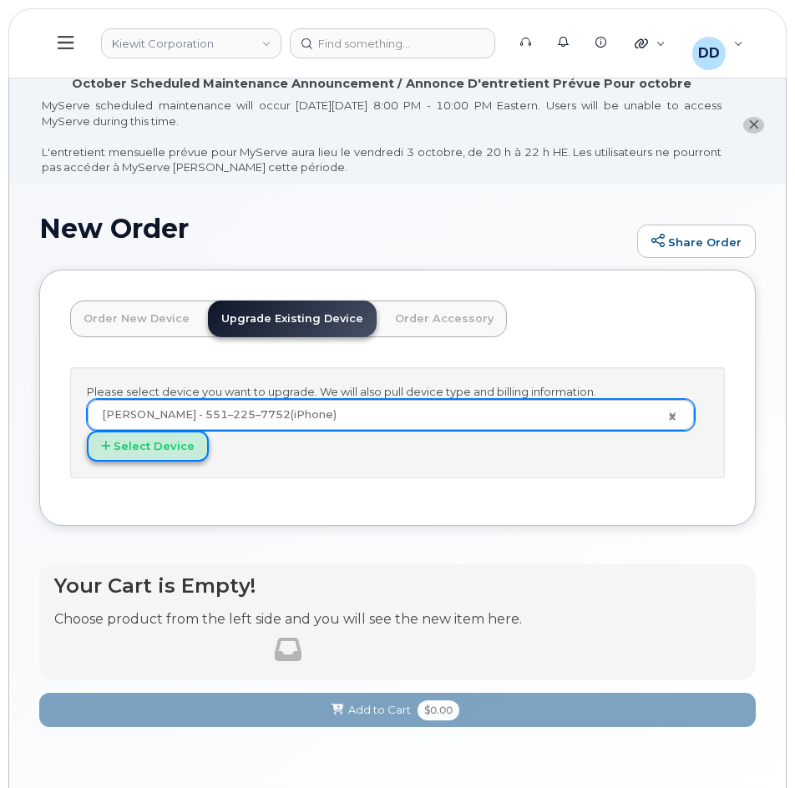
click at [185, 446] on button "Select Device" at bounding box center [148, 446] width 122 height 31
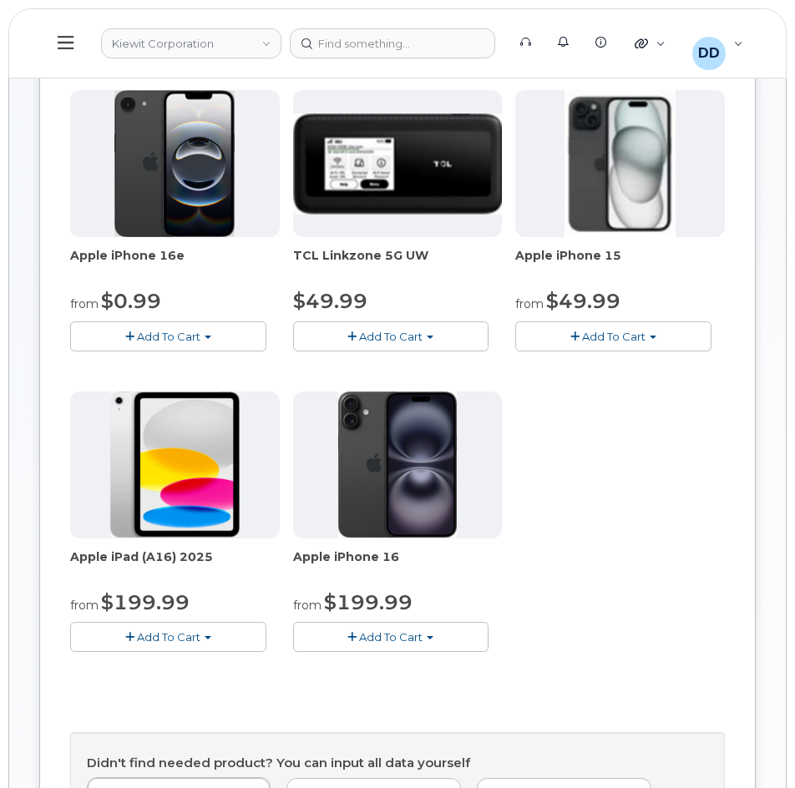
scroll to position [354, 0]
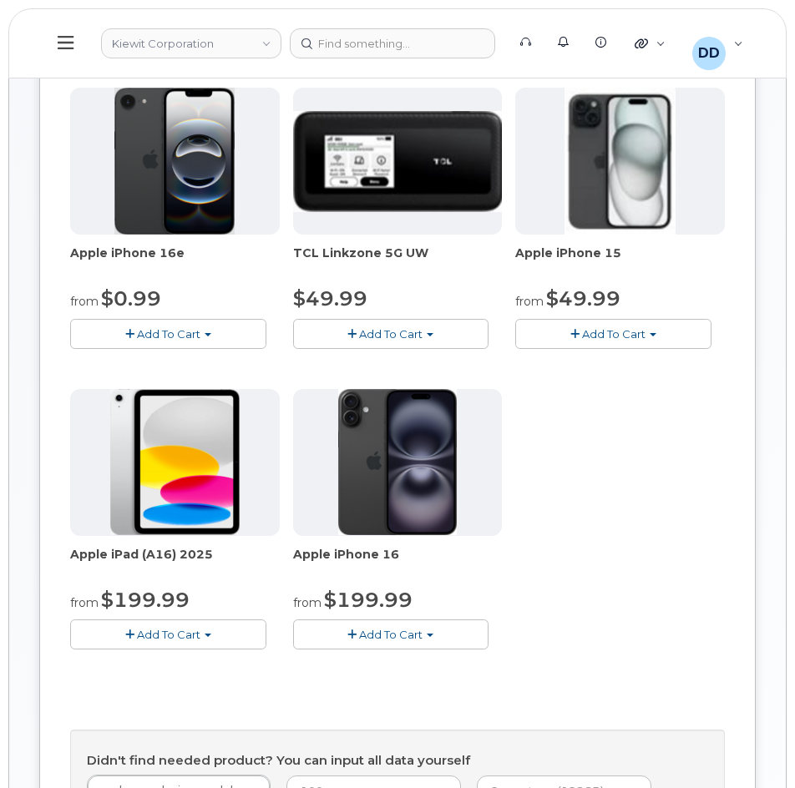
click at [407, 630] on span "Add To Cart" at bounding box center [390, 634] width 63 height 13
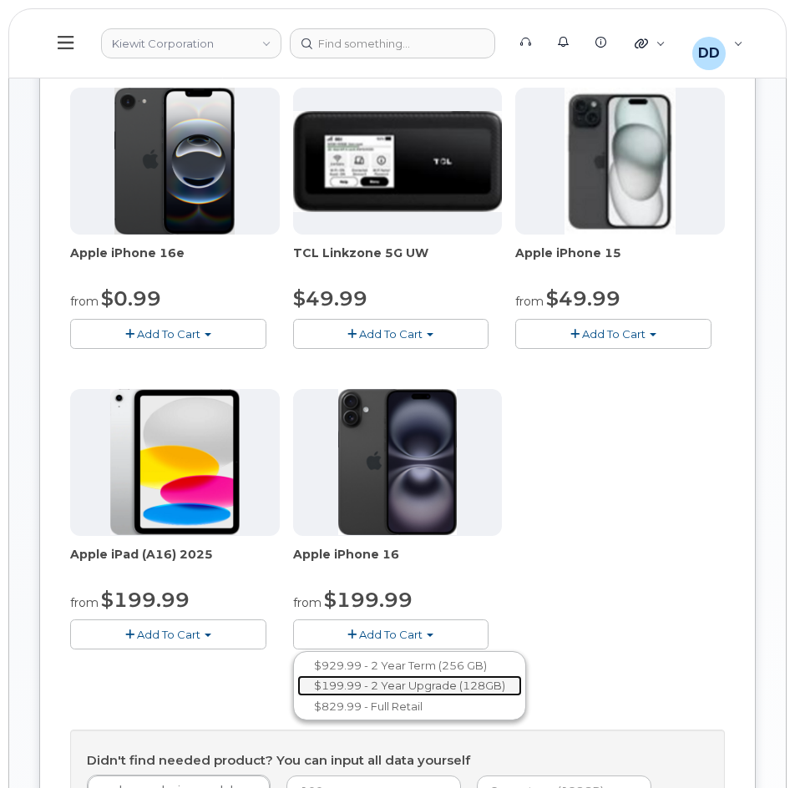
click at [395, 687] on link "$199.99 - 2 Year Upgrade (128GB)" at bounding box center [409, 686] width 225 height 21
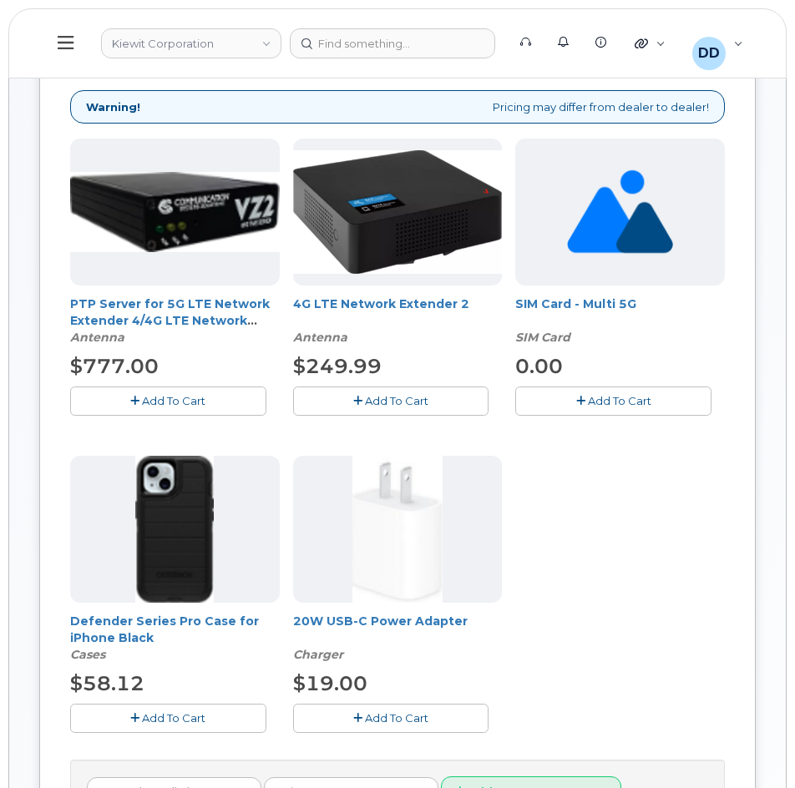
click at [183, 714] on span "Add To Cart" at bounding box center [173, 718] width 63 height 13
click at [363, 721] on button "Add To Cart" at bounding box center [391, 718] width 196 height 29
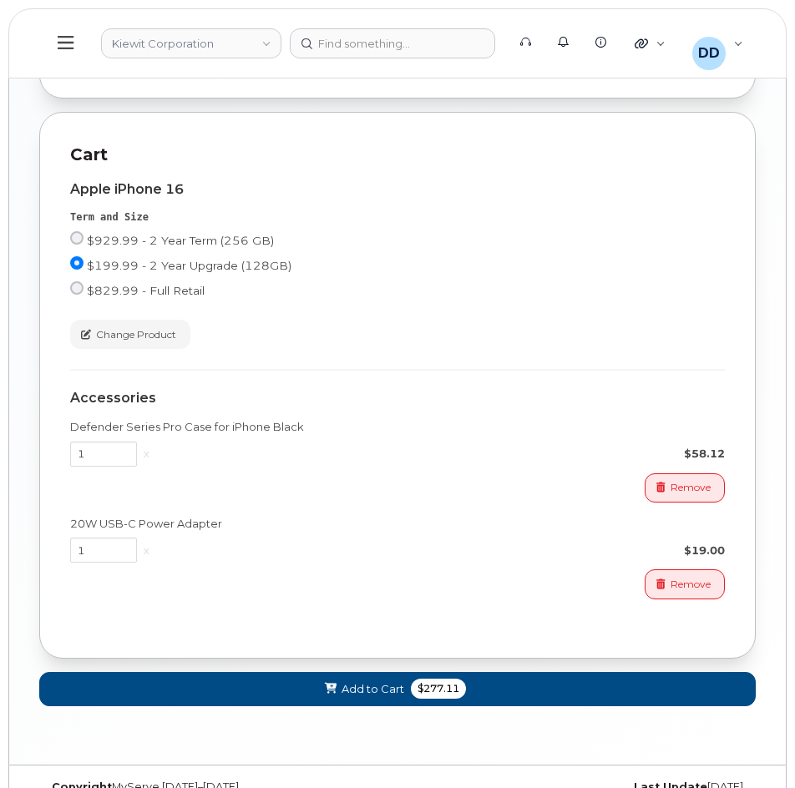
scroll to position [1501, 0]
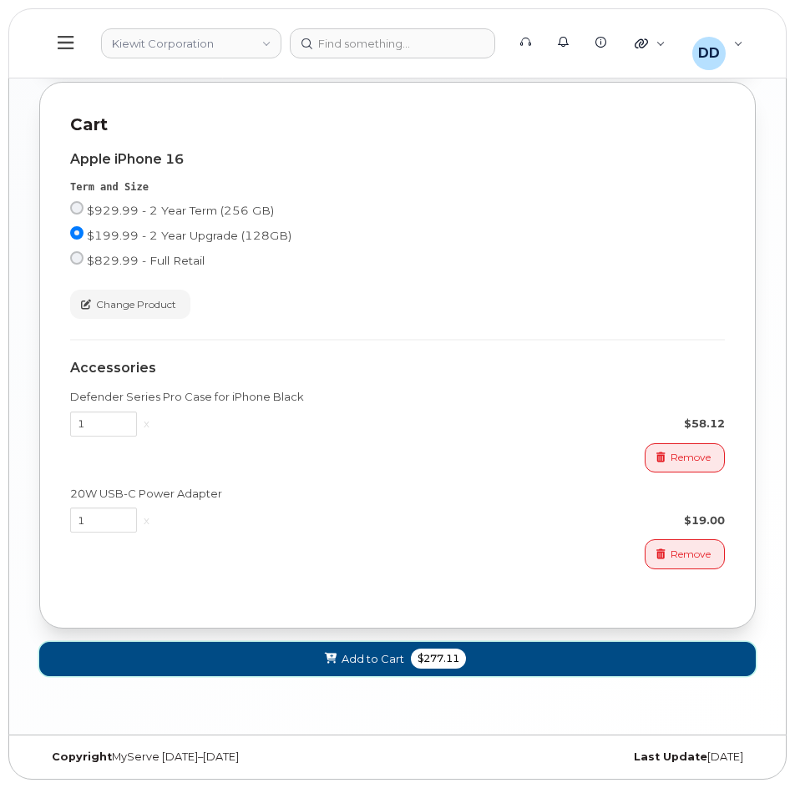
click at [317, 652] on button "Add to Cart $277.11" at bounding box center [397, 659] width 717 height 34
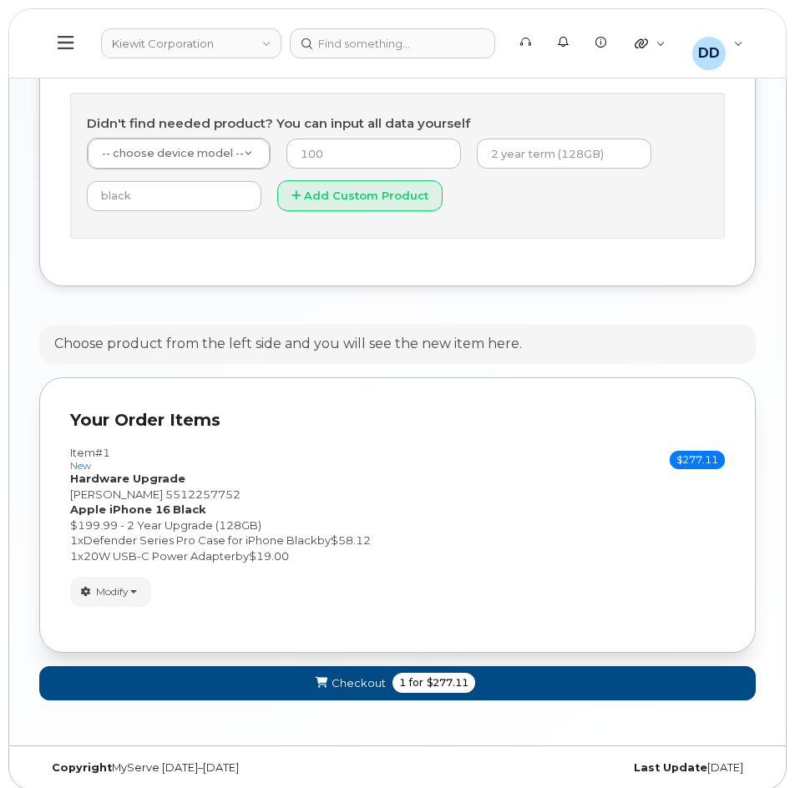
scroll to position [1000, 0]
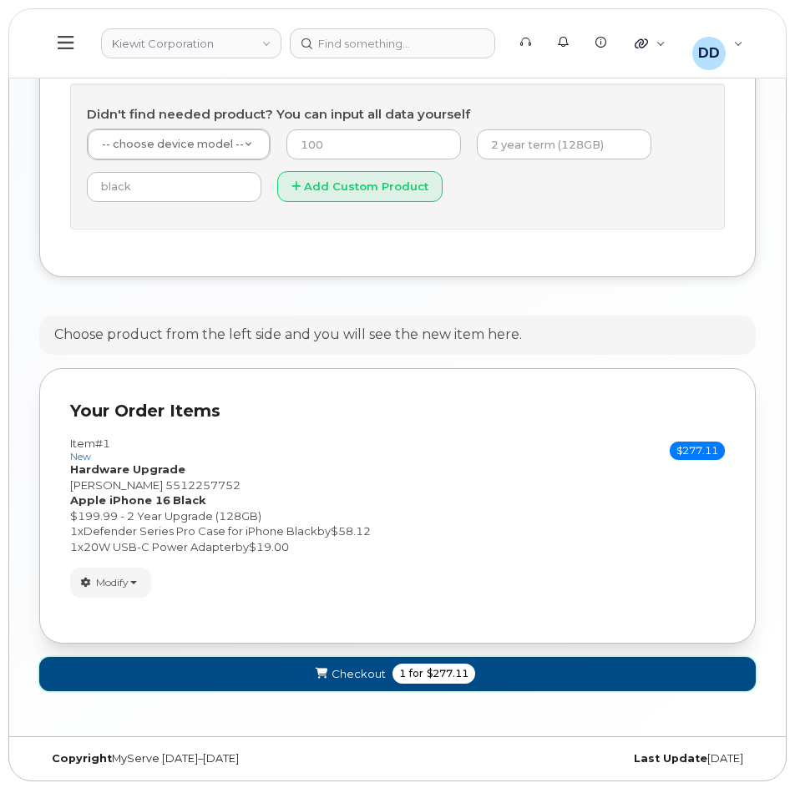
click at [343, 674] on span "Checkout" at bounding box center [359, 674] width 54 height 16
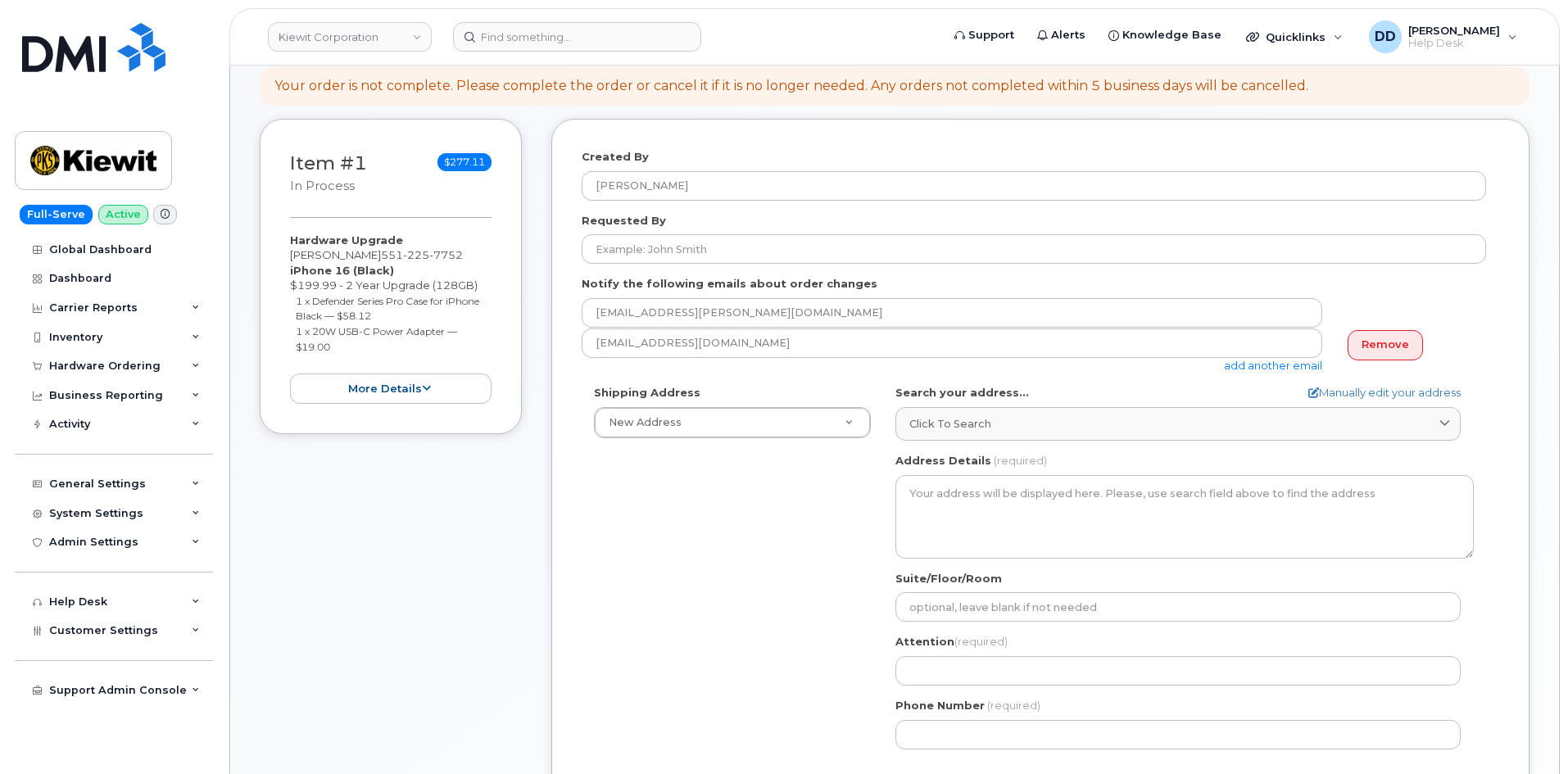
scroll to position [261, 0]
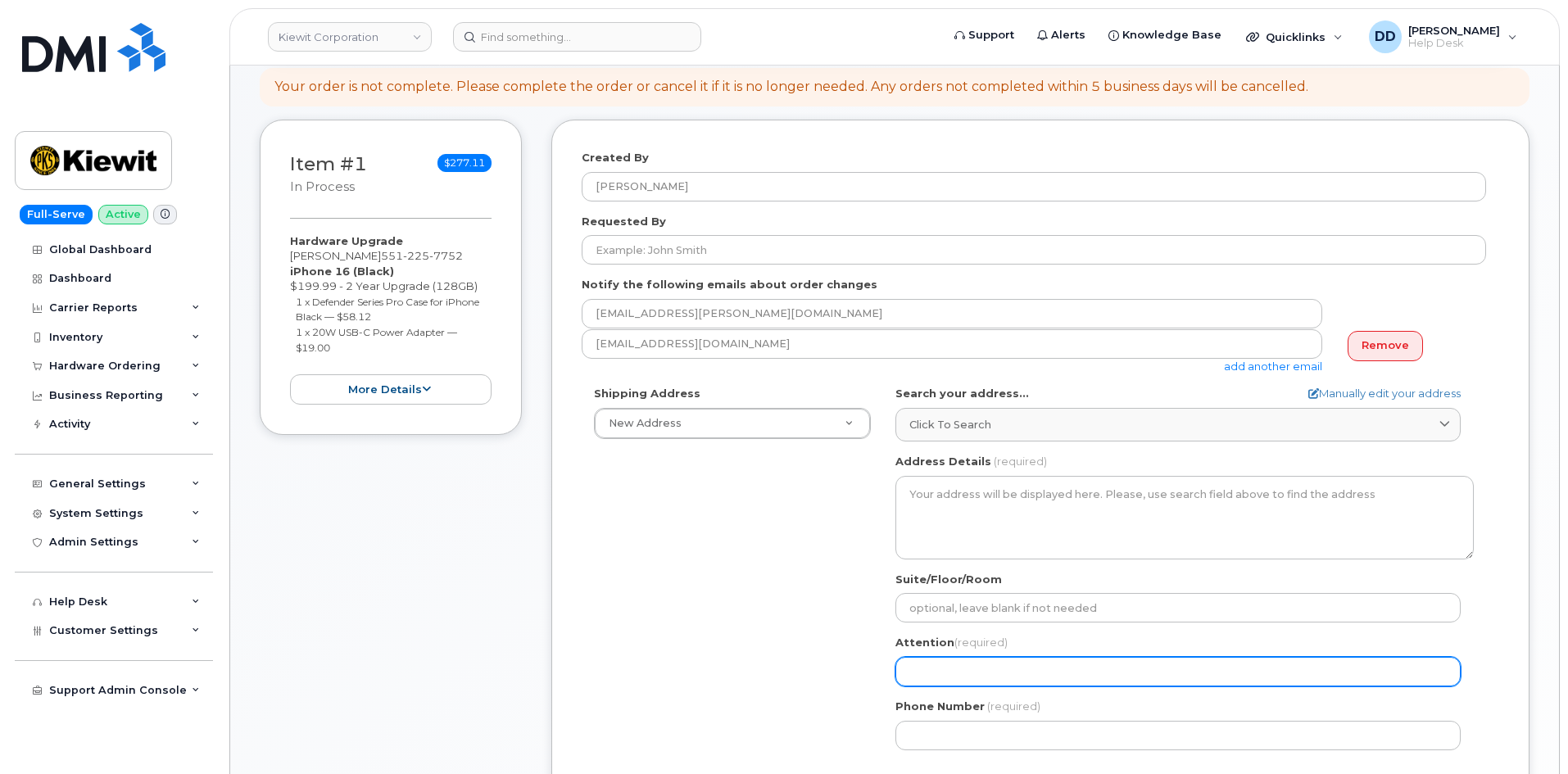
click at [779, 679] on input "Attention (required)" at bounding box center [1178, 672] width 565 height 29
paste input "[PERSON_NAME]"
select select
type input "[PERSON_NAME]"
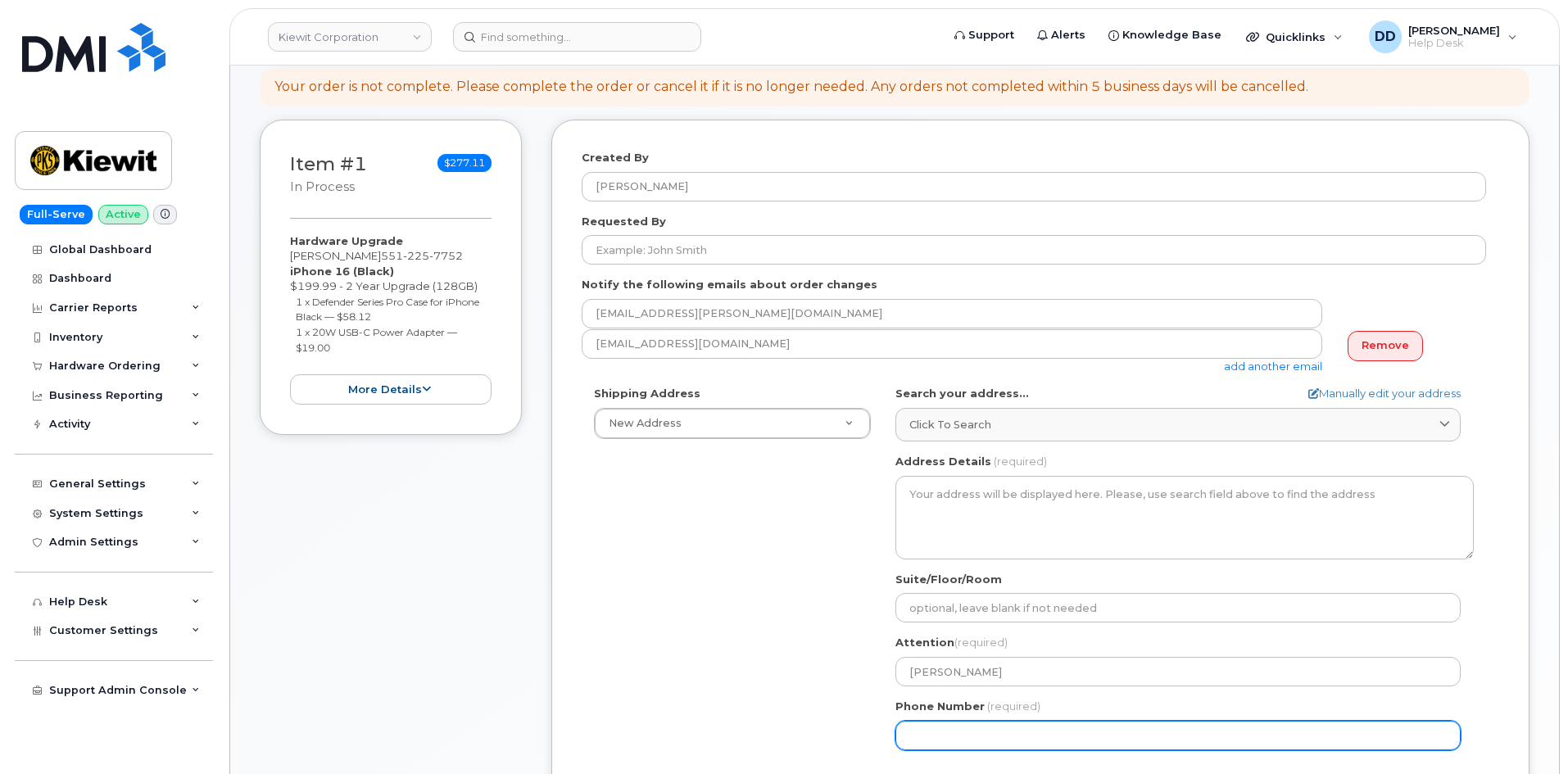
click at [779, 733] on input "Phone Number" at bounding box center [1178, 736] width 565 height 29
paste input "5512257752"
select select
type input "5512257752"
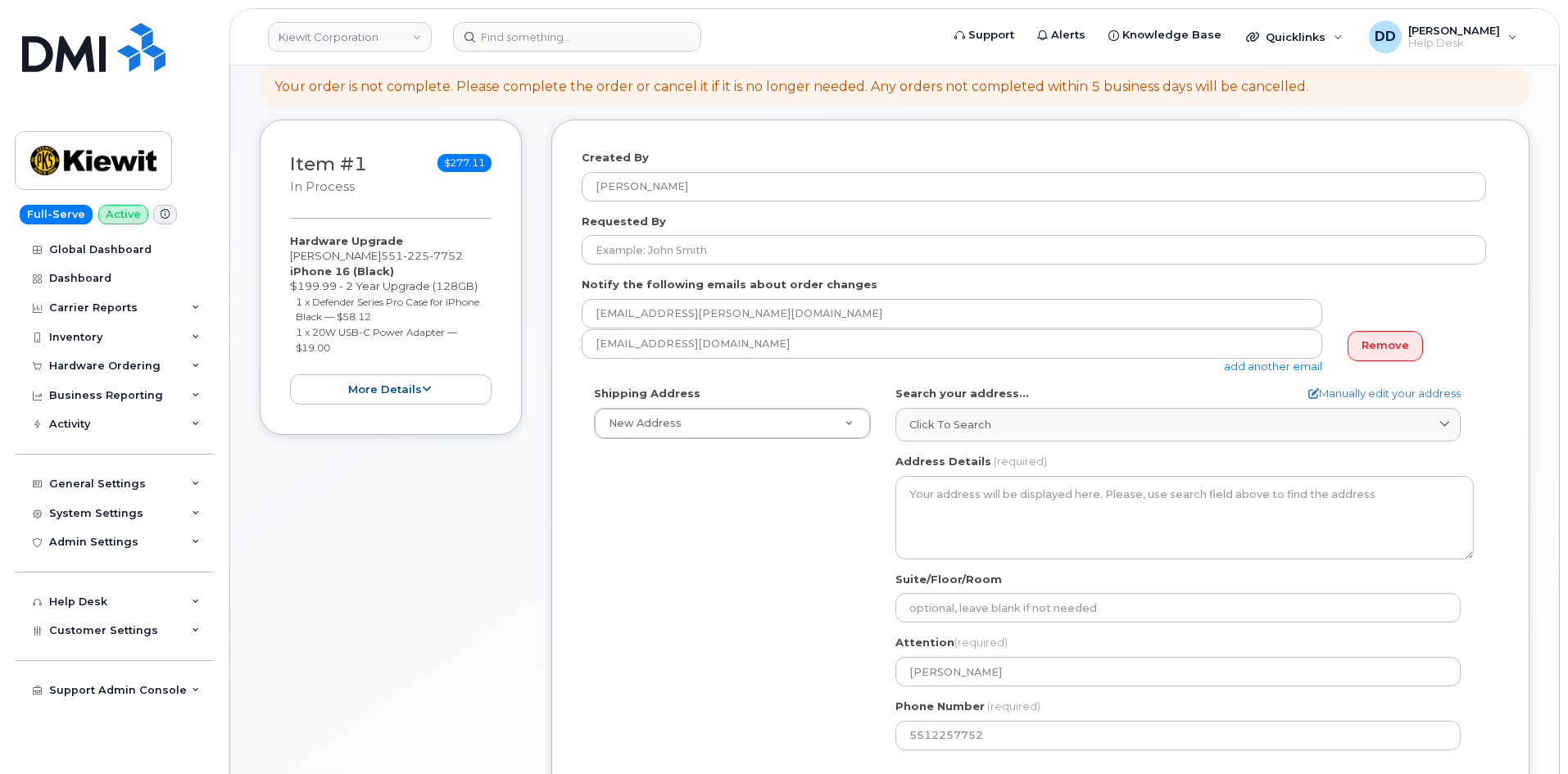
drag, startPoint x: 809, startPoint y: 644, endPoint x: 802, endPoint y: 648, distance: 8.1
click at [779, 644] on div "Shipping Address New Address New Address AB Search your address... Manually edi…" at bounding box center [1034, 573] width 905 height 376
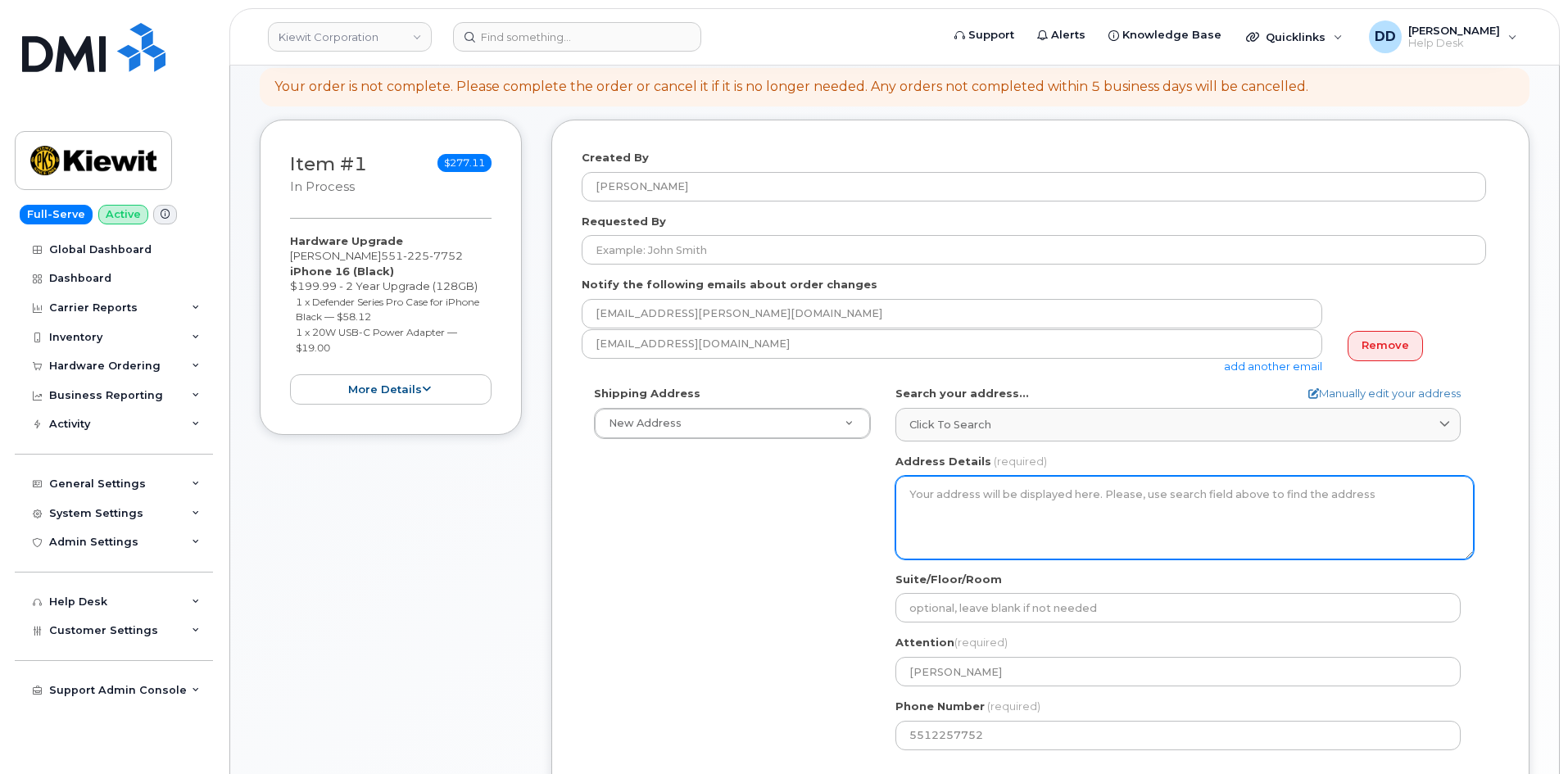
click at [779, 494] on textarea "Address Details" at bounding box center [1185, 517] width 579 height 83
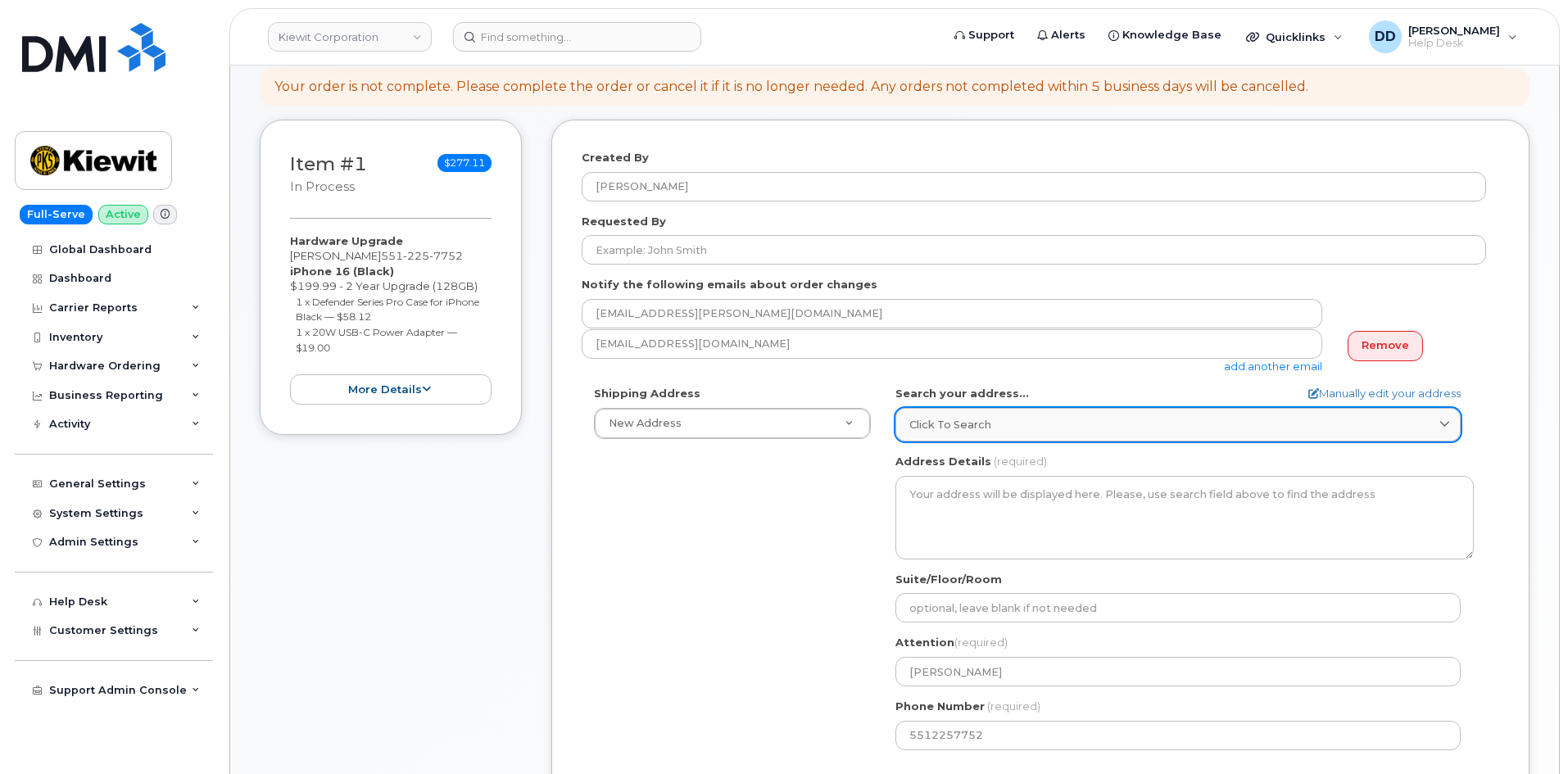
click at [779, 425] on span "Click to search" at bounding box center [951, 425] width 82 height 16
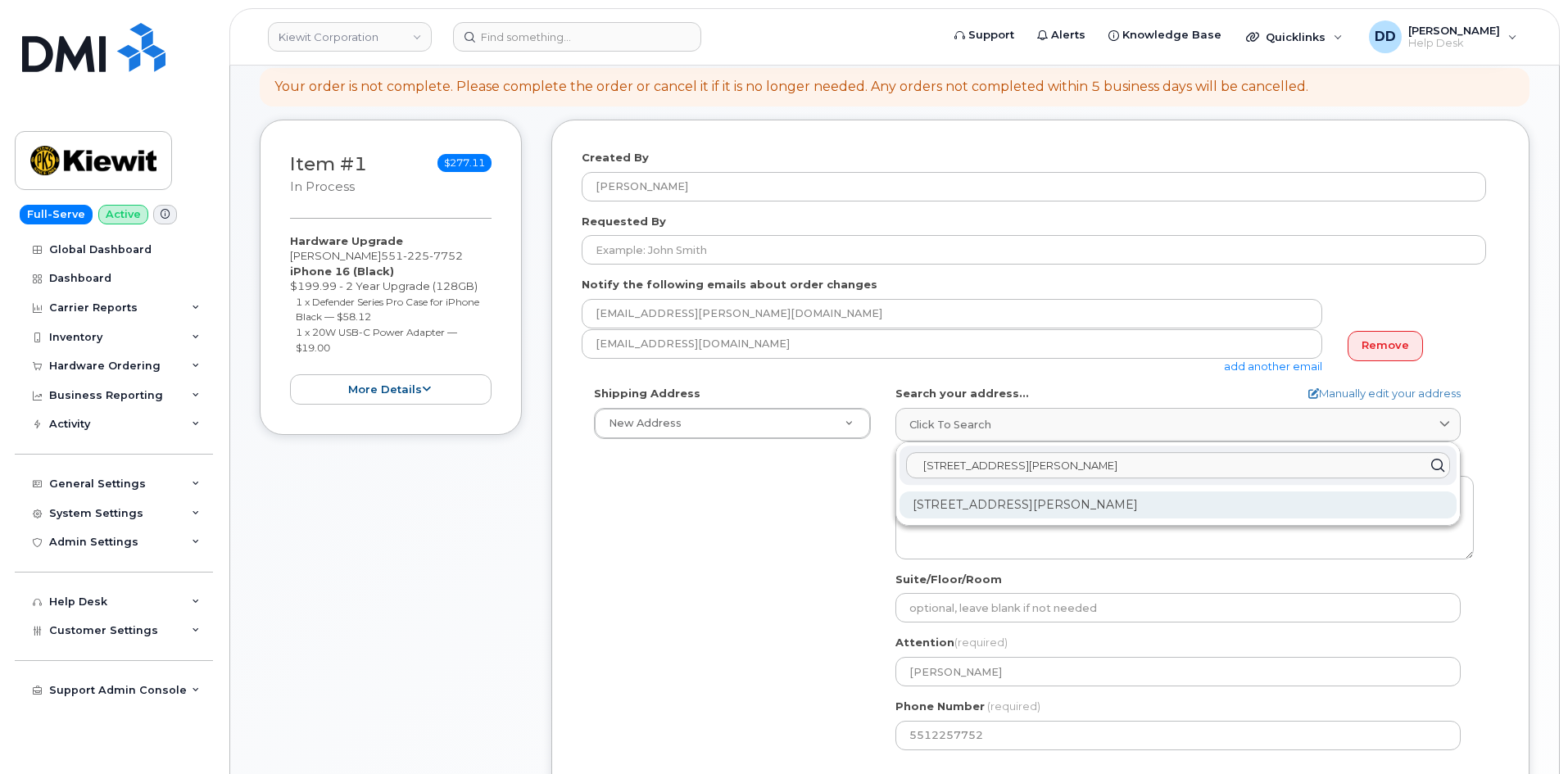
type input "4 Harvard Rd Parlin"
click at [779, 506] on div "4 Harvard Rd Parlin NJ 08859-1239" at bounding box center [1178, 505] width 557 height 27
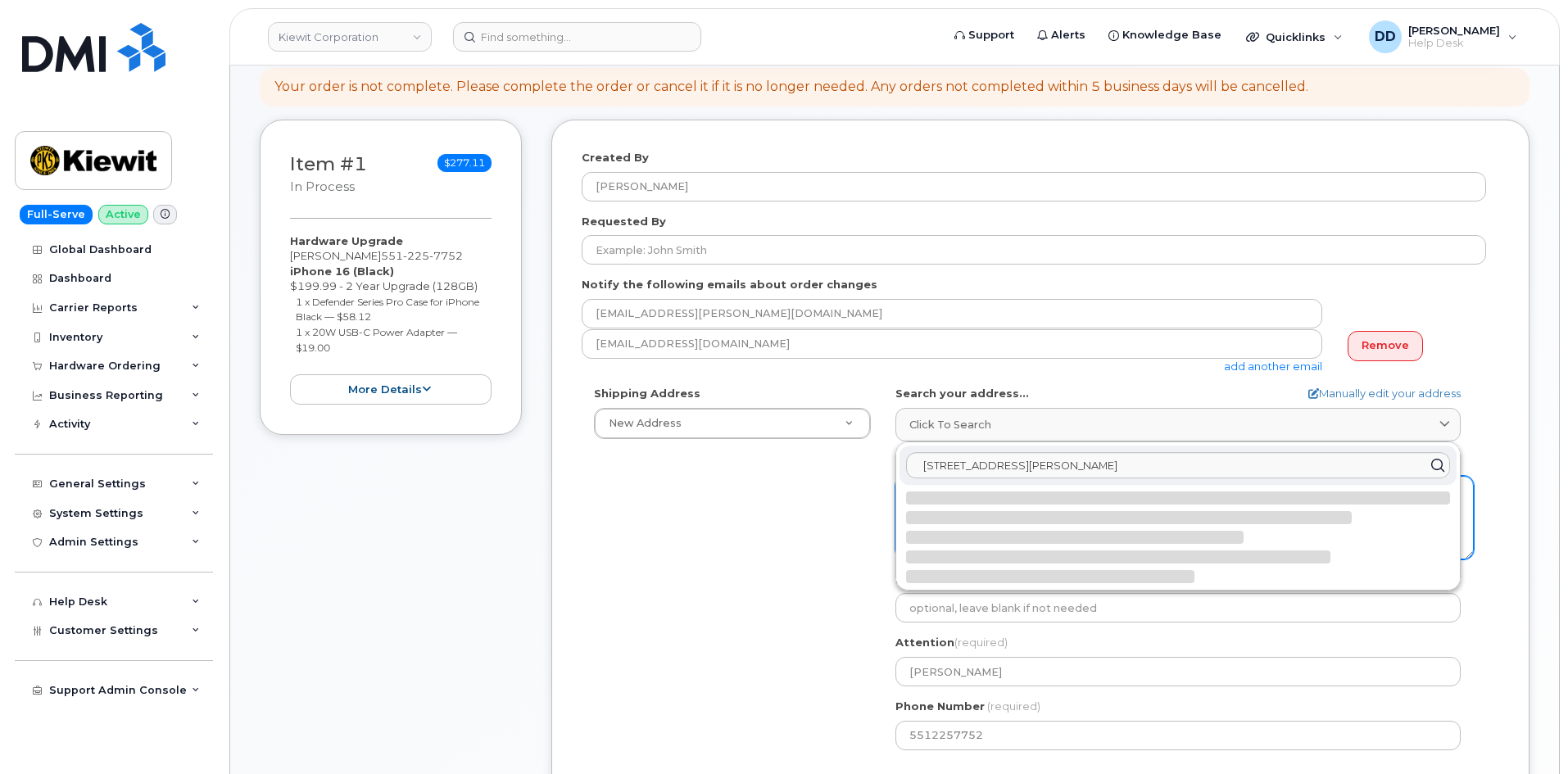
select select
type textarea "4 Harvard Rd PARLIN NJ 08859-1239 UNITED STATES"
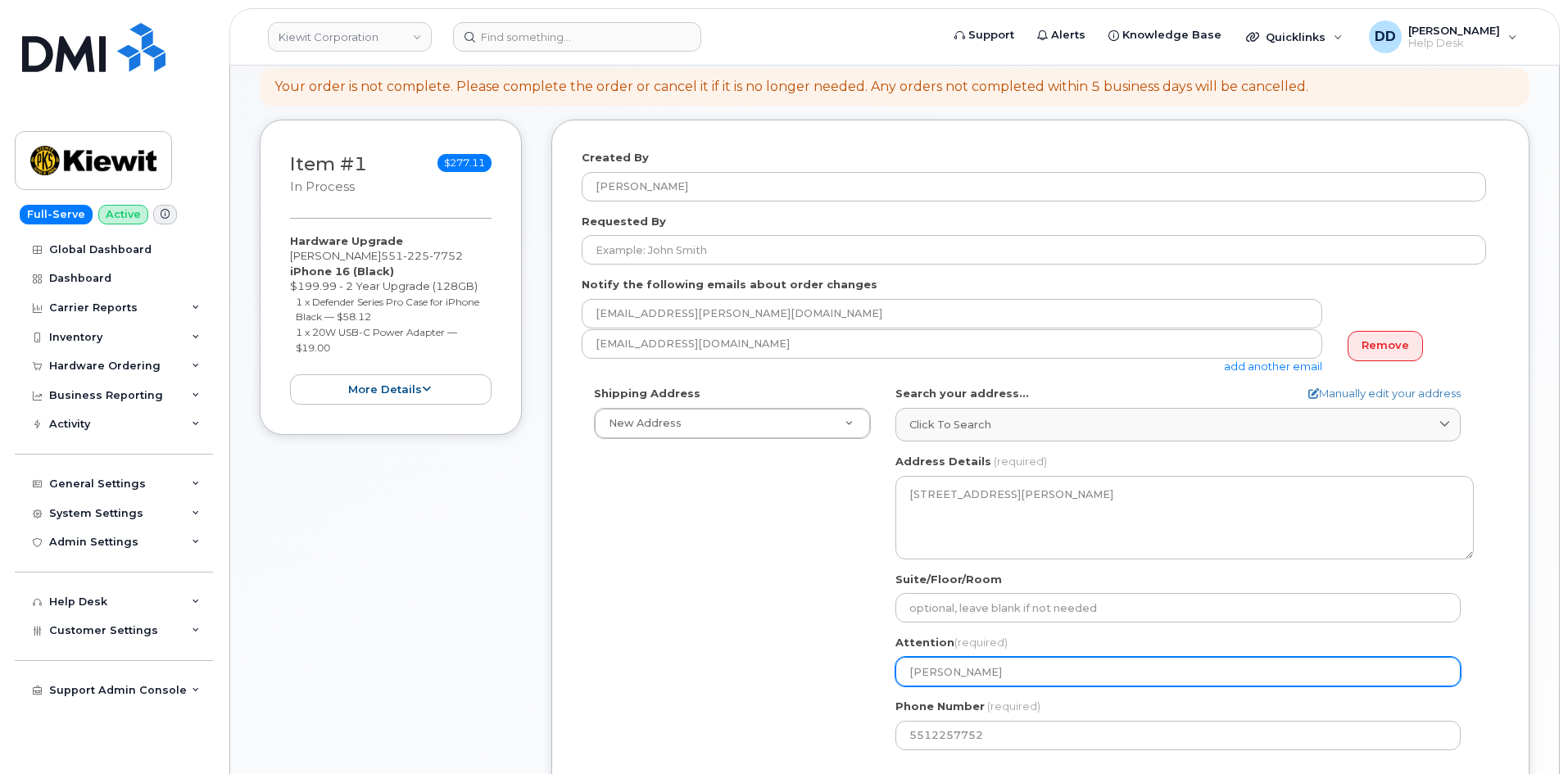
drag, startPoint x: 1021, startPoint y: 670, endPoint x: 882, endPoint y: 670, distance: 139.0
click at [779, 669] on div "NJ Parlin Search your address... Manually edit your address Click to search 4 H…" at bounding box center [1184, 573] width 603 height 376
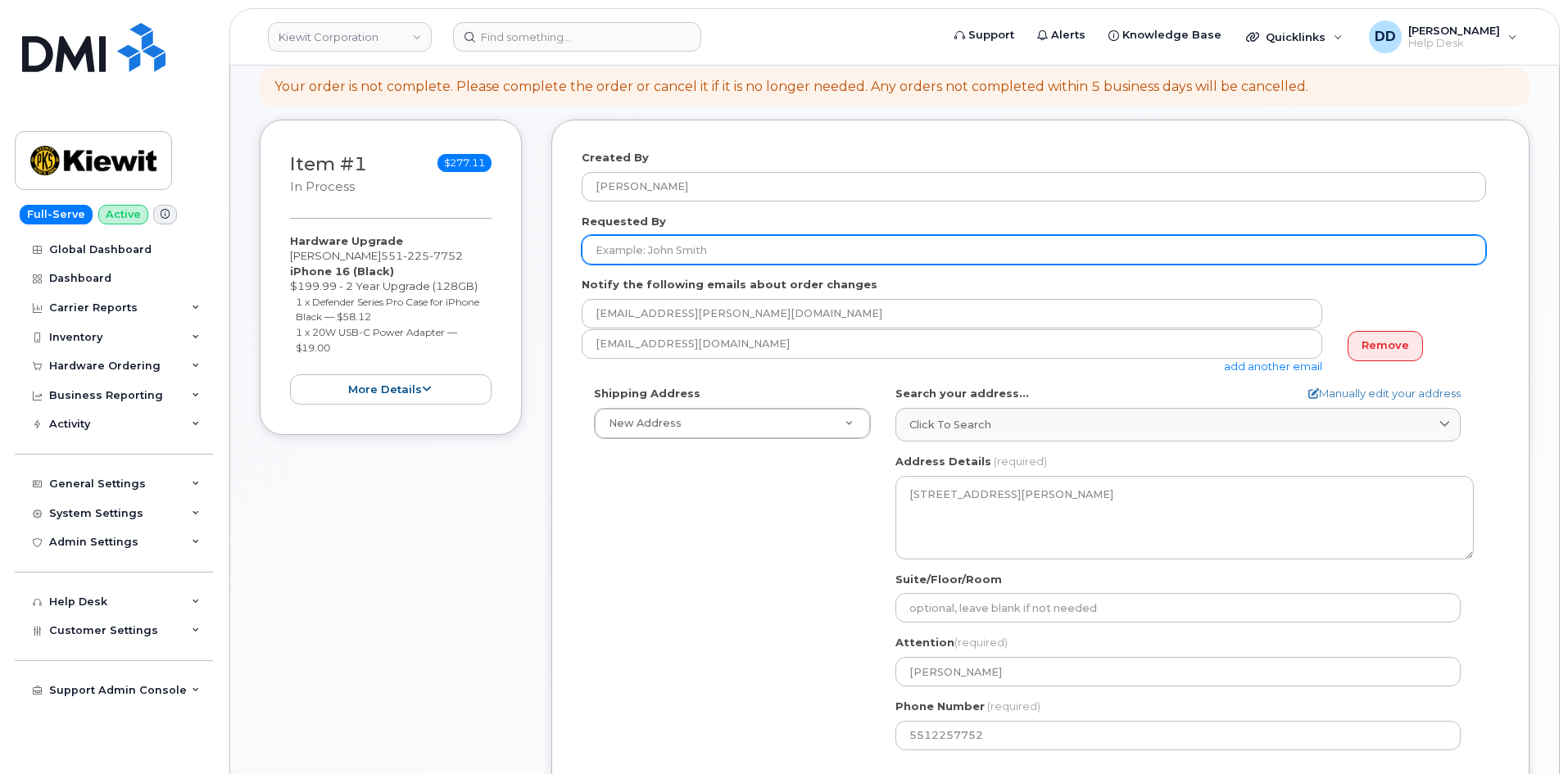
click at [777, 252] on input "Requested By" at bounding box center [1034, 250] width 905 height 29
paste input "[PERSON_NAME]"
type input "[PERSON_NAME]"
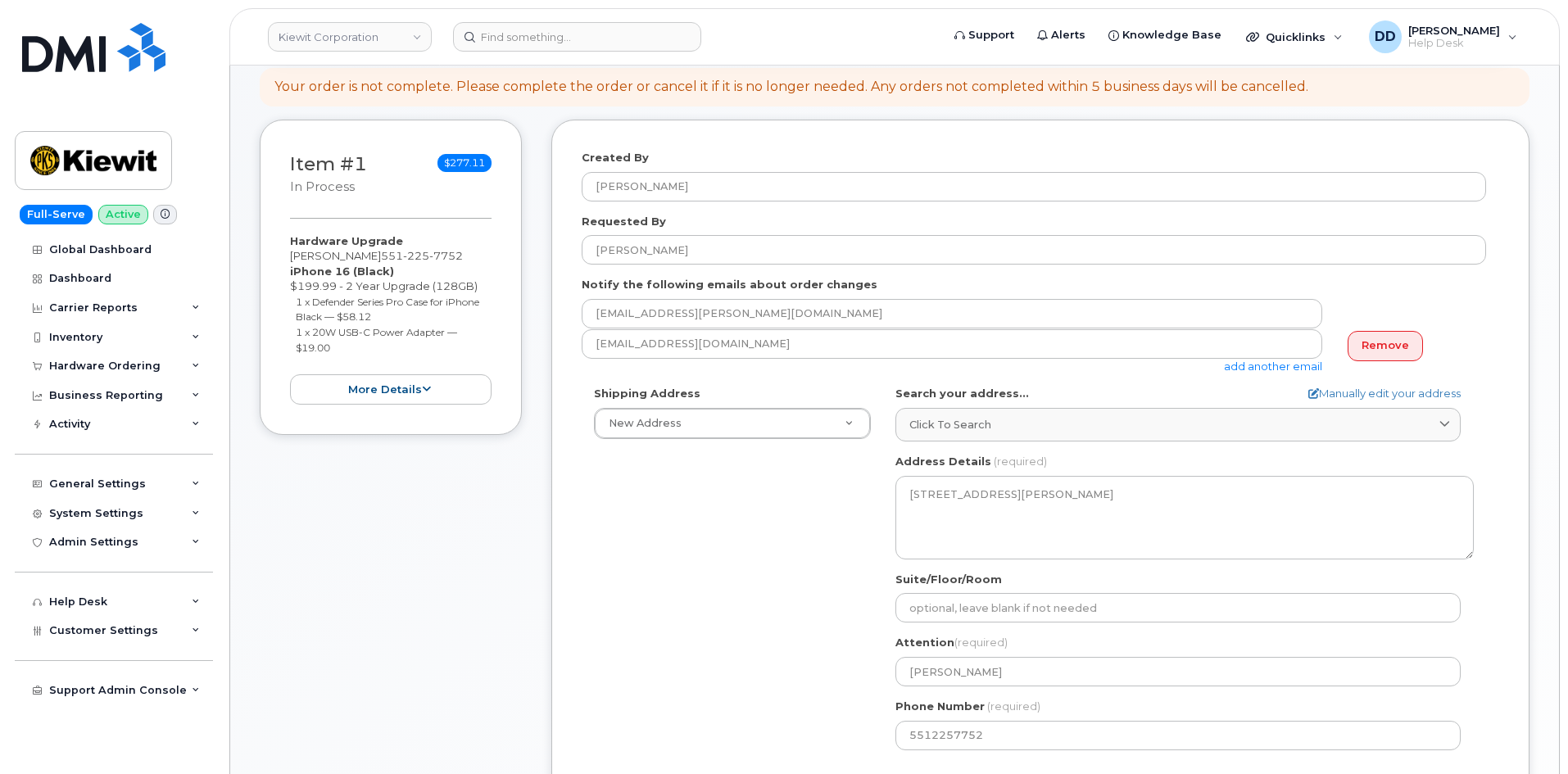
click at [763, 565] on div "Shipping Address New Address New Address NJ Parlin Search your address... Manua…" at bounding box center [1034, 573] width 905 height 376
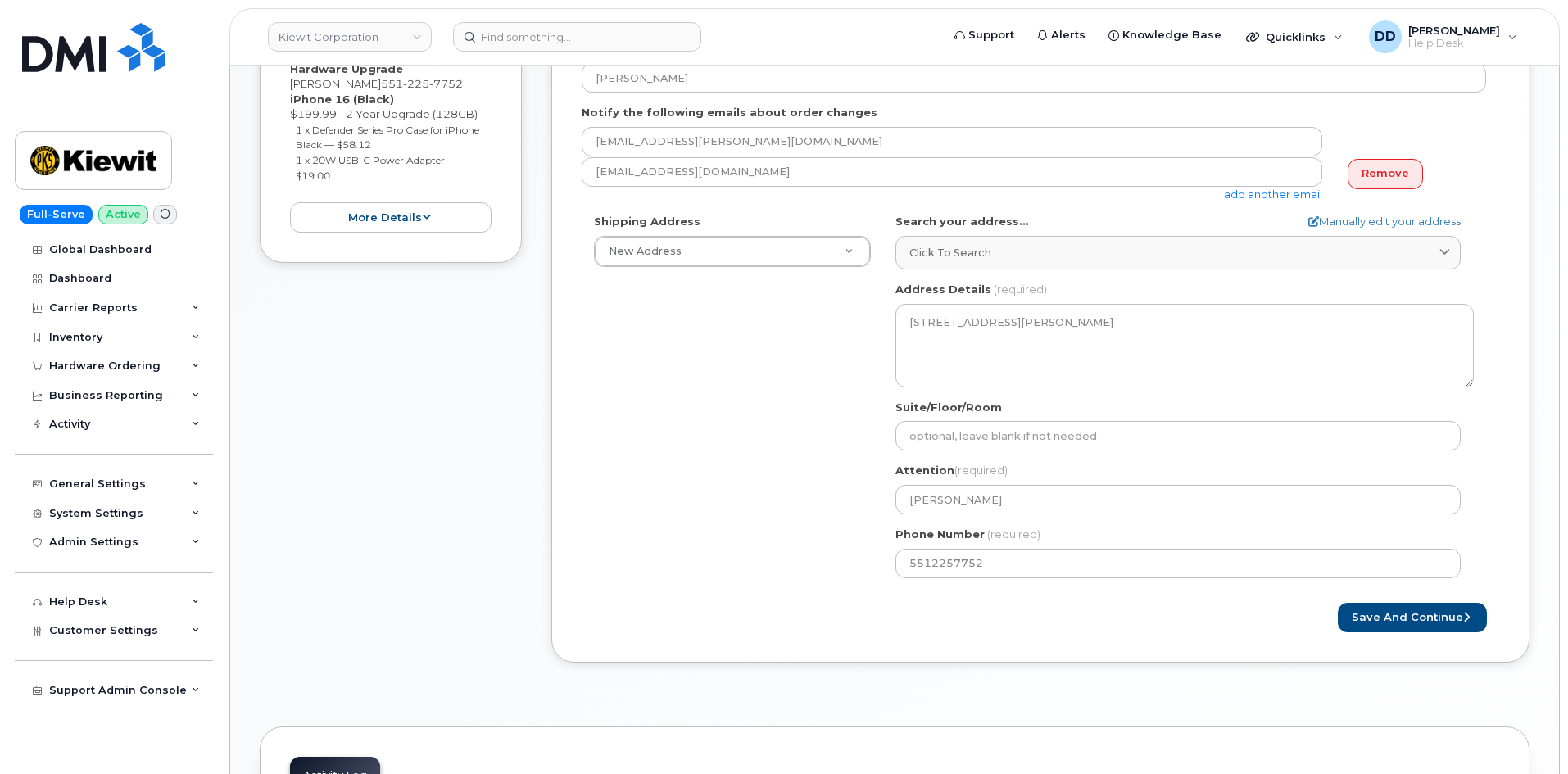
scroll to position [439, 0]
click at [779, 609] on button "Save and Continue" at bounding box center [1413, 613] width 149 height 30
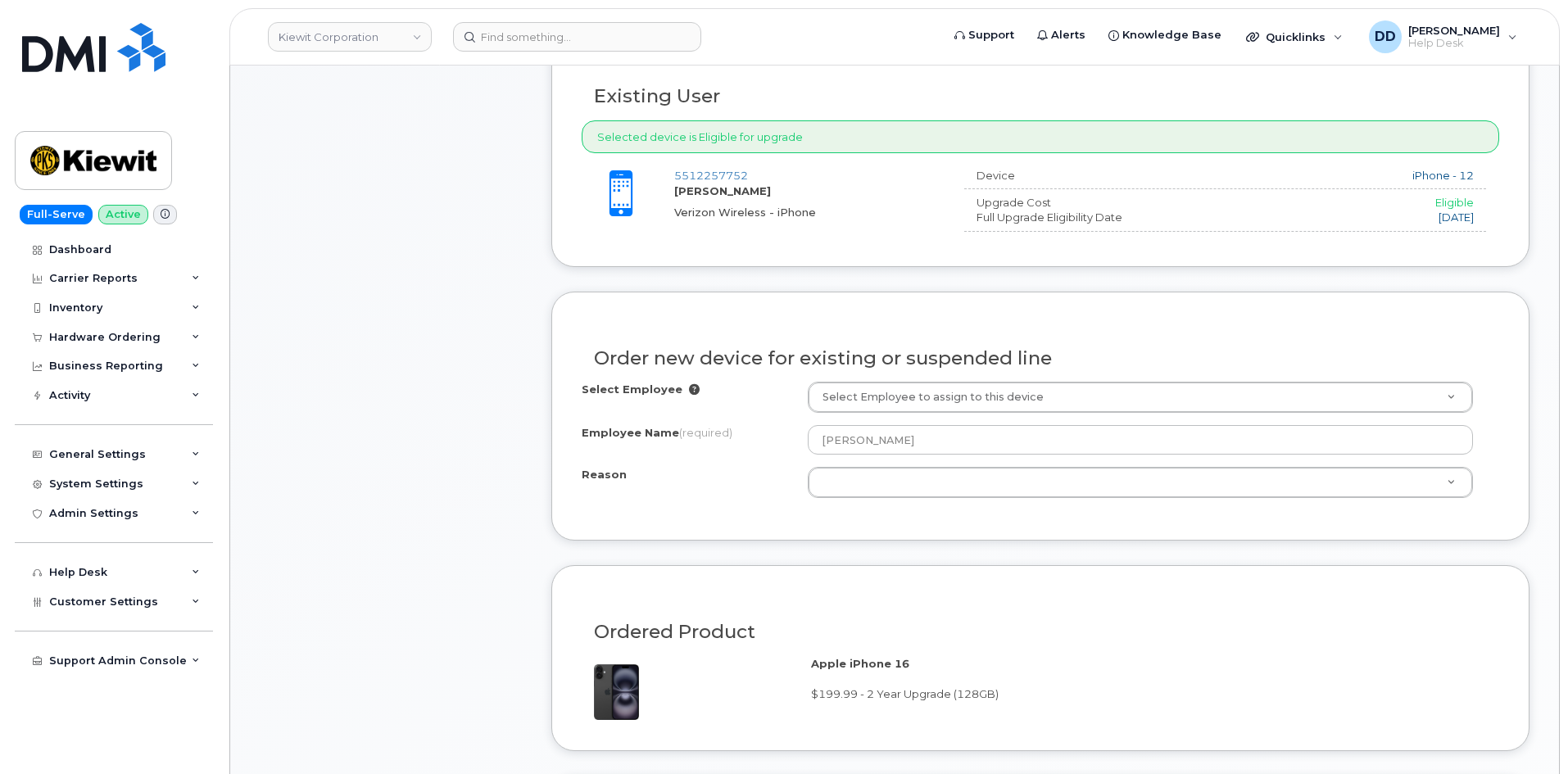
scroll to position [685, 0]
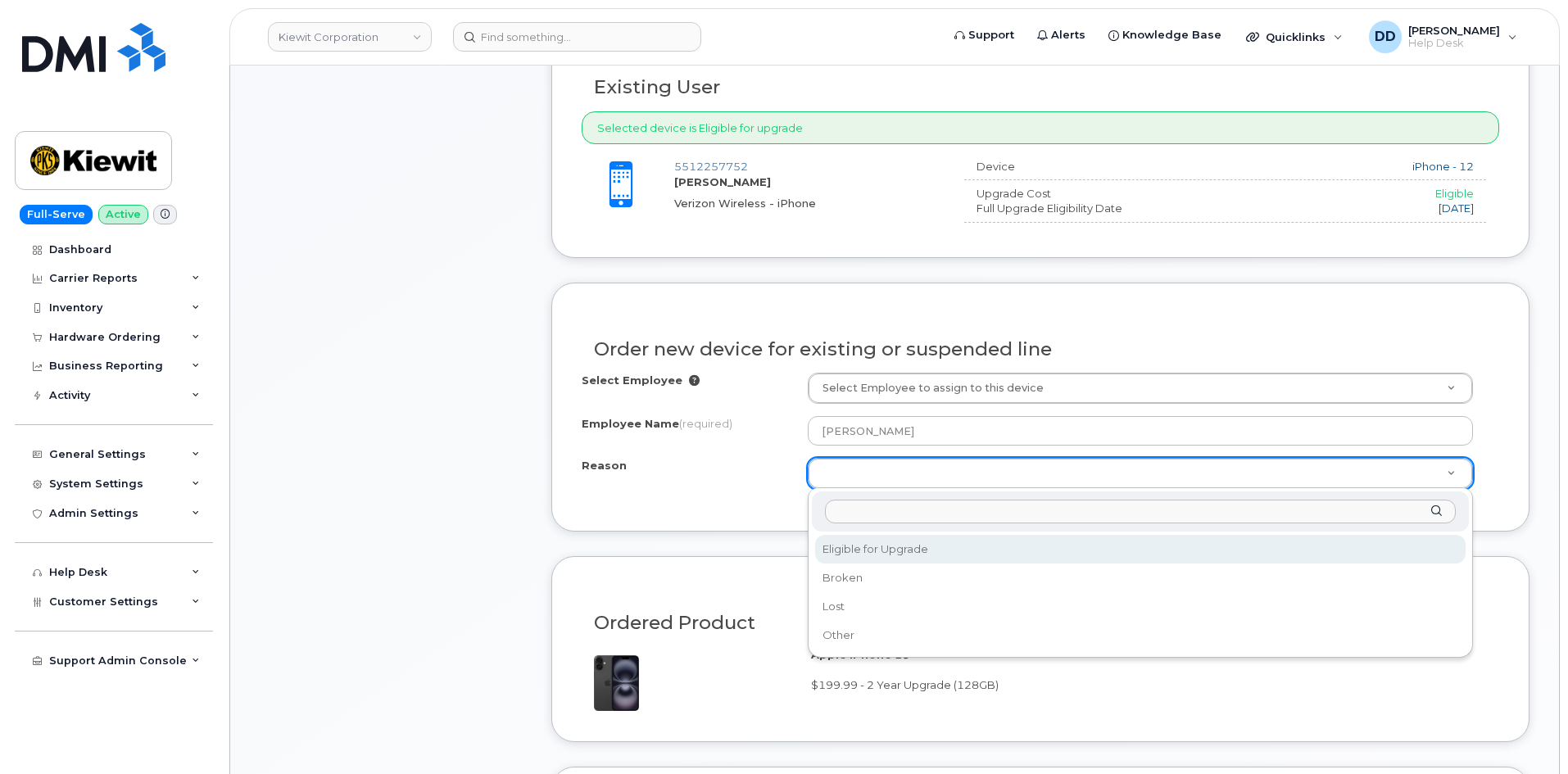
select select "eligible_for_upgrade"
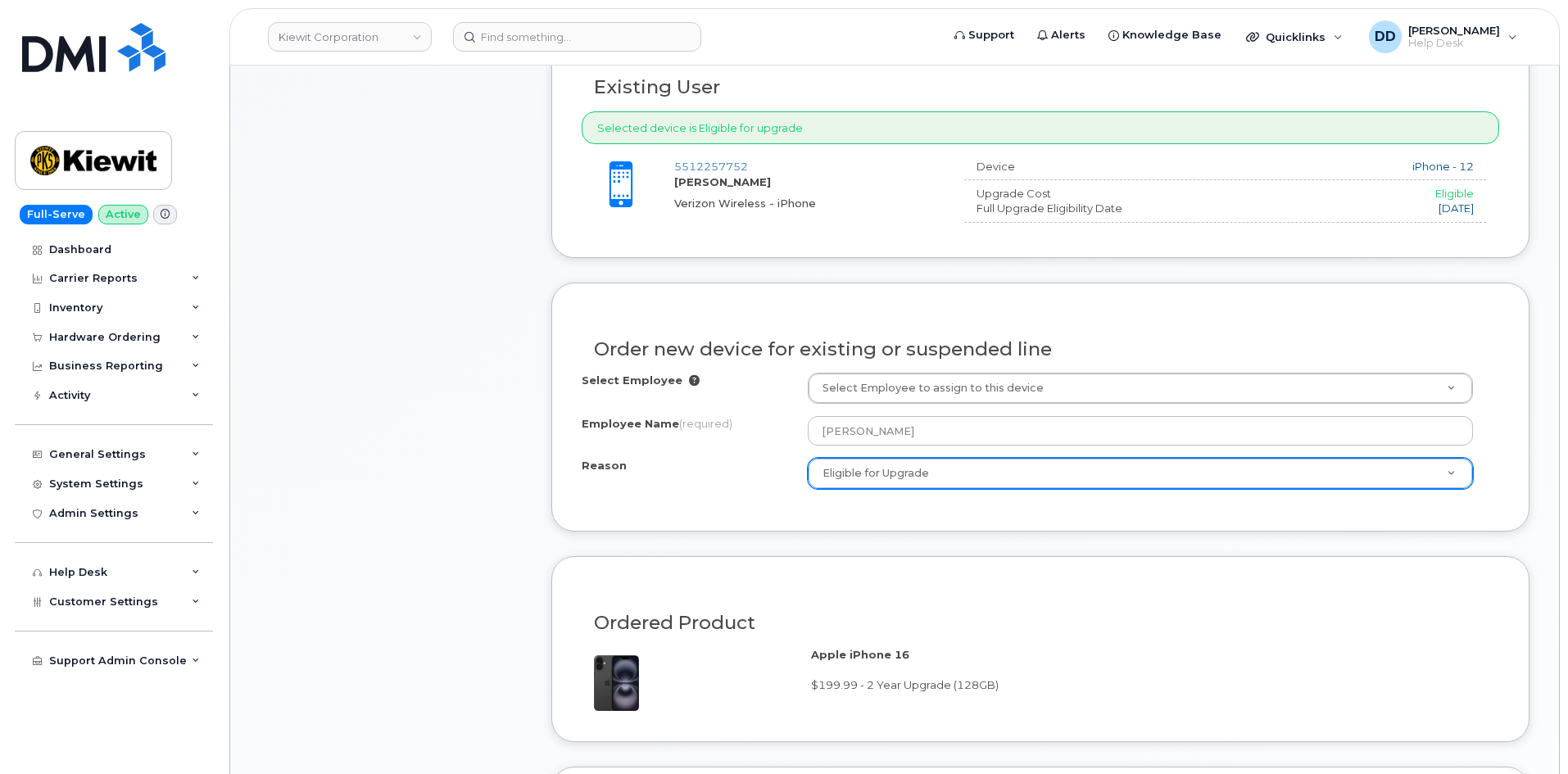
click at [490, 486] on div "Item #1 in process $277.11 Hardware Upgrade BESHOUY ASKHAROUN [PHONE_NUMBER] iP…" at bounding box center [391, 463] width 262 height 1534
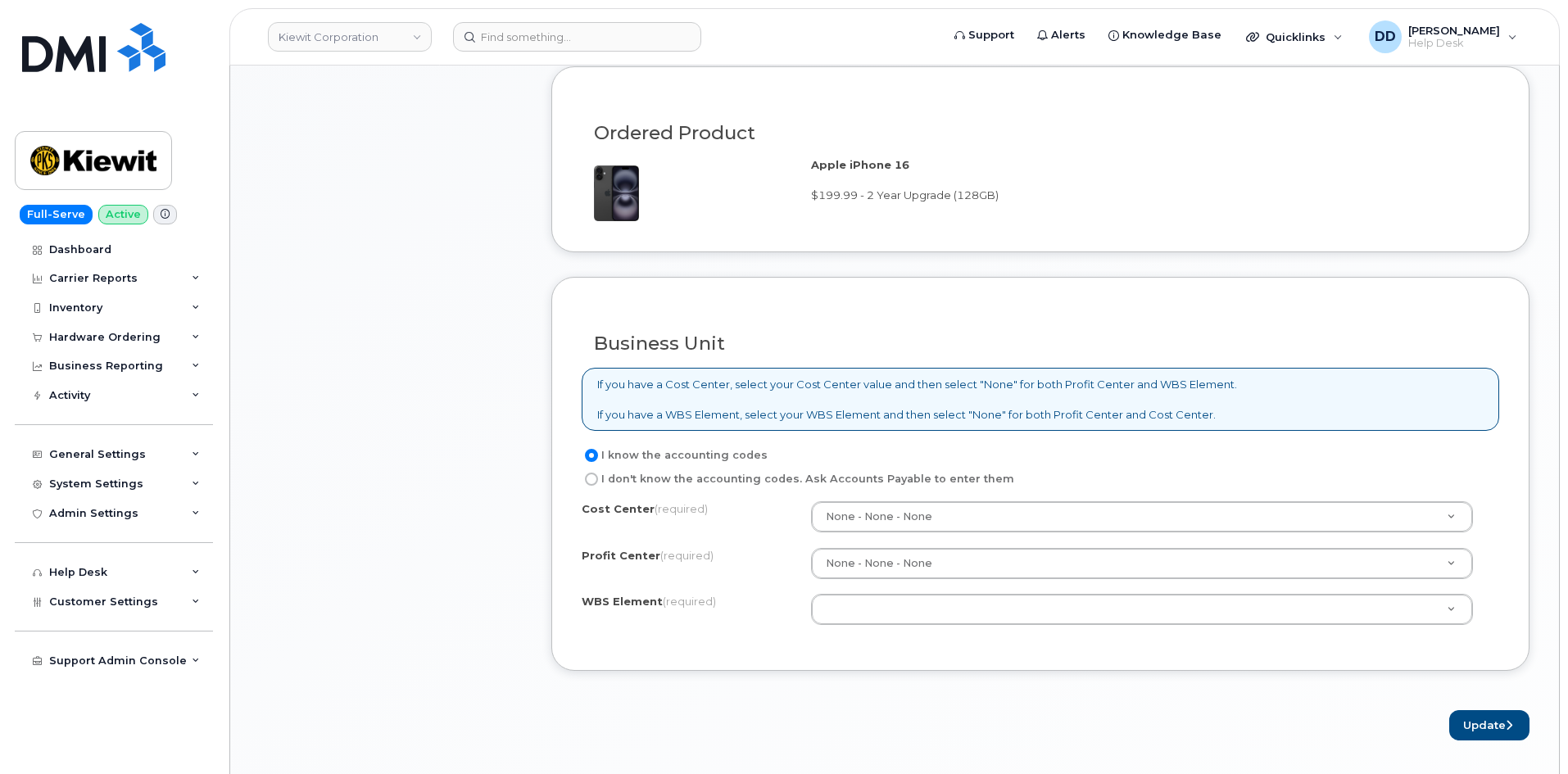
scroll to position [1176, 0]
drag, startPoint x: 848, startPoint y: 605, endPoint x: 837, endPoint y: 613, distance: 13.6
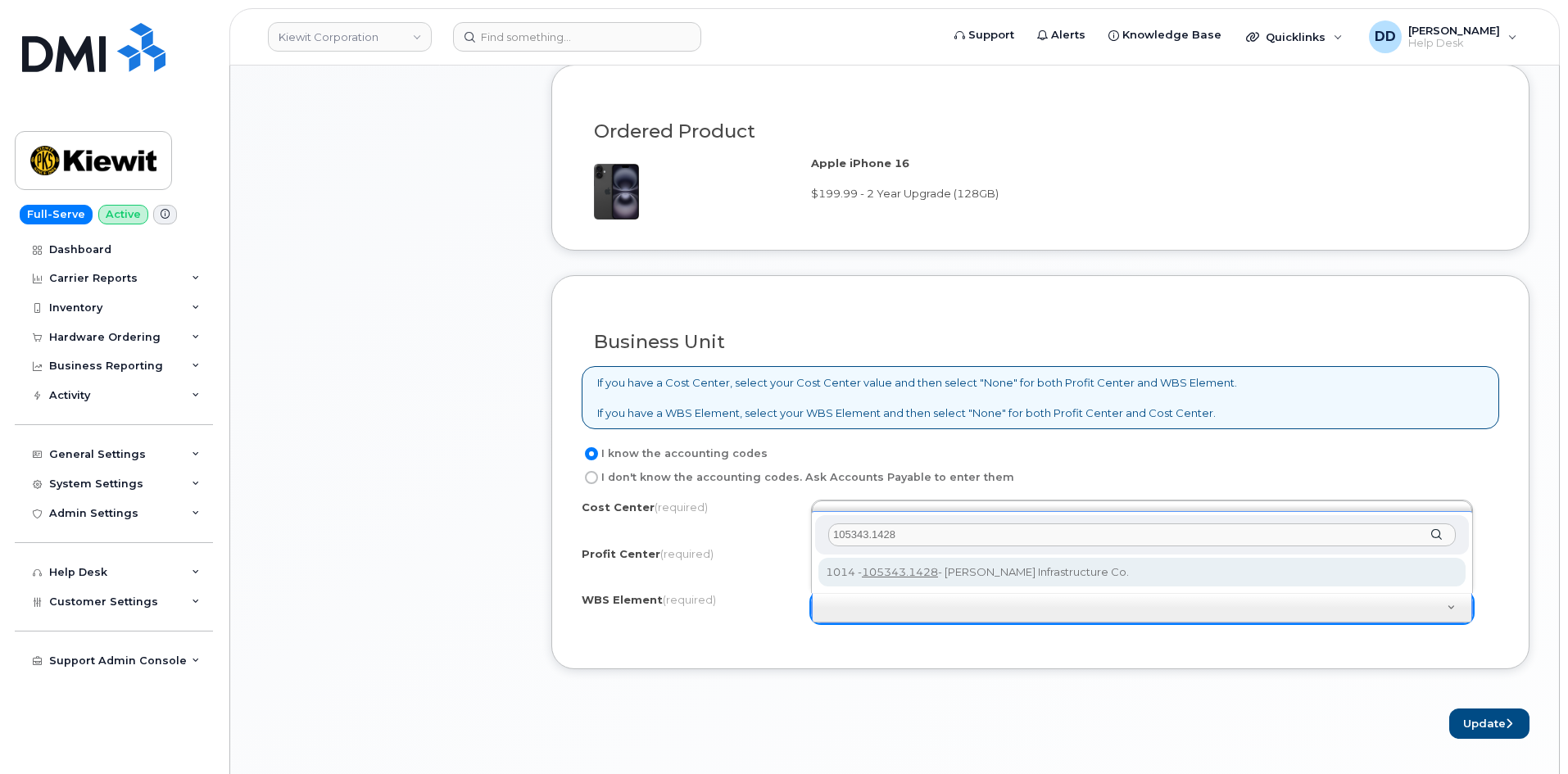
type input "105343.1428"
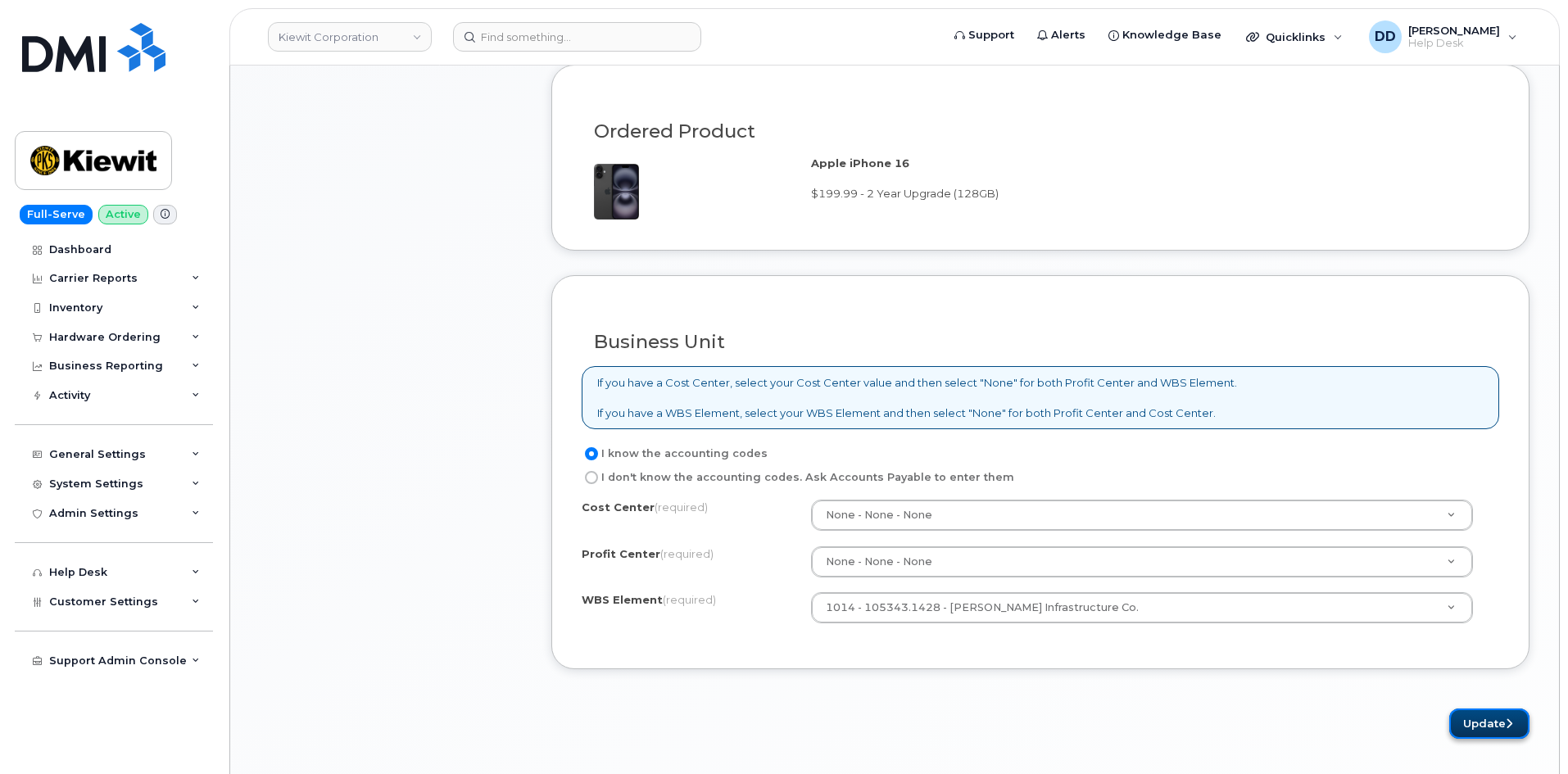
click at [1477, 725] on button "Update" at bounding box center [1490, 723] width 80 height 30
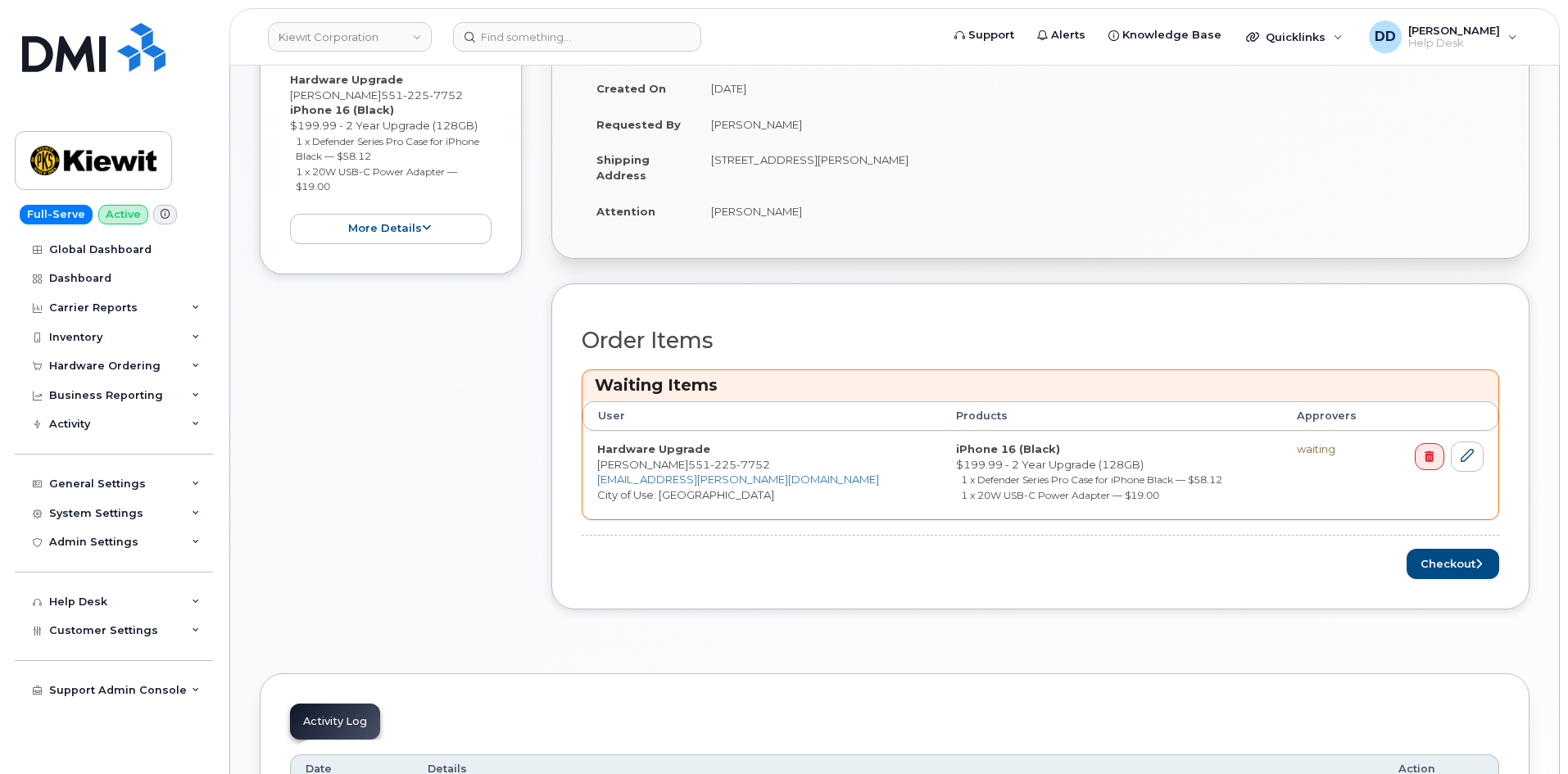
scroll to position [493, 0]
drag, startPoint x: 1454, startPoint y: 558, endPoint x: 1434, endPoint y: 578, distance: 28.3
click at [1454, 558] on button "Checkout" at bounding box center [1453, 563] width 92 height 30
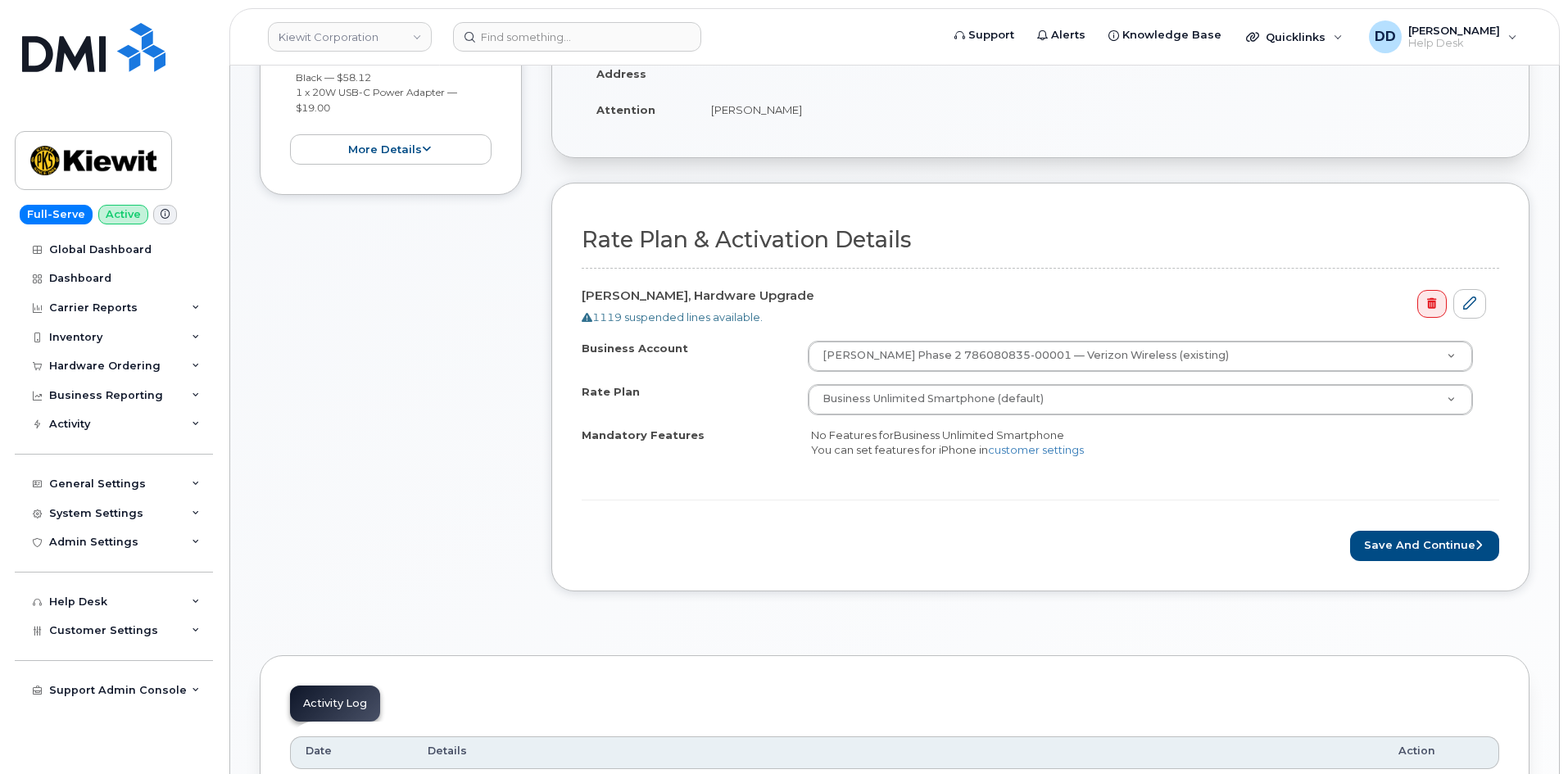
scroll to position [499, 0]
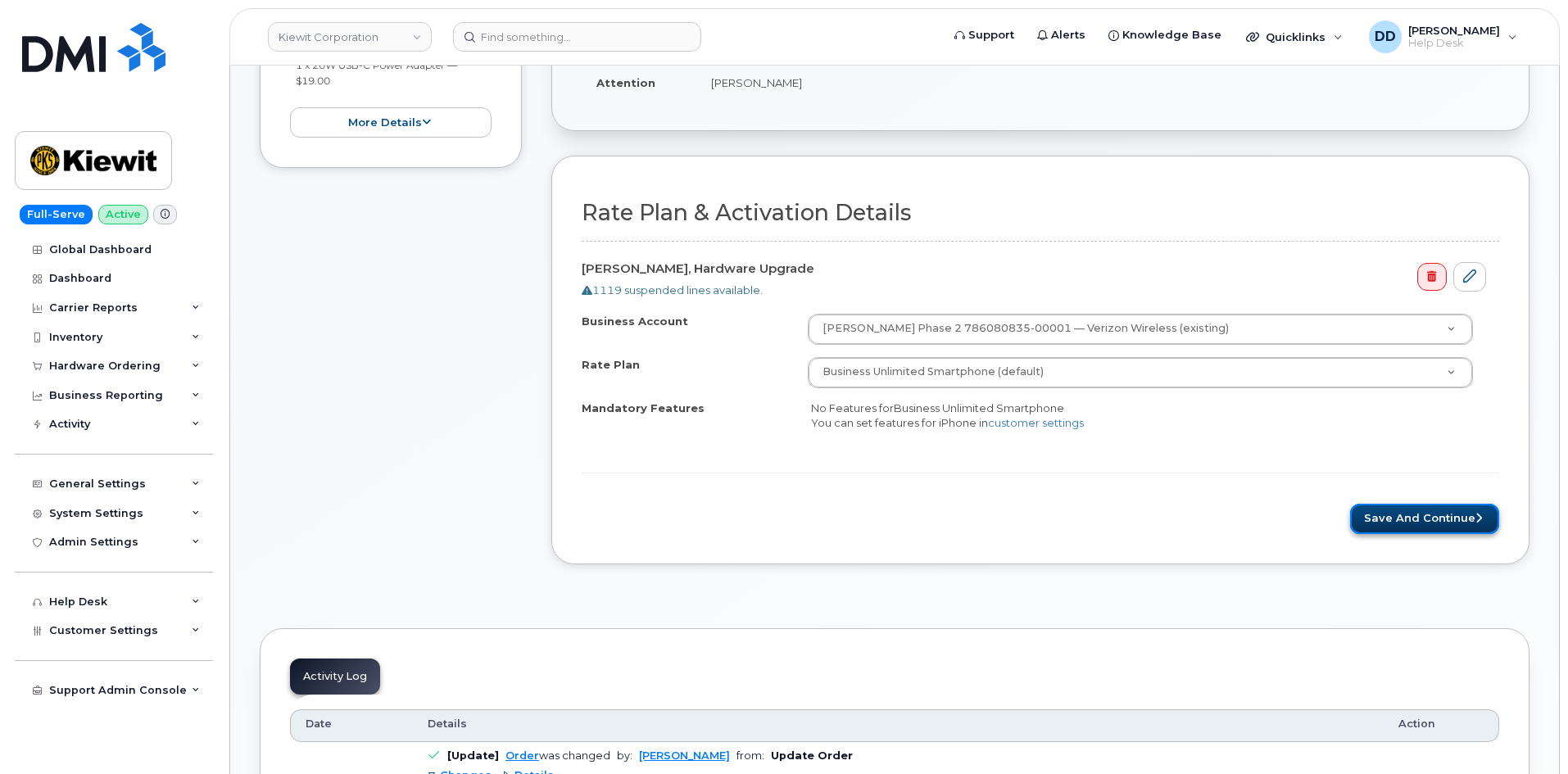
click at [1382, 514] on button "Save and Continue" at bounding box center [1425, 519] width 149 height 30
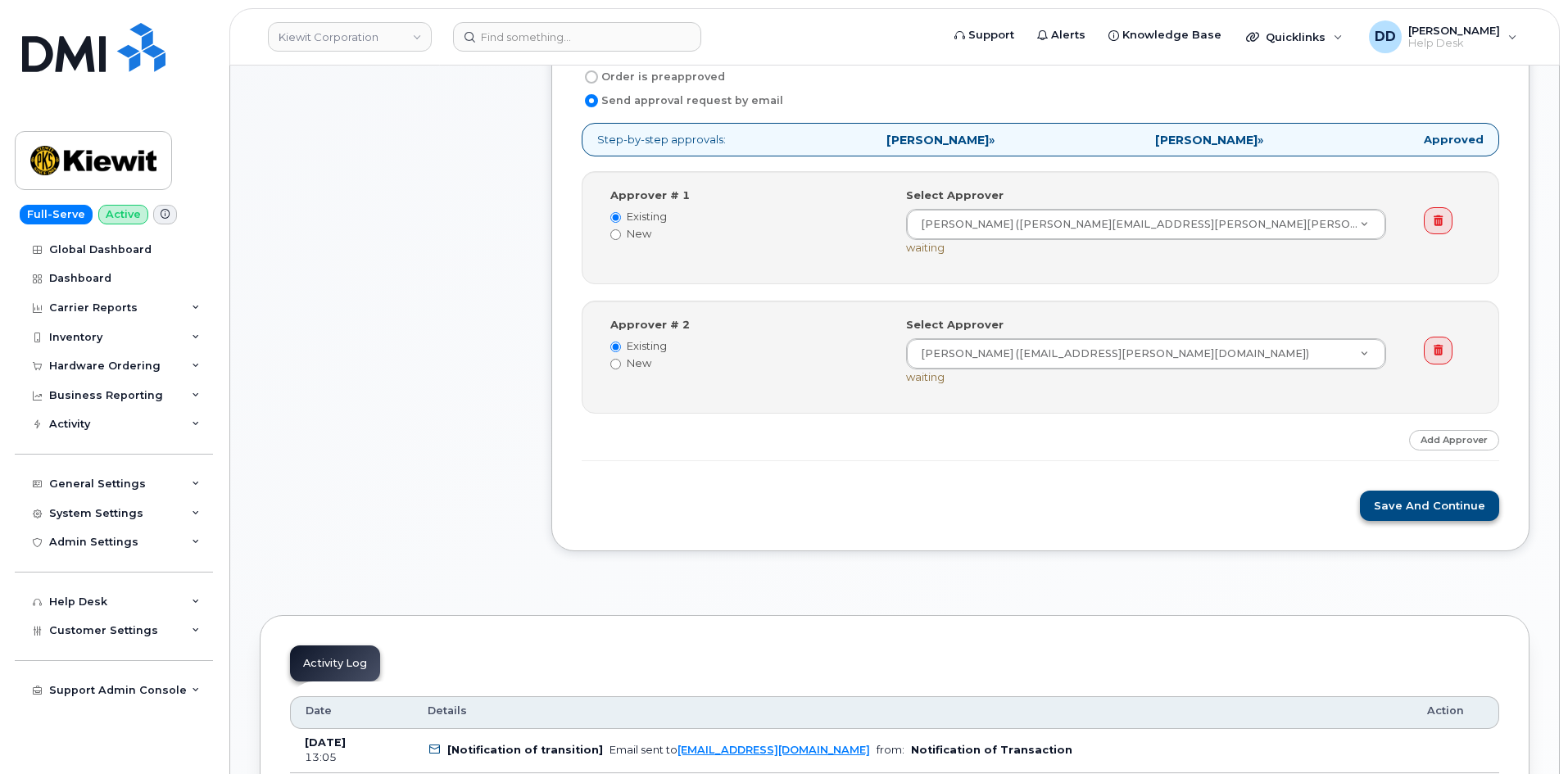
scroll to position [677, 0]
click at [1419, 513] on button "Save and Continue" at bounding box center [1430, 504] width 139 height 30
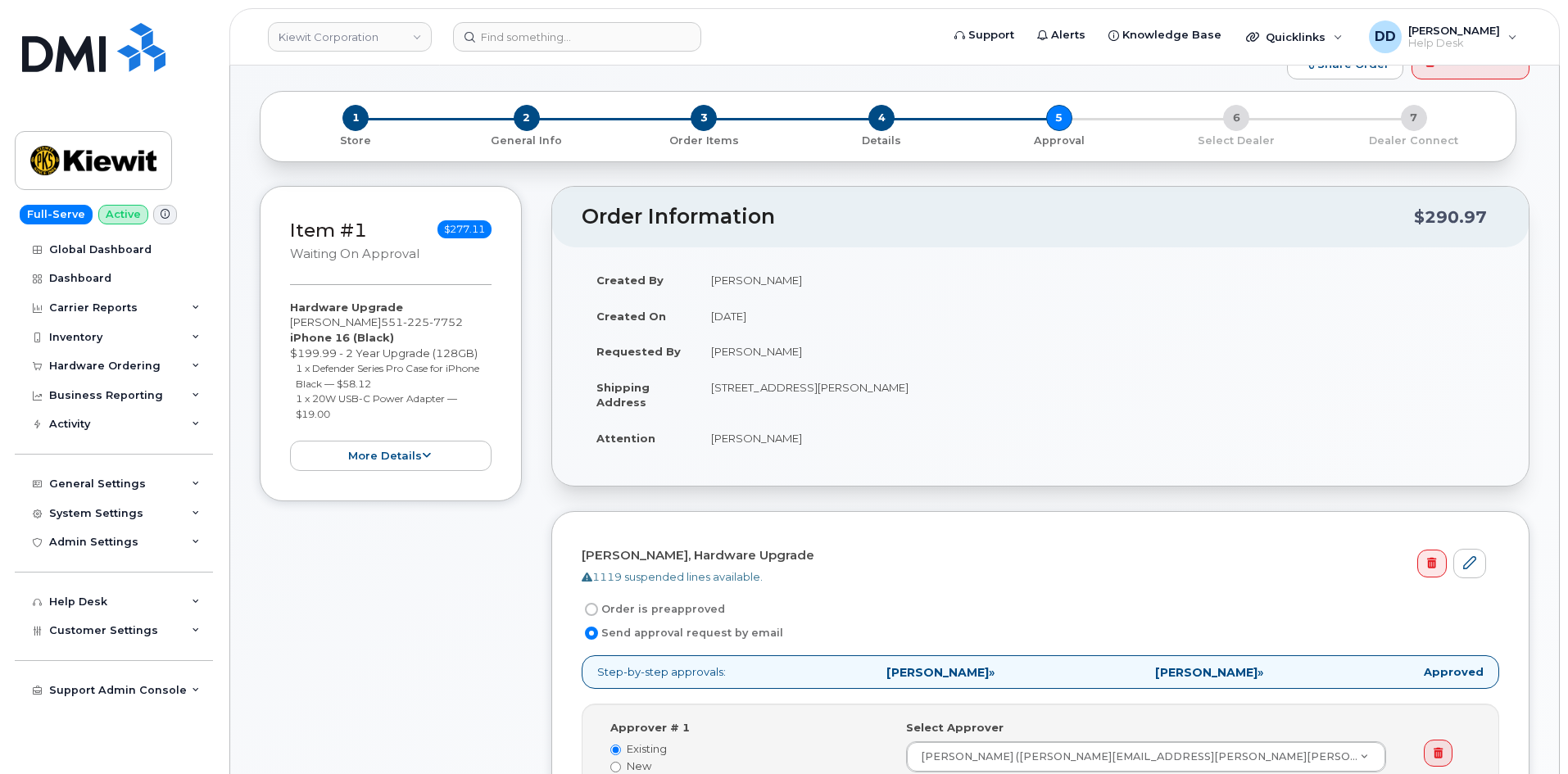
scroll to position [142, 0]
drag, startPoint x: 820, startPoint y: 352, endPoint x: 711, endPoint y: 360, distance: 109.3
click at [711, 360] on td "[PERSON_NAME]" at bounding box center [1098, 352] width 803 height 36
copy td "[PERSON_NAME]"
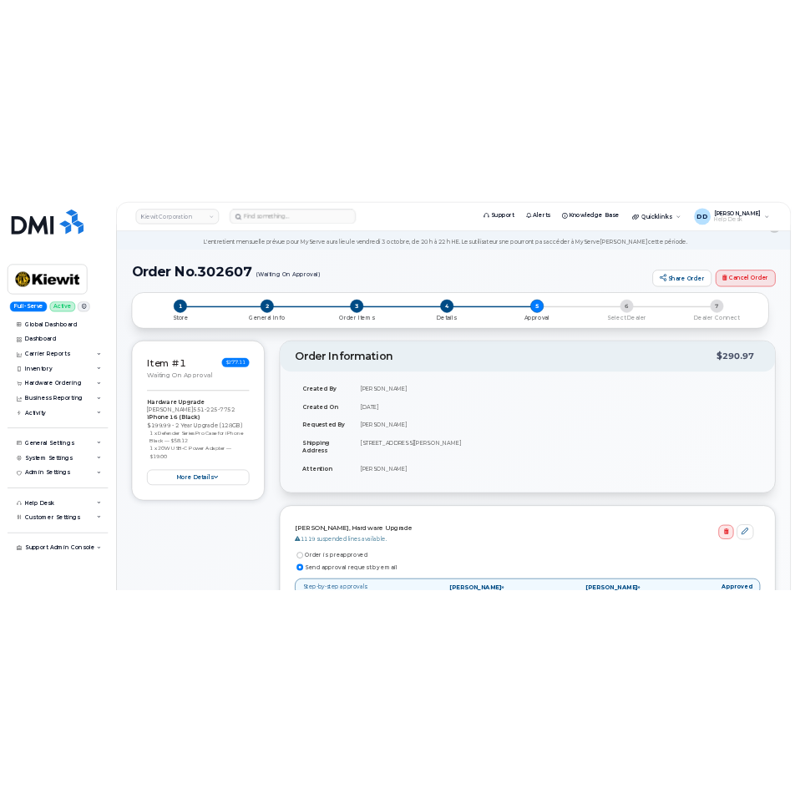
scroll to position [0, 0]
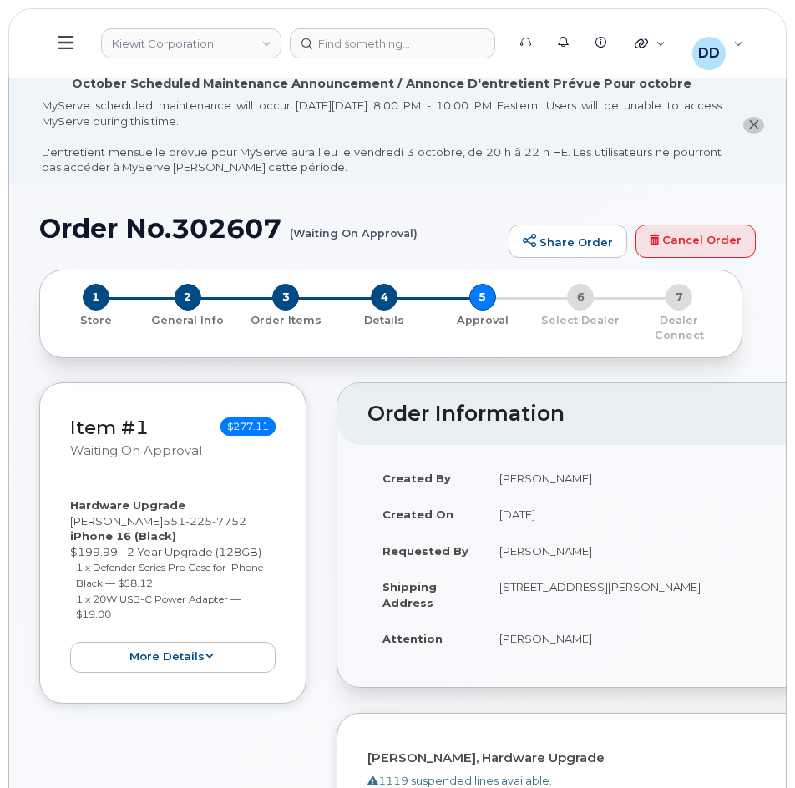
click at [63, 43] on icon at bounding box center [66, 42] width 16 height 13
